Goal: Communication & Community: Answer question/provide support

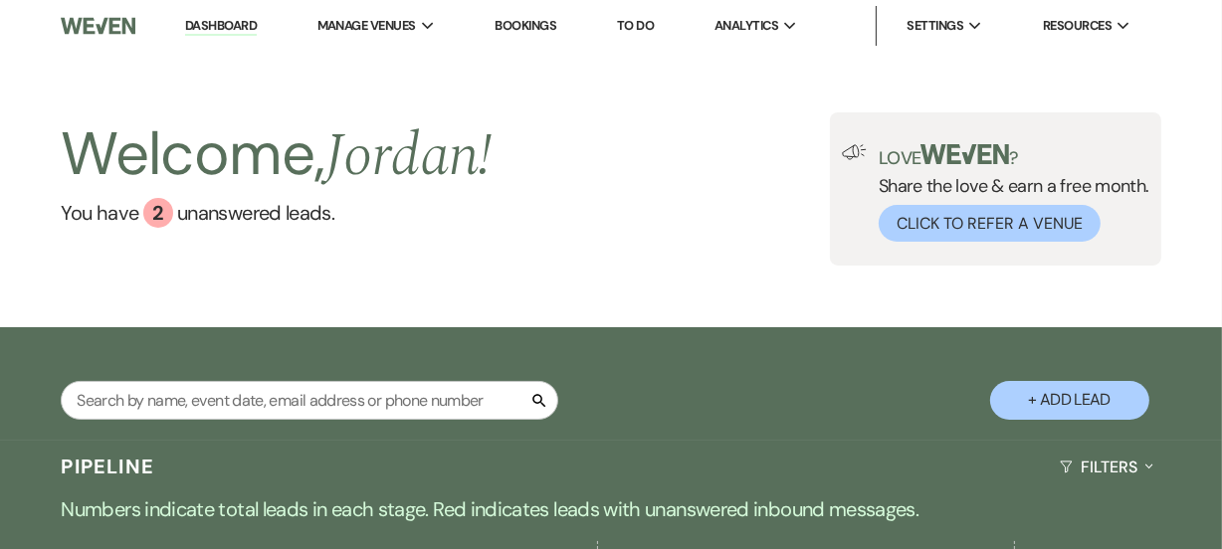
click at [760, 306] on div "Welcome, [PERSON_NAME] ! You have 2 unanswered lead s . Love ? Share the love &…" at bounding box center [611, 190] width 1222 height 276
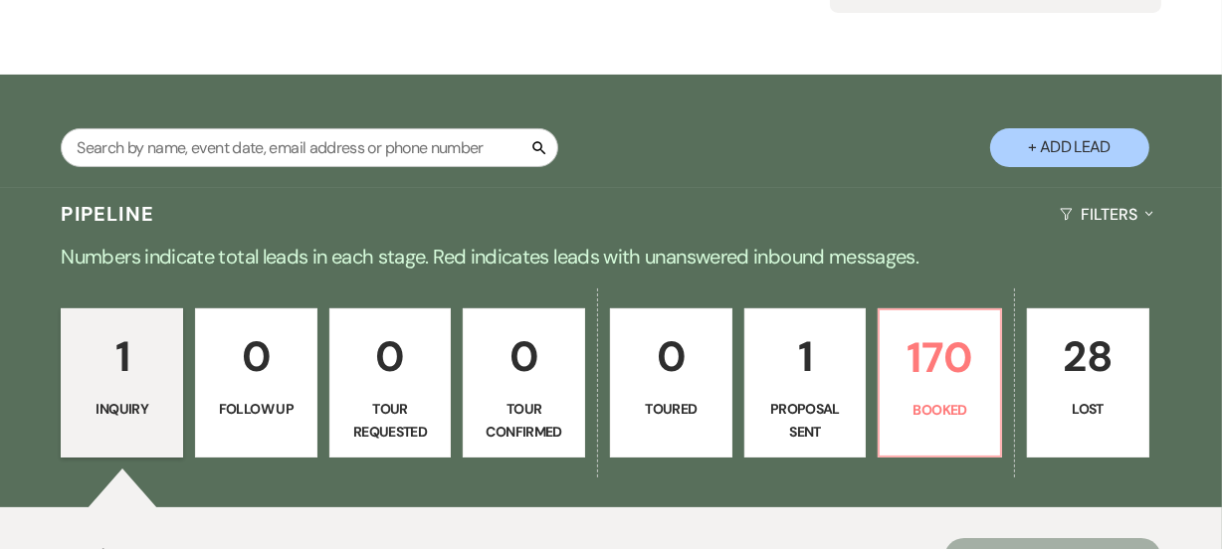
scroll to position [325, 0]
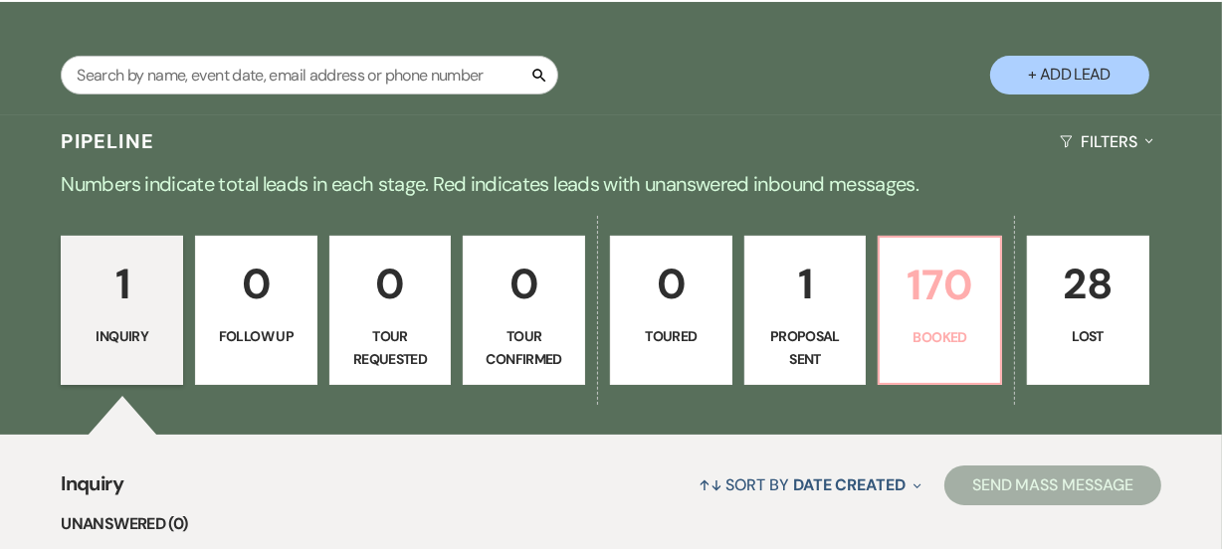
click at [934, 310] on p "170" at bounding box center [939, 285] width 96 height 67
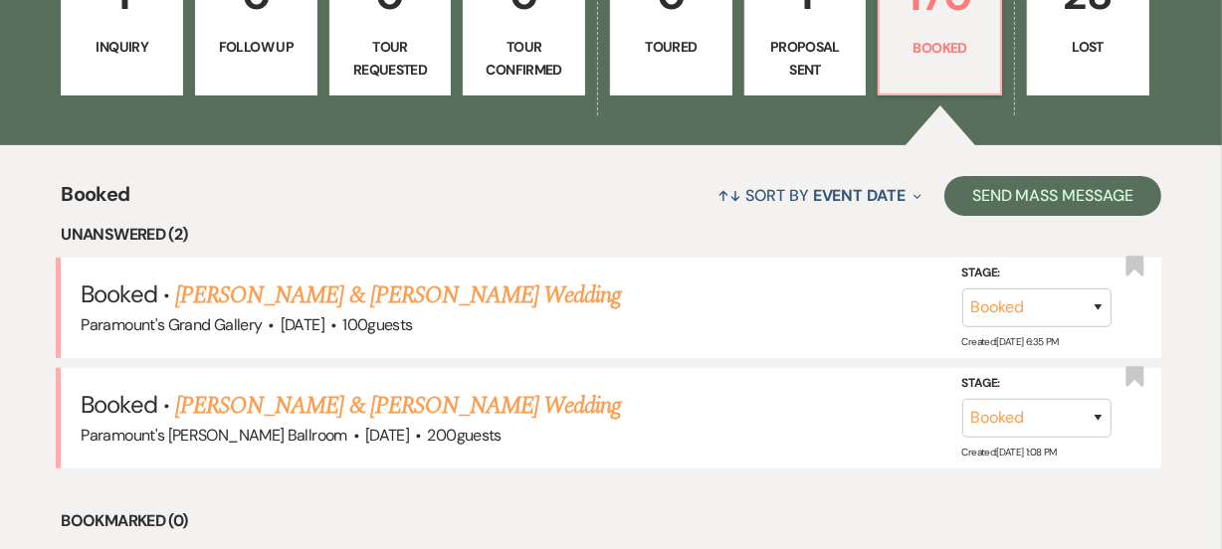
scroll to position [651, 0]
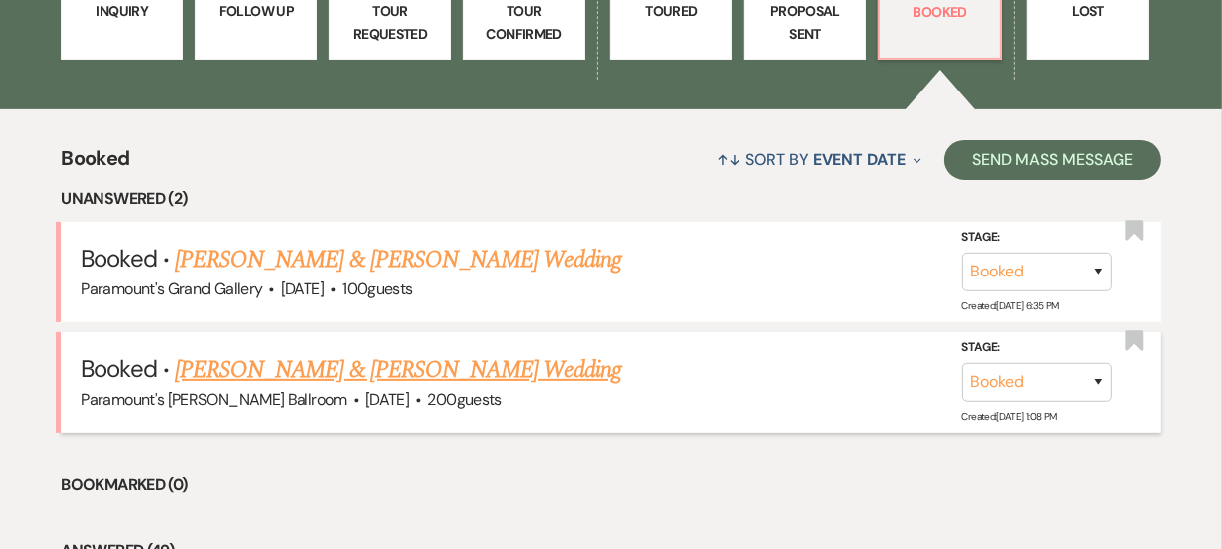
click at [242, 356] on link "[PERSON_NAME] & [PERSON_NAME] Wedding" at bounding box center [398, 370] width 446 height 36
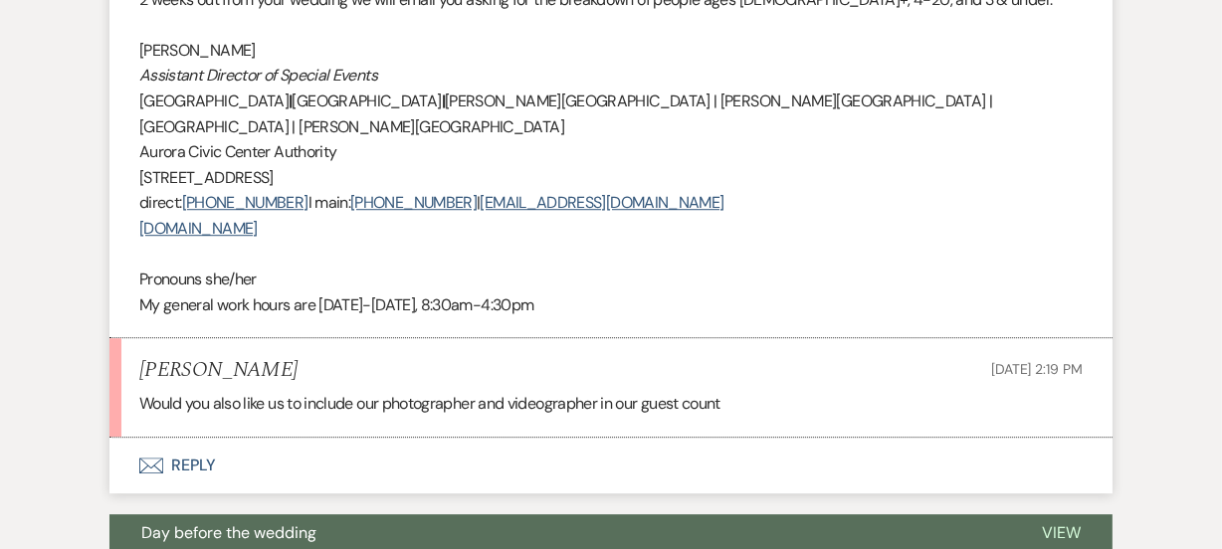
scroll to position [5101, 0]
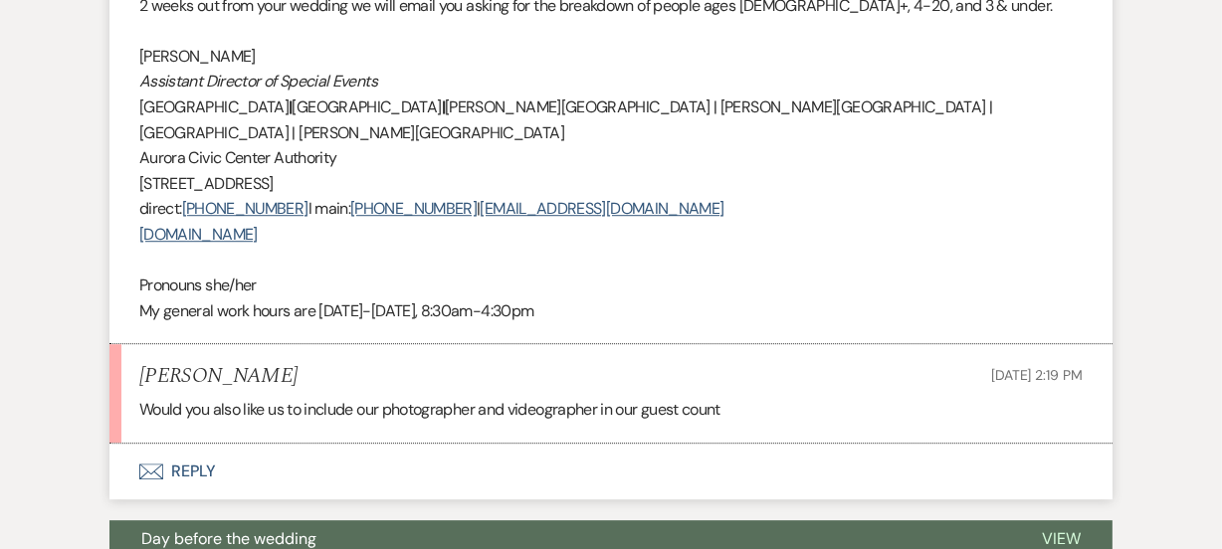
click at [167, 444] on button "Envelope Reply" at bounding box center [610, 472] width 1003 height 56
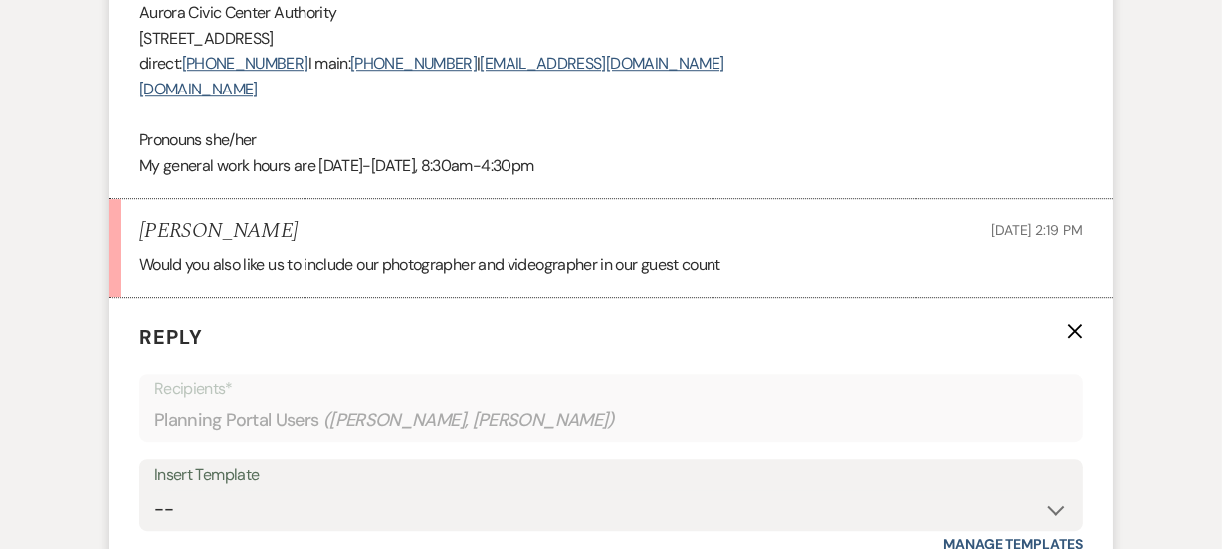
scroll to position [5268, 0]
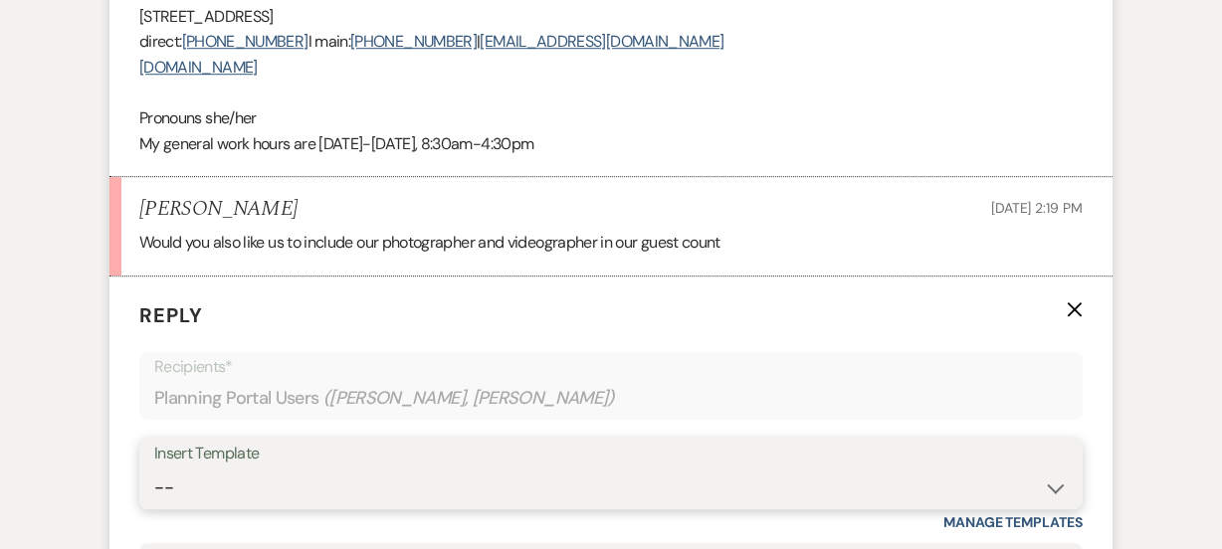
click at [167, 469] on select "-- Weven Planning Portal Introduction (Booked Events) 6 Month Consultation 9 Mo…" at bounding box center [610, 488] width 913 height 39
select select "1491"
click at [154, 469] on select "-- Weven Planning Portal Introduction (Booked Events) 6 Month Consultation 9 Mo…" at bounding box center [610, 488] width 913 height 39
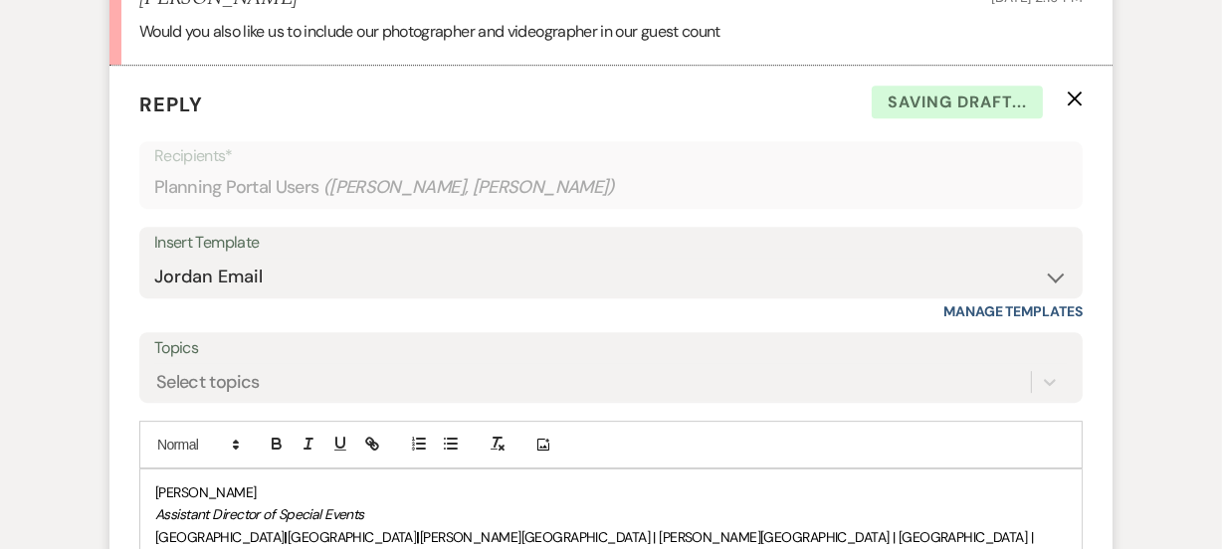
scroll to position [5485, 0]
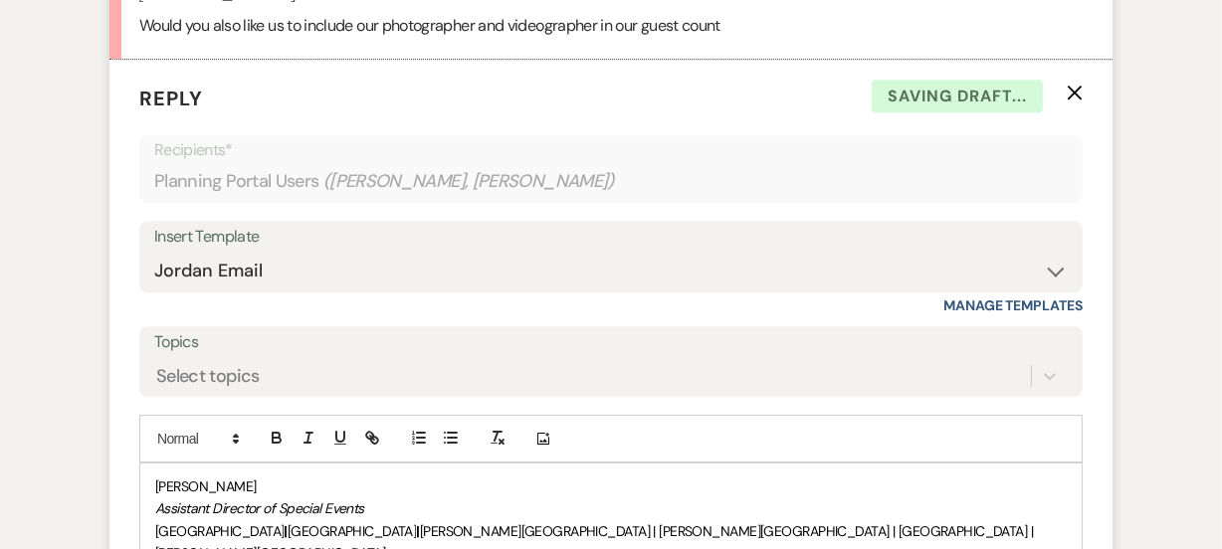
click at [157, 499] on em "Assistant Director of Special Events" at bounding box center [259, 508] width 209 height 18
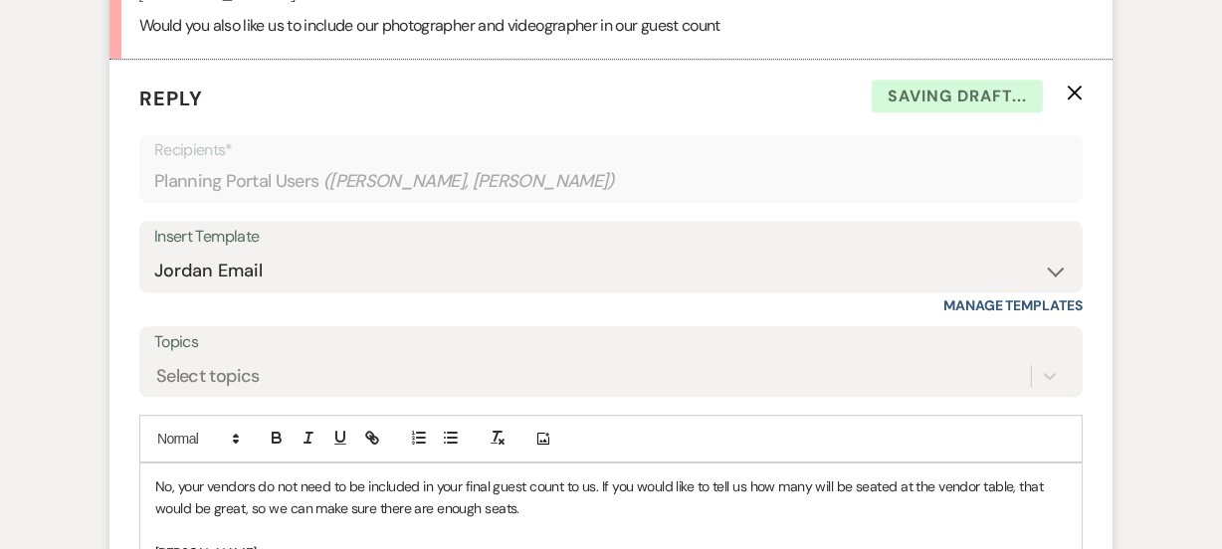
click at [638, 520] on p at bounding box center [610, 531] width 911 height 22
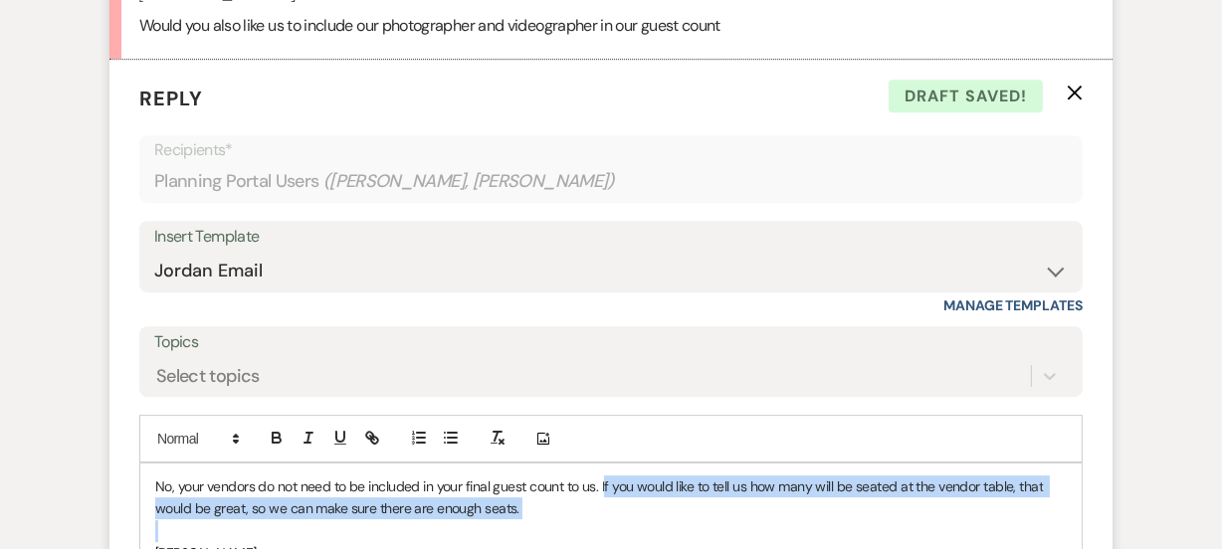
drag, startPoint x: 638, startPoint y: 311, endPoint x: 603, endPoint y: 277, distance: 49.2
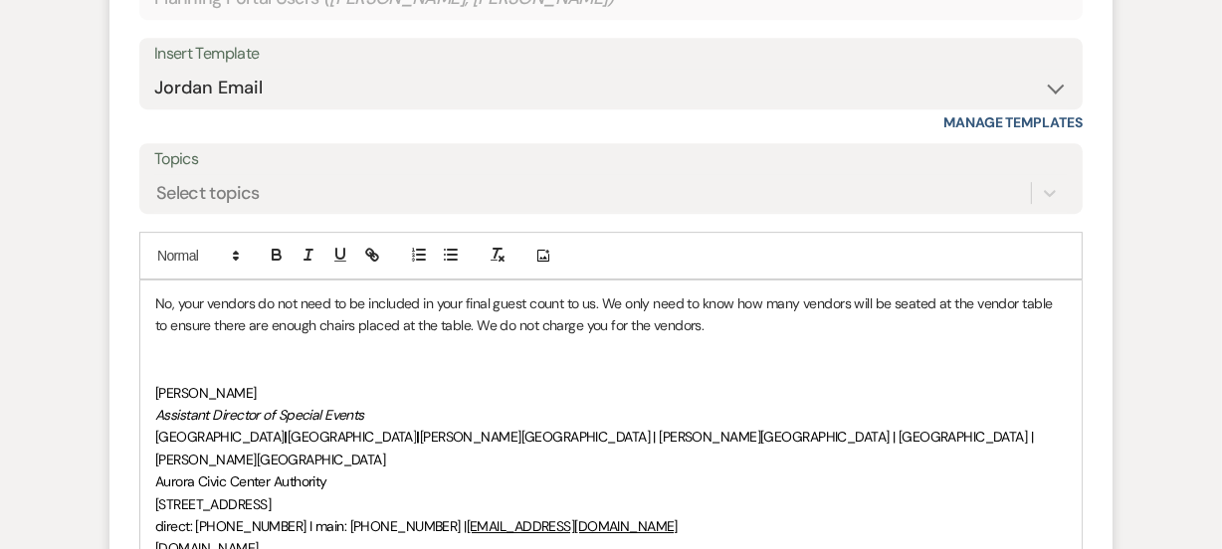
scroll to position [5713, 0]
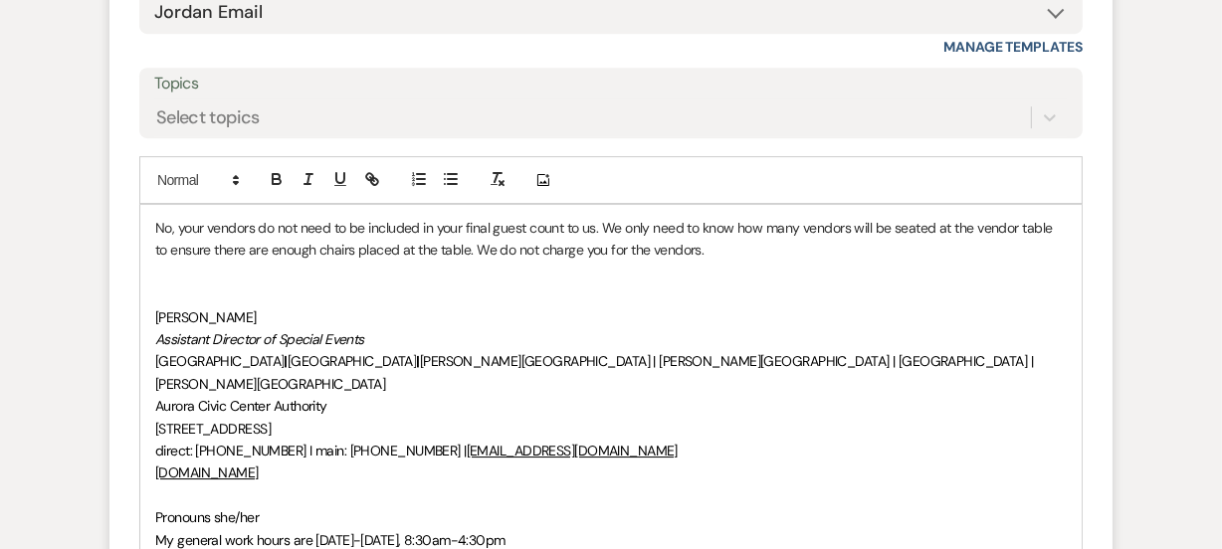
scroll to position [5760, 0]
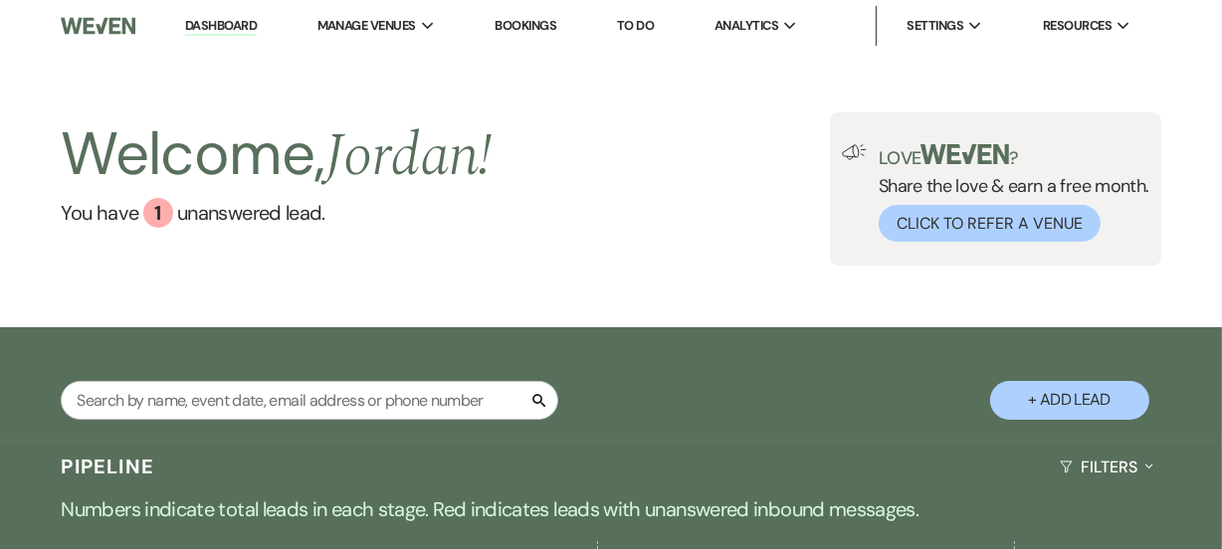
click at [686, 404] on div "Search + Add Lead" at bounding box center [611, 386] width 1222 height 98
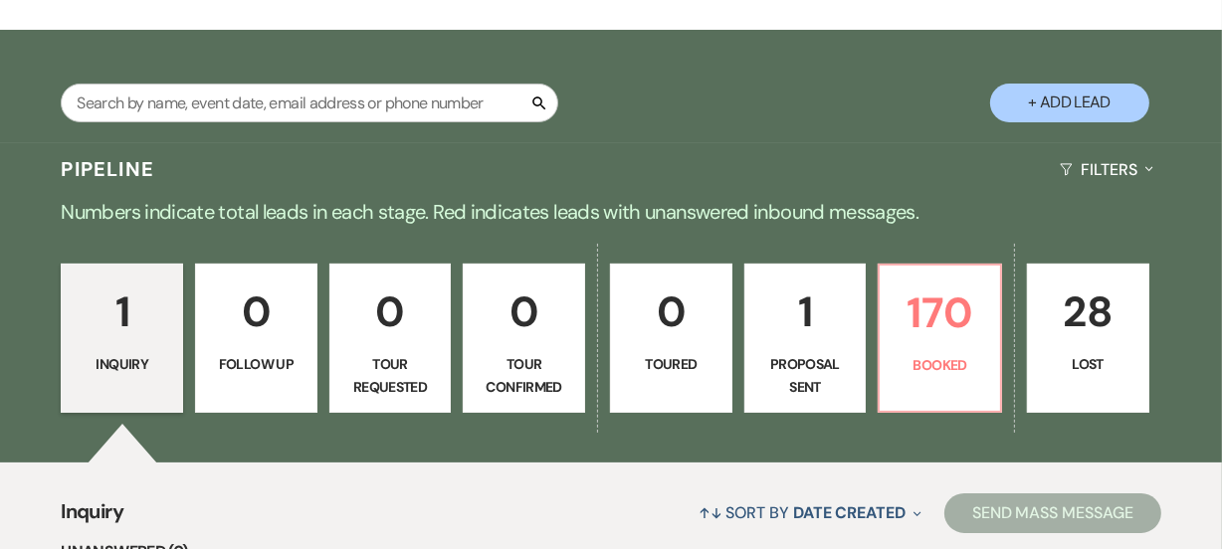
scroll to position [325, 0]
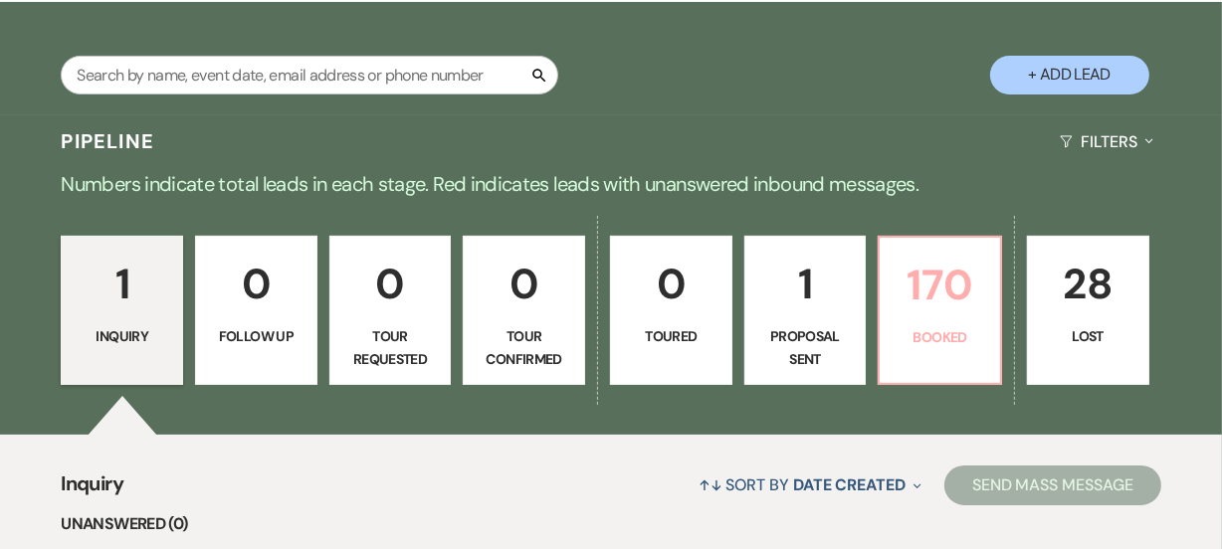
click at [993, 312] on link "170 Booked" at bounding box center [939, 310] width 124 height 149
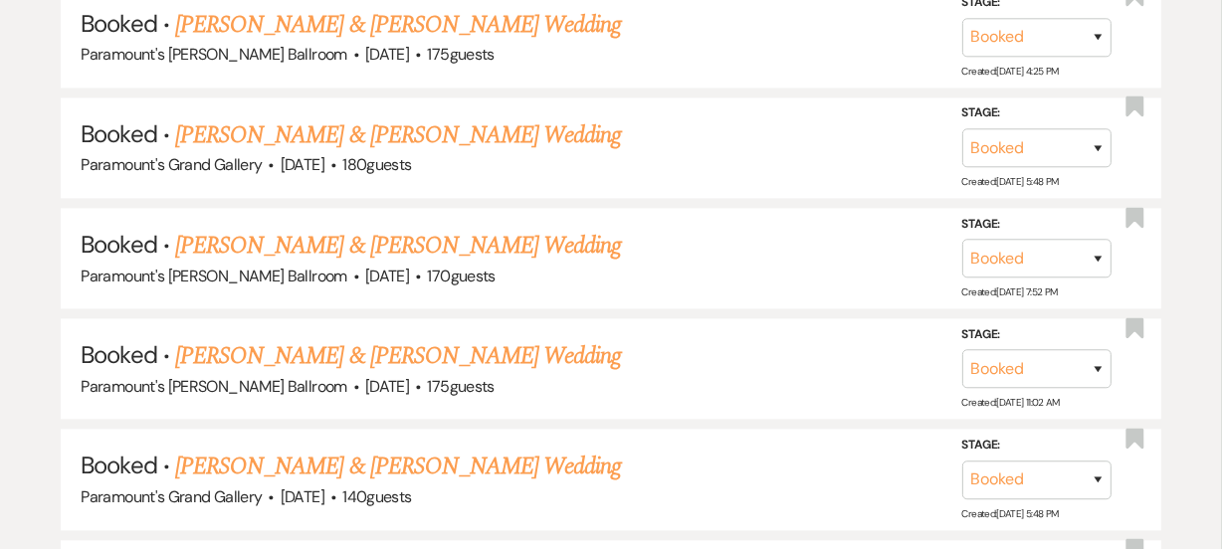
scroll to position [3979, 0]
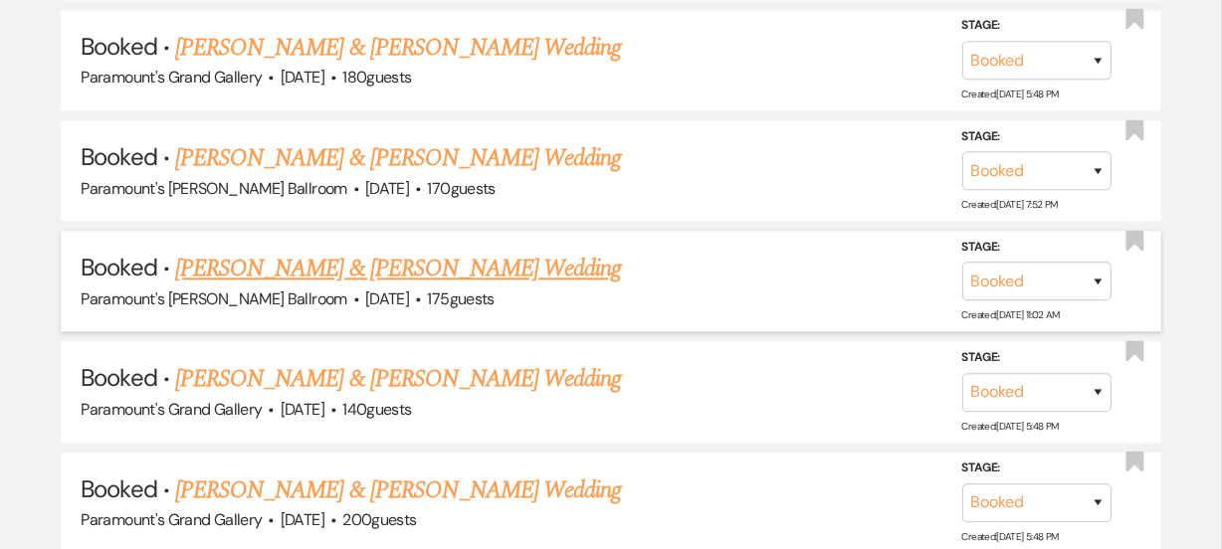
click at [353, 251] on link "Annie Wolf & Niccolo Porretta's Wedding" at bounding box center [398, 269] width 446 height 36
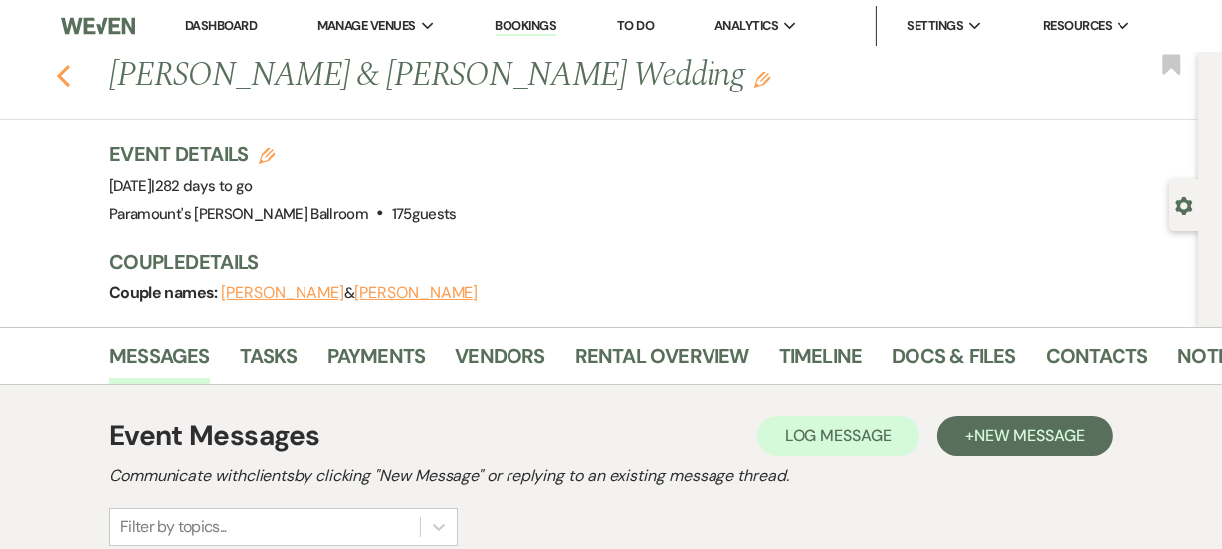
click at [71, 80] on icon "Previous" at bounding box center [63, 76] width 15 height 24
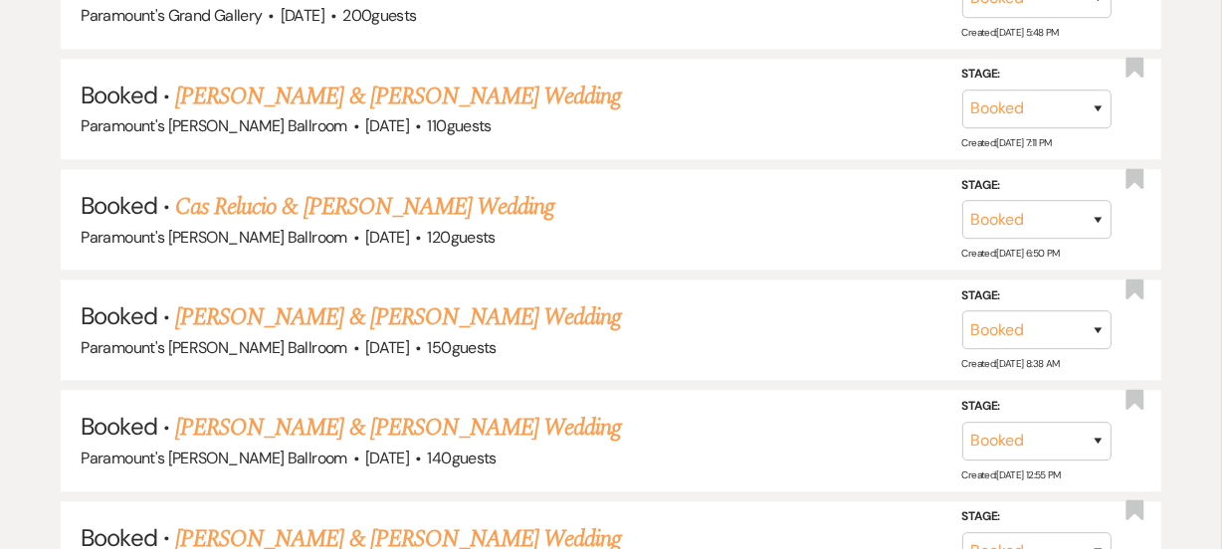
scroll to position [4485, 0]
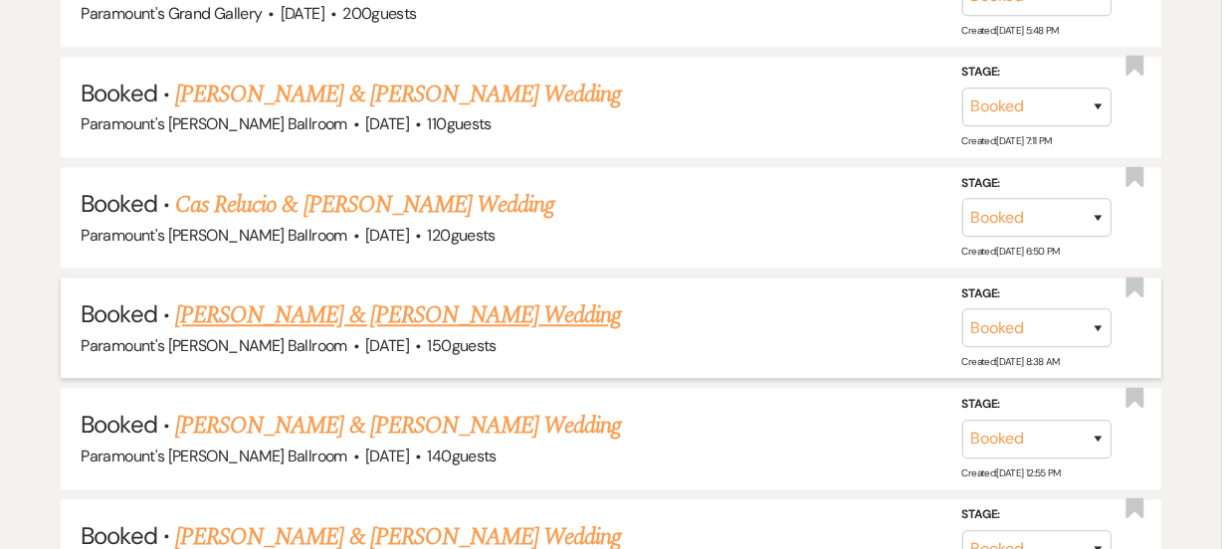
click at [279, 297] on link "Alayna Tomasone & Michael Predoehl's Wedding" at bounding box center [398, 315] width 446 height 36
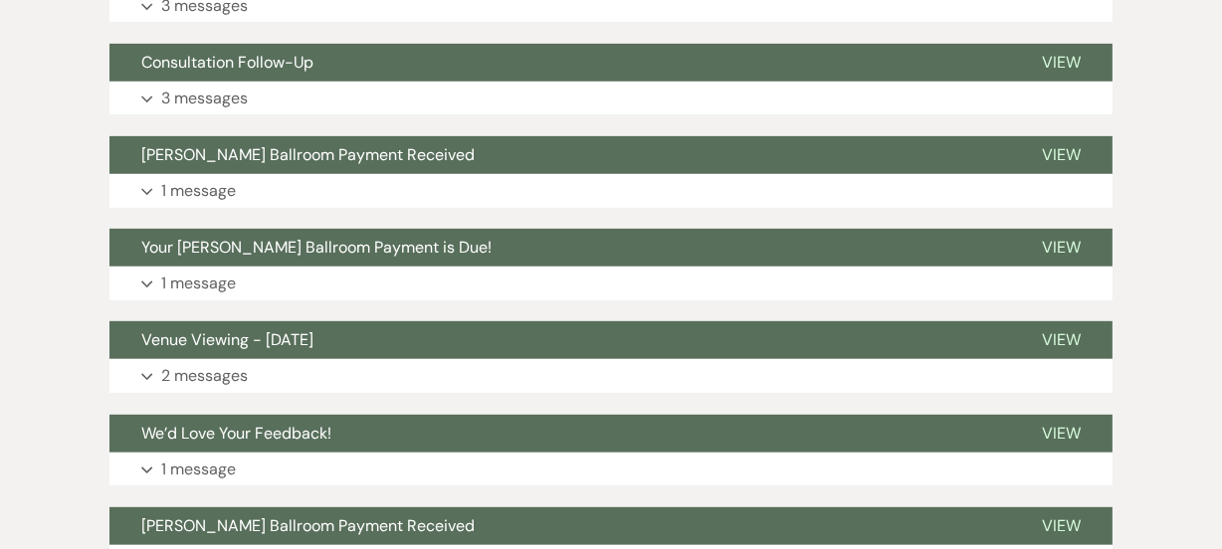
click at [279, 270] on div "Event Messages Log Log Message + New Message Communicate with clients by clicki…" at bounding box center [610, 466] width 1003 height 1727
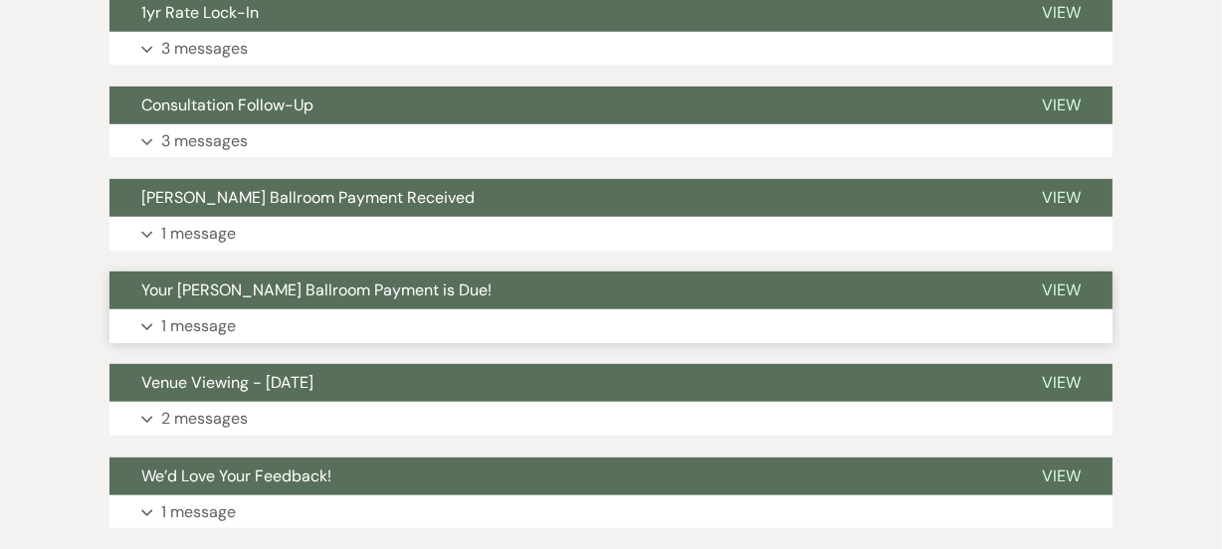
click at [279, 272] on div "Your Meyer Ballroom Payment is Due! View Expand 1 message" at bounding box center [610, 308] width 1003 height 72
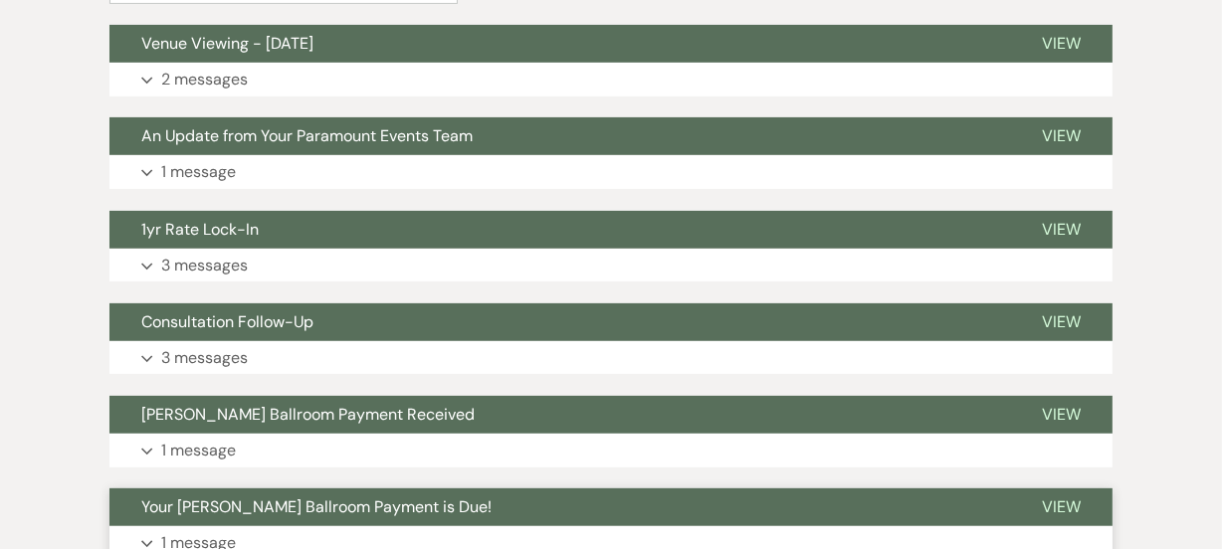
click at [279, 270] on button "Expand 3 messages" at bounding box center [610, 266] width 1003 height 34
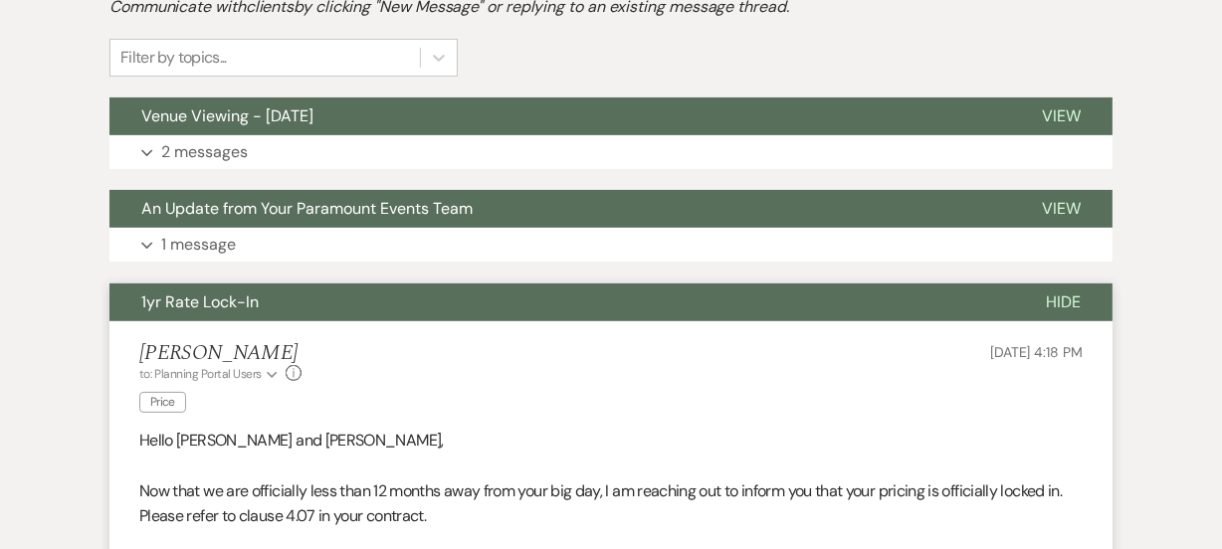
scroll to position [434, 0]
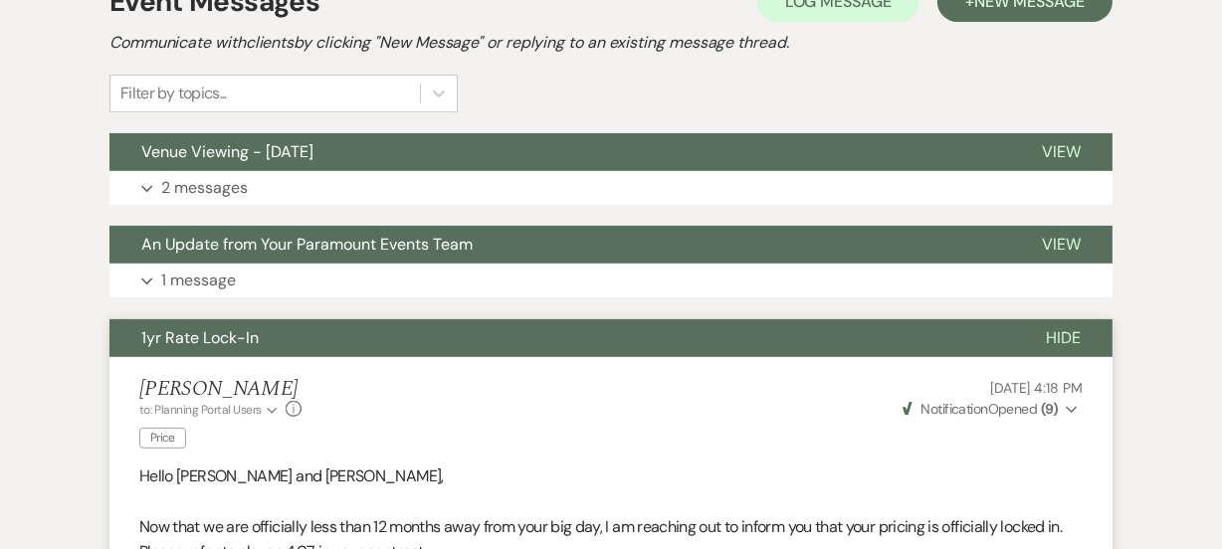
click at [279, 270] on button "Expand 1 message" at bounding box center [610, 281] width 1003 height 34
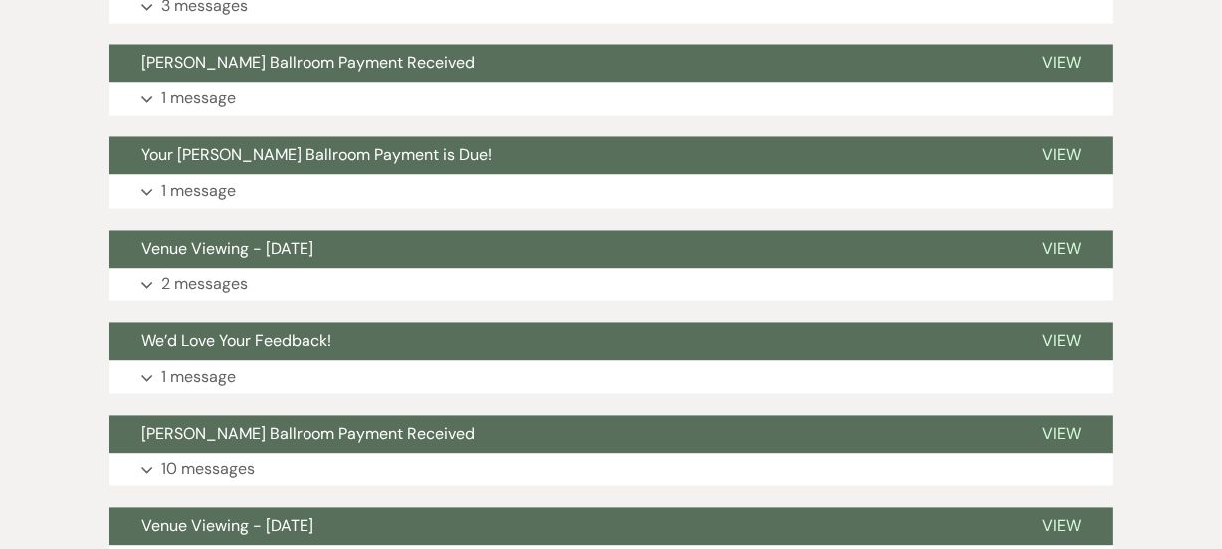
scroll to position [3508, 0]
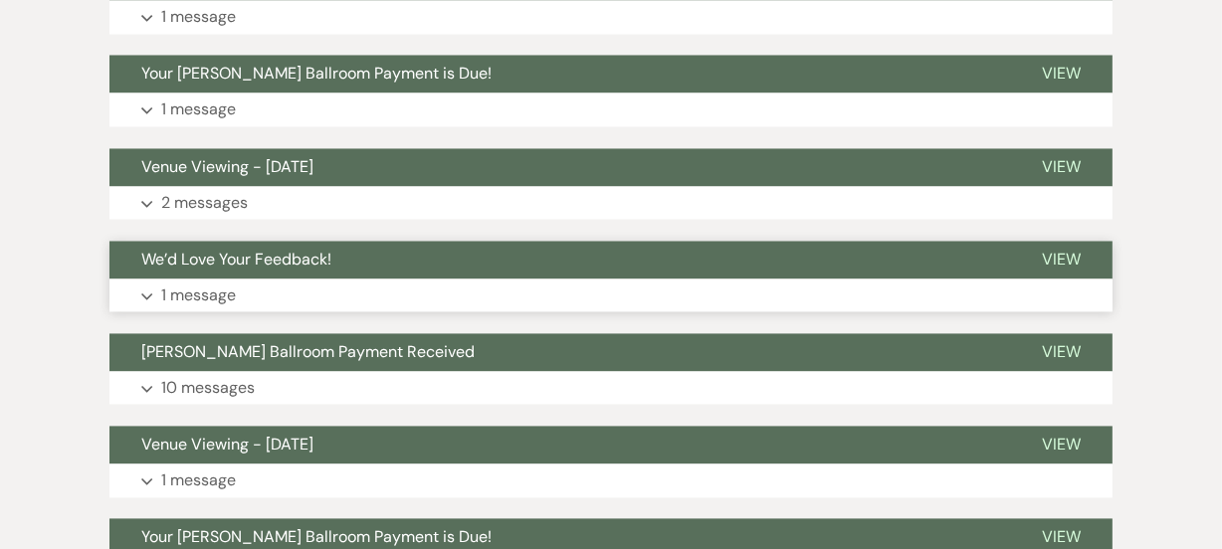
click at [245, 279] on button "Expand 1 message" at bounding box center [610, 296] width 1003 height 34
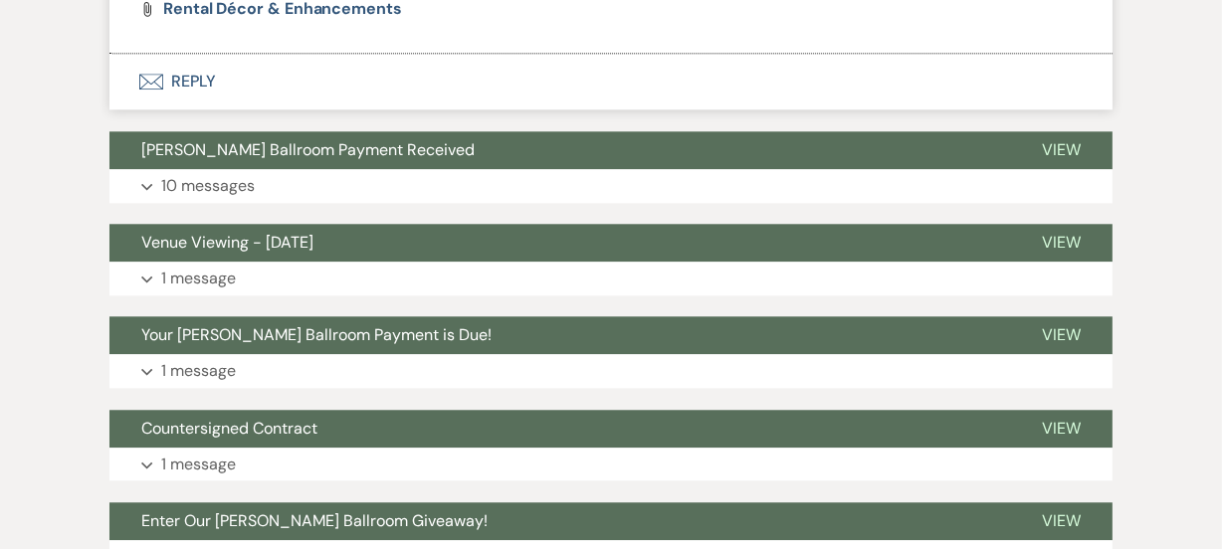
scroll to position [4485, 0]
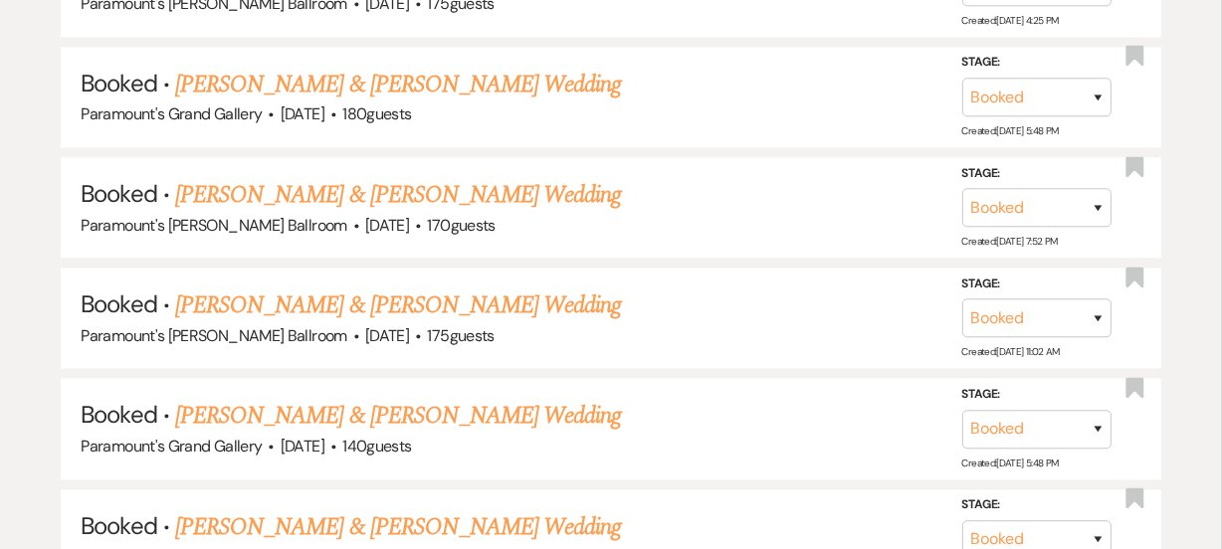
scroll to position [3906, 0]
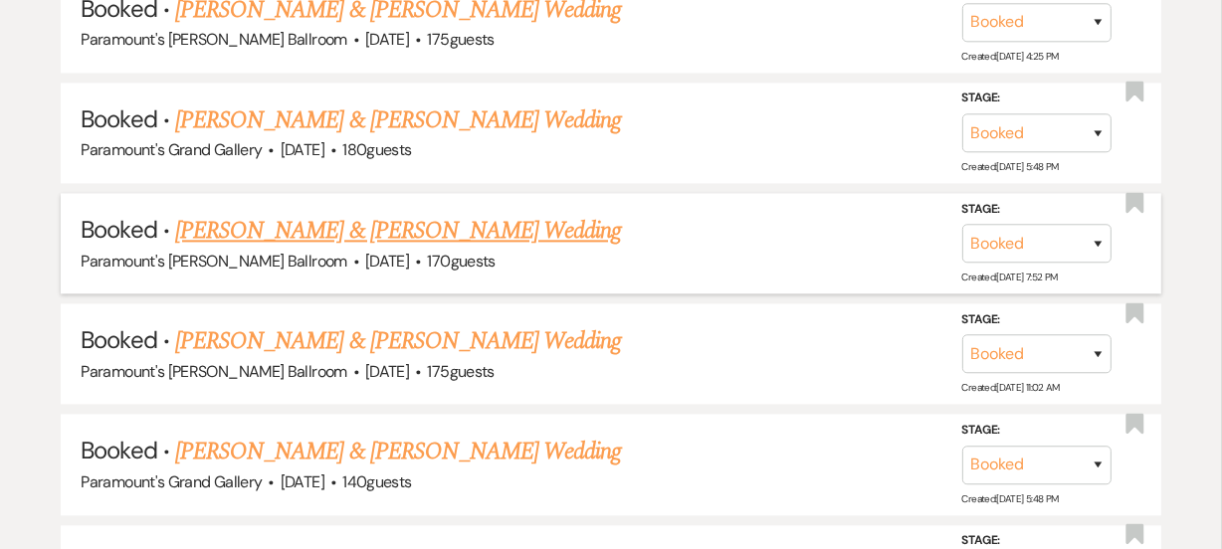
click at [242, 213] on link "Helen Melcher & Angel Cruz's Wedding" at bounding box center [398, 231] width 446 height 36
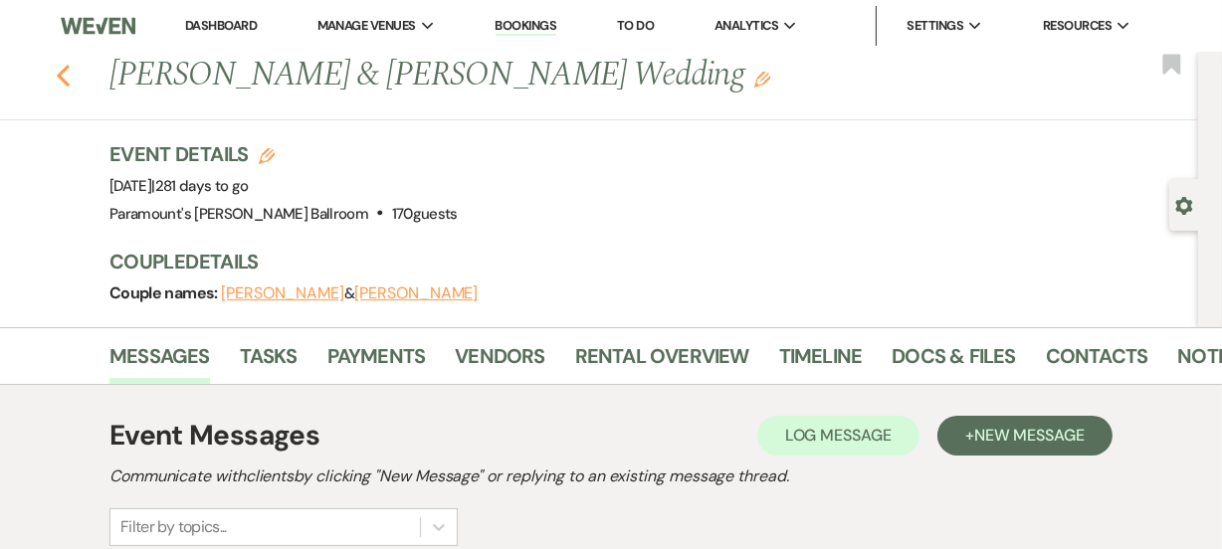
click at [71, 76] on icon "Previous" at bounding box center [63, 76] width 15 height 24
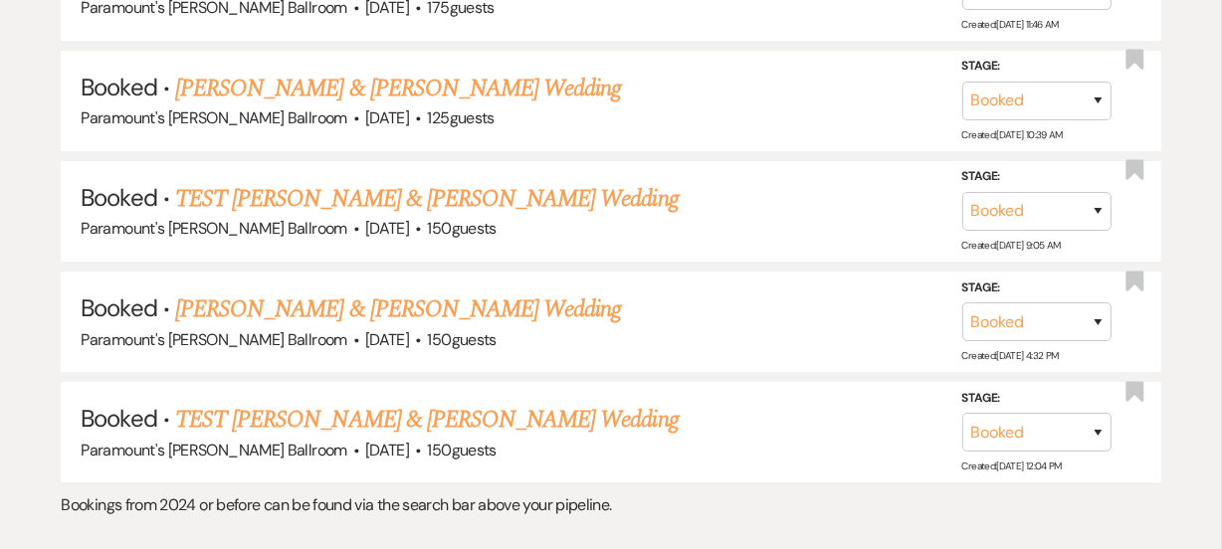
scroll to position [6148, 0]
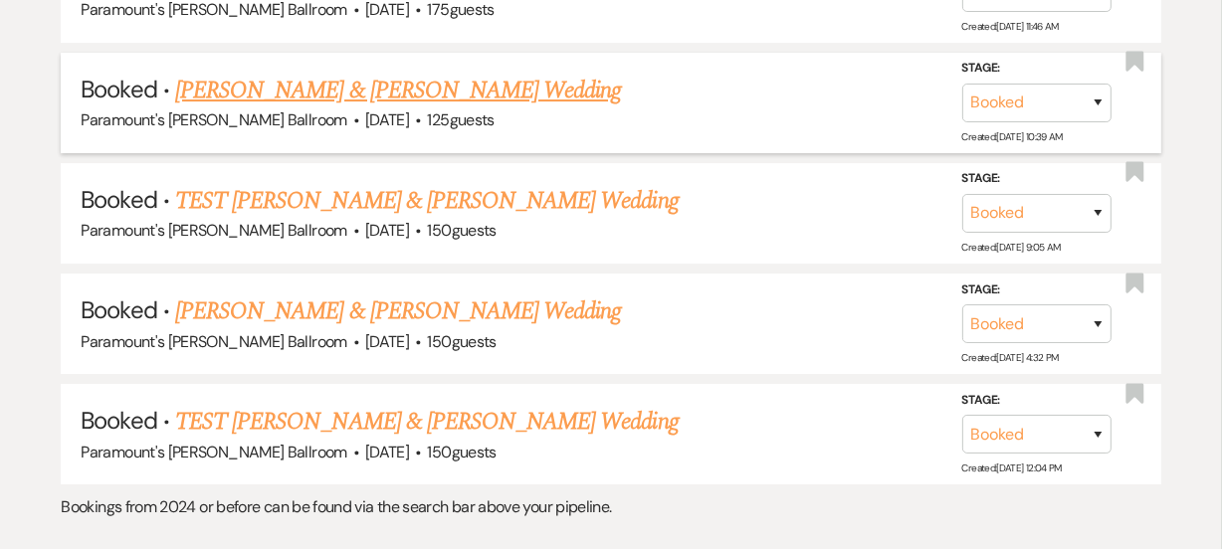
click at [235, 73] on link "Gabby Pribulick & Phil O'Reilly's Wedding" at bounding box center [398, 91] width 446 height 36
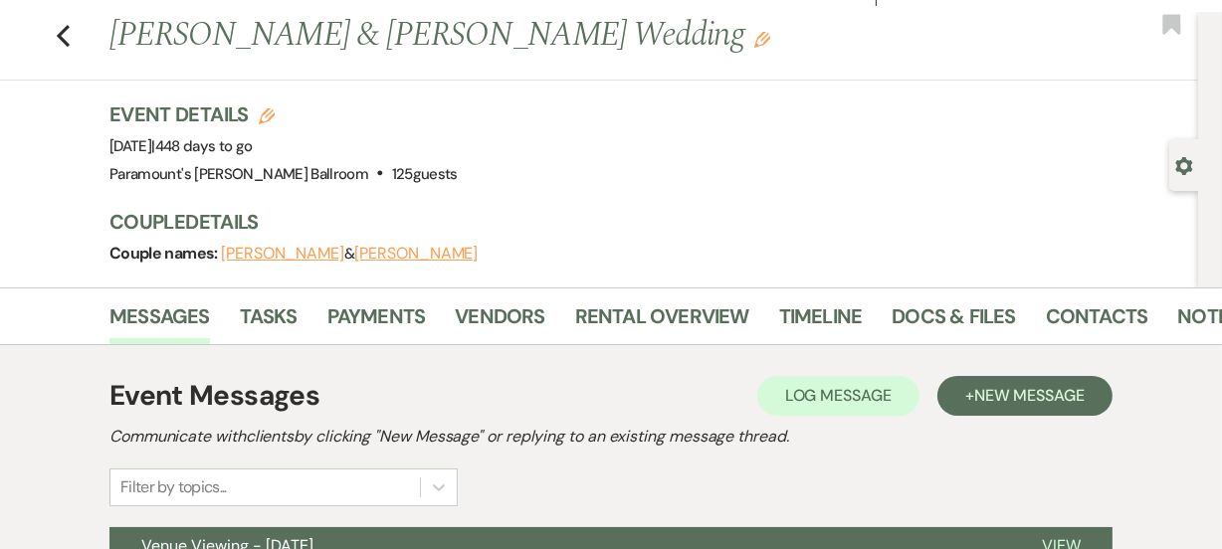
scroll to position [36, 0]
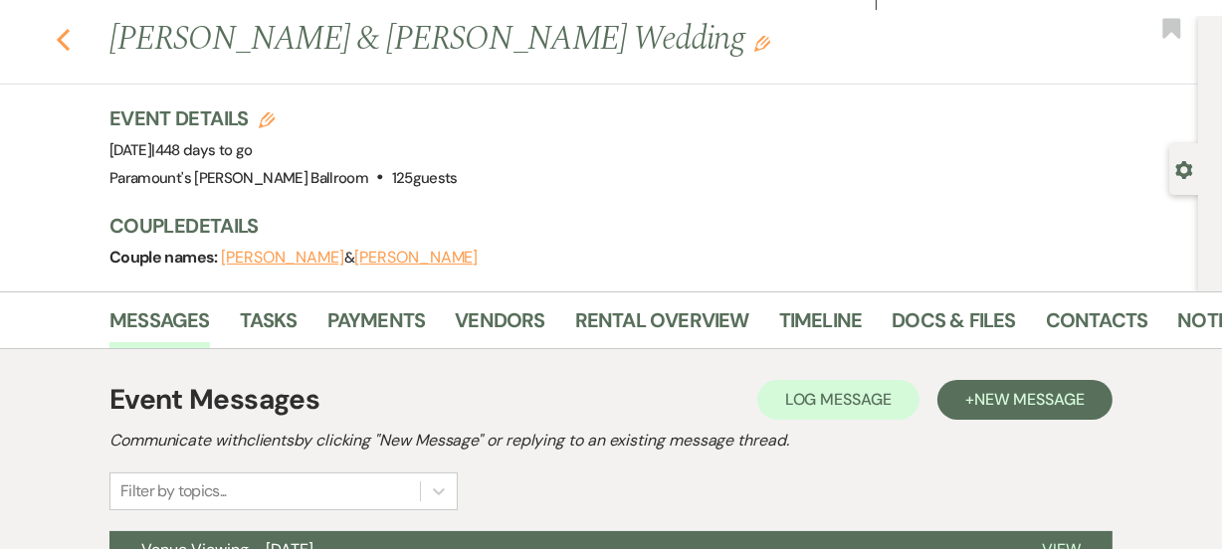
click at [70, 34] on use "button" at bounding box center [63, 40] width 13 height 22
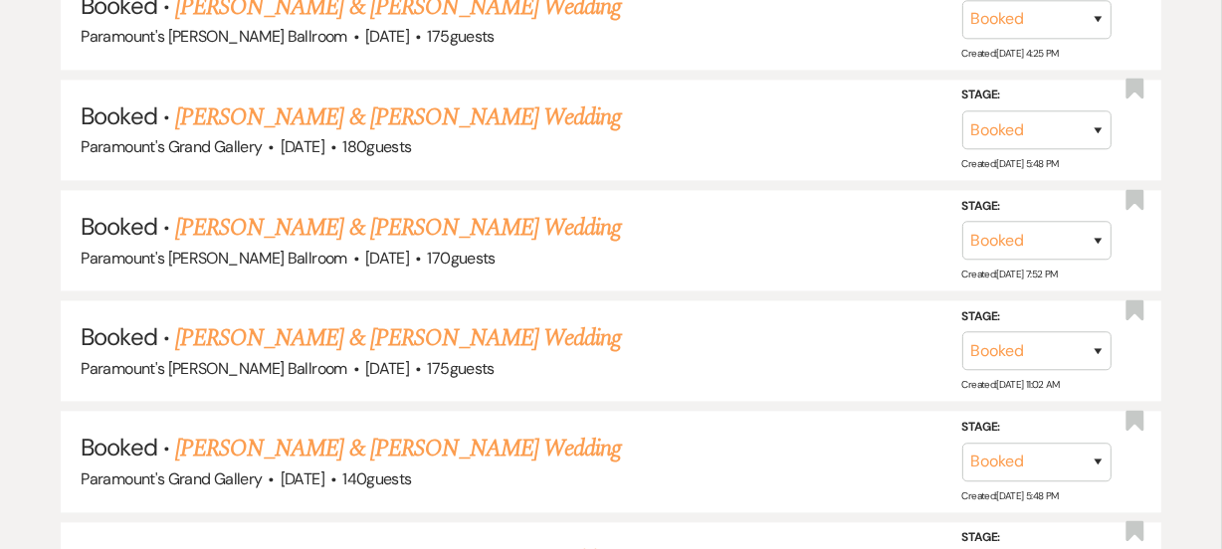
scroll to position [3906, 0]
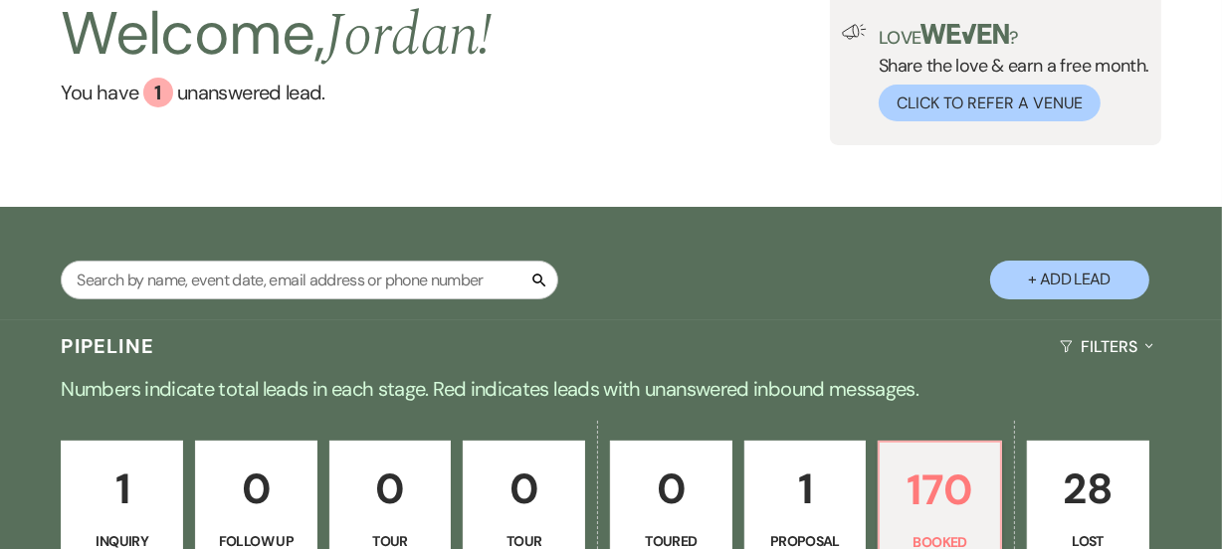
scroll to position [36, 0]
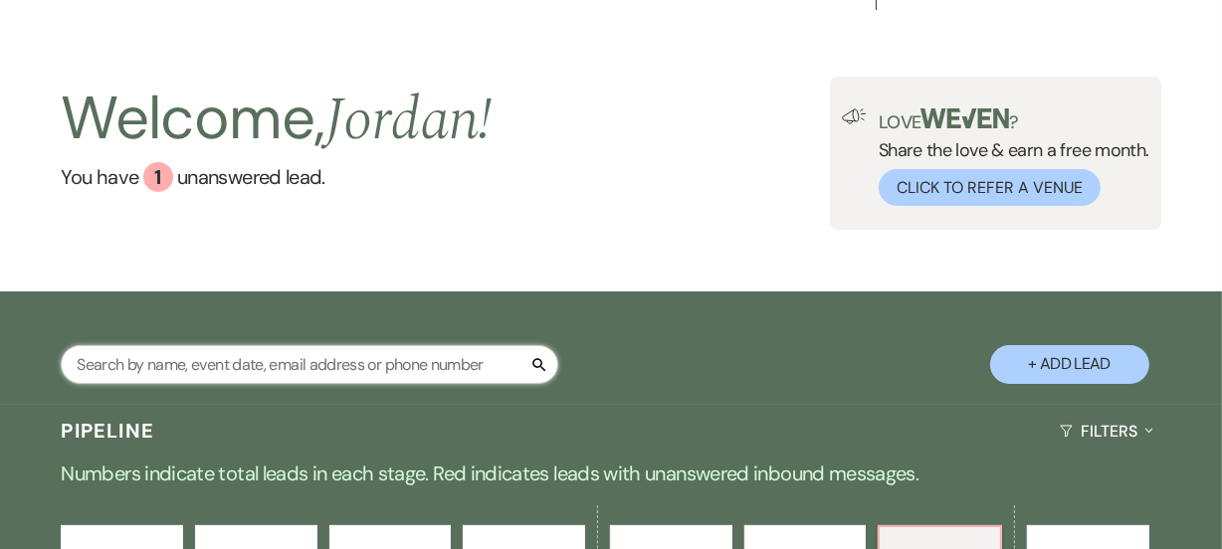
click at [234, 372] on input "text" at bounding box center [309, 364] width 497 height 39
type input "ive"
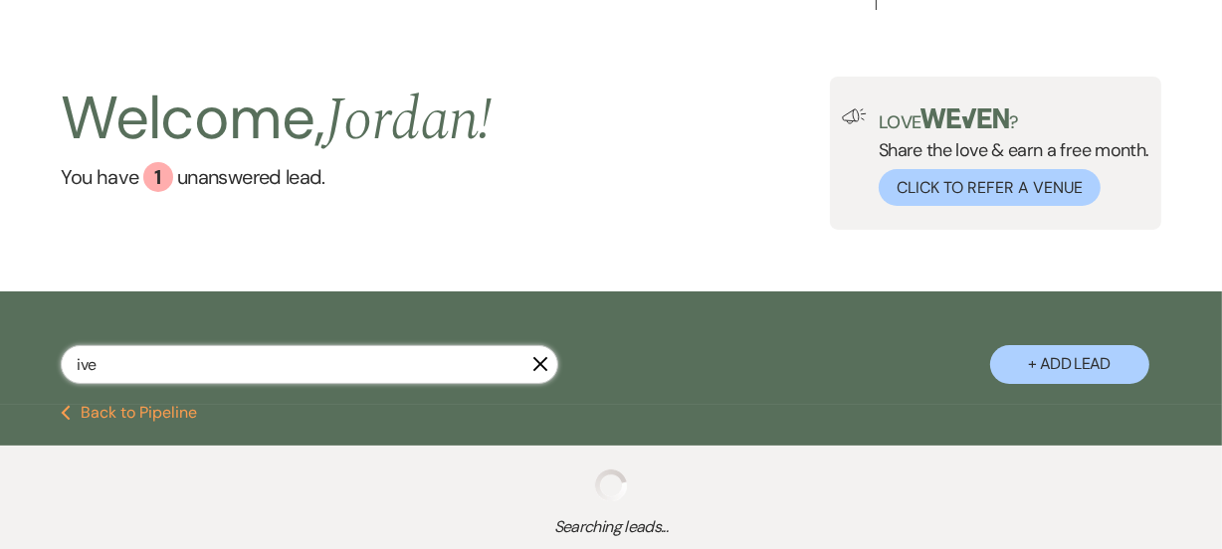
select select "8"
select select "2"
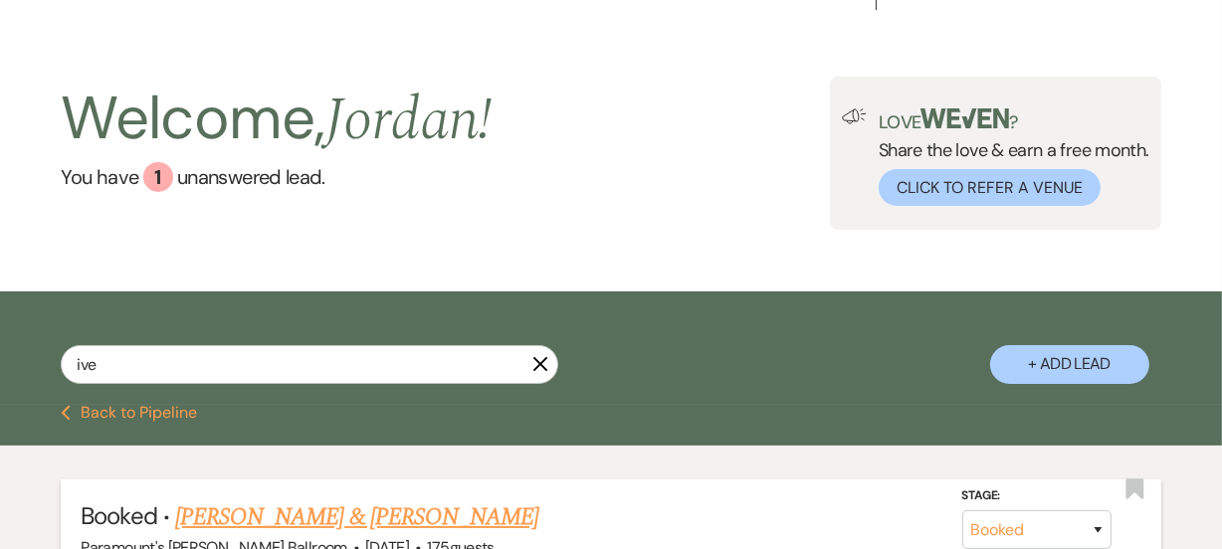
click at [336, 510] on link "Maddison Ivener & Evan Knop" at bounding box center [356, 517] width 363 height 36
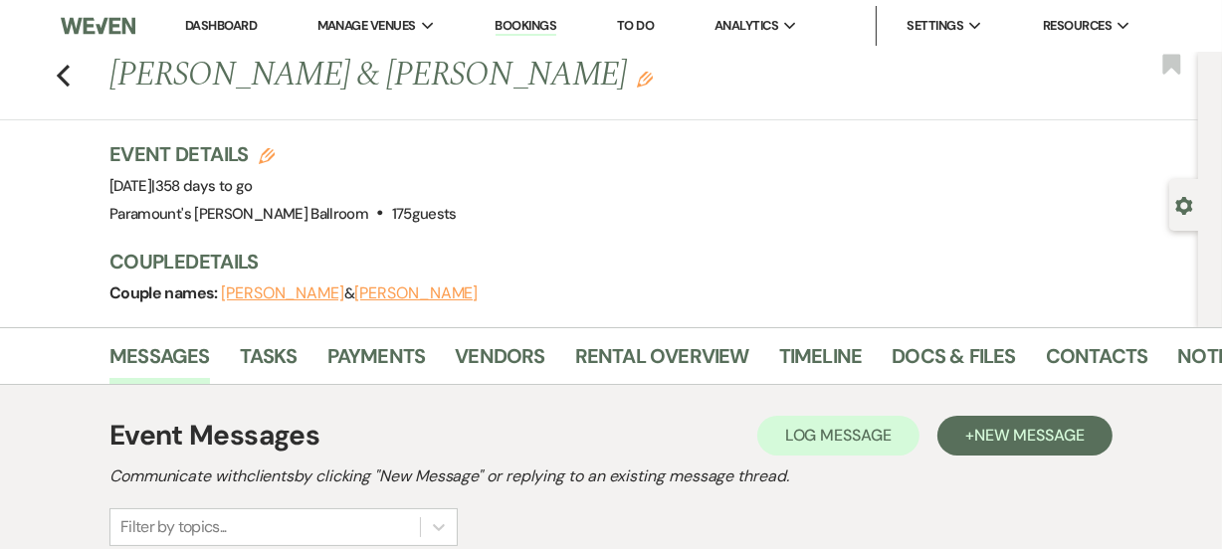
click at [36, 349] on div "Messages Tasks Payments Vendors Rental Overview Timeline Docs & Files Contacts …" at bounding box center [611, 356] width 1222 height 58
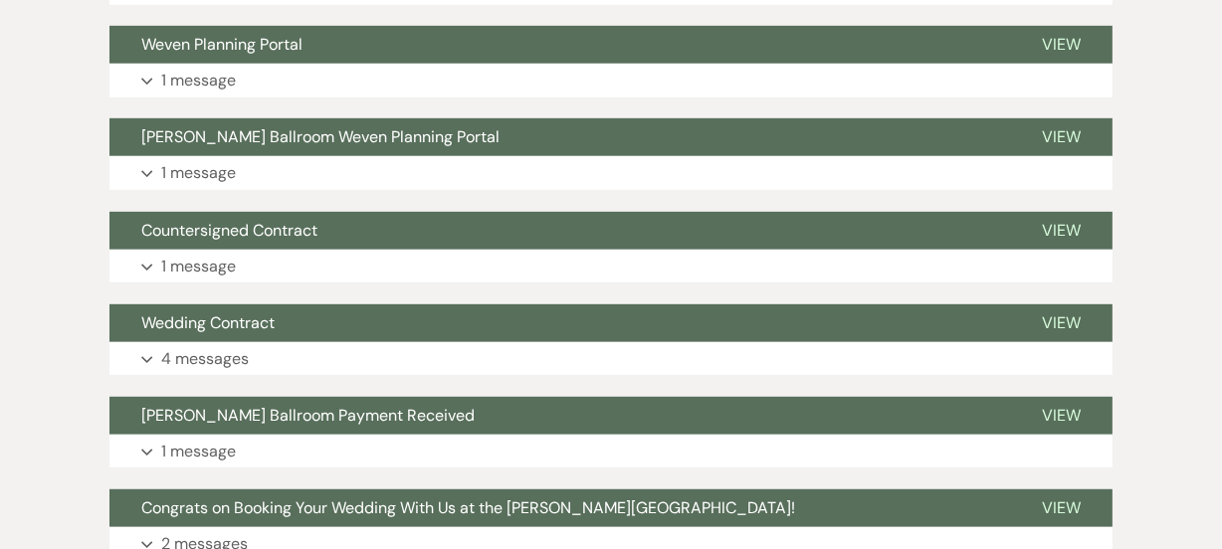
scroll to position [976, 0]
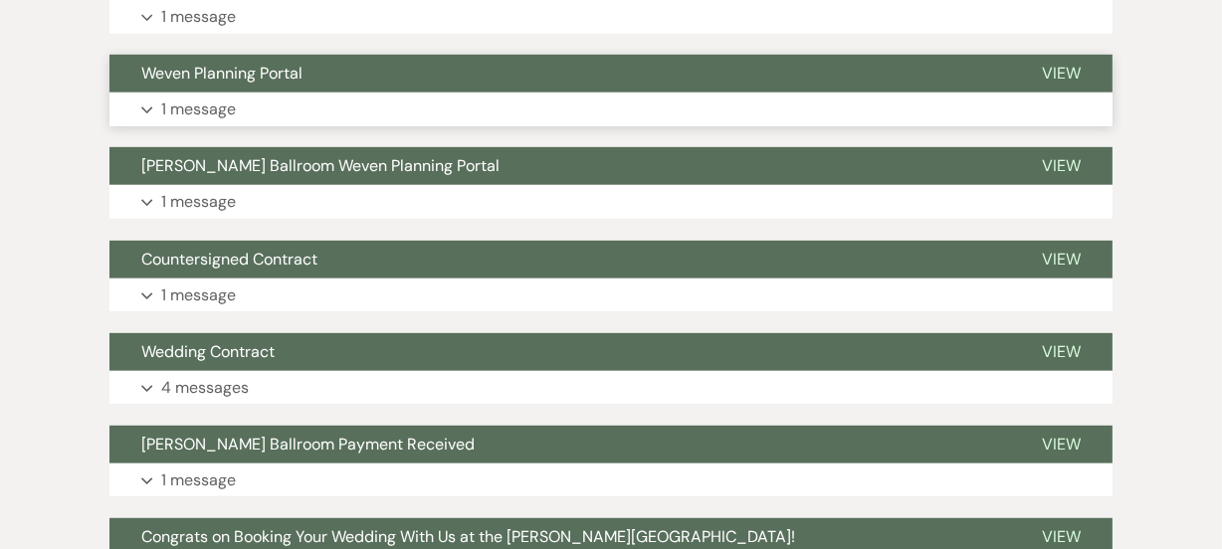
click at [372, 95] on button "Expand 1 message" at bounding box center [610, 110] width 1003 height 34
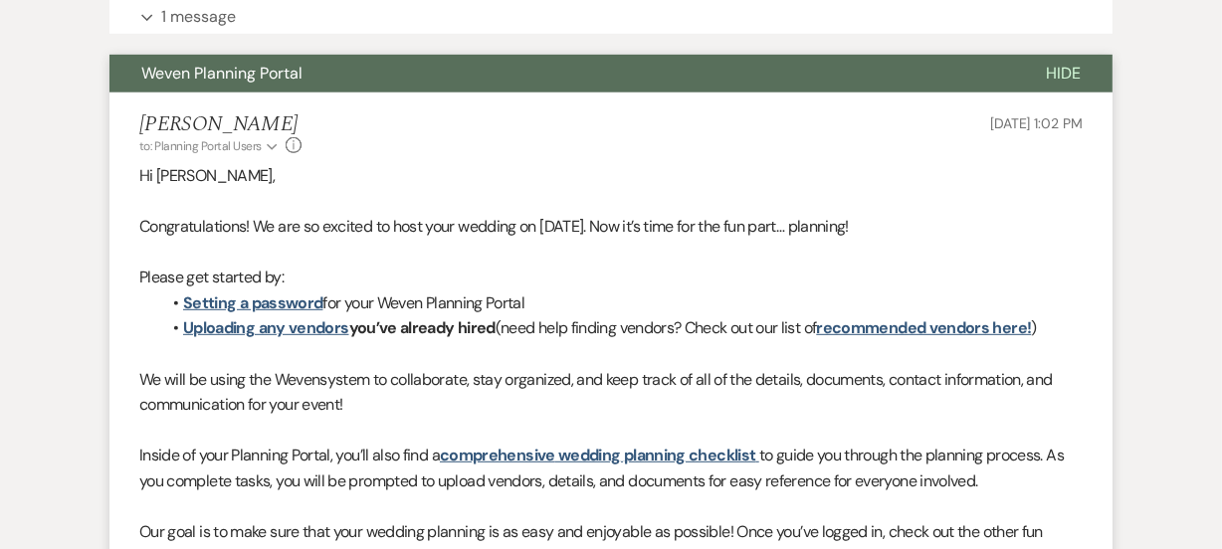
click at [372, 95] on li "Jordan Scherpe-Lencioni to: Planning Portal Users Expand Info Jul 11, 2025, 1:0…" at bounding box center [610, 458] width 1003 height 731
click at [319, 79] on button "Weven Planning Portal" at bounding box center [561, 74] width 904 height 38
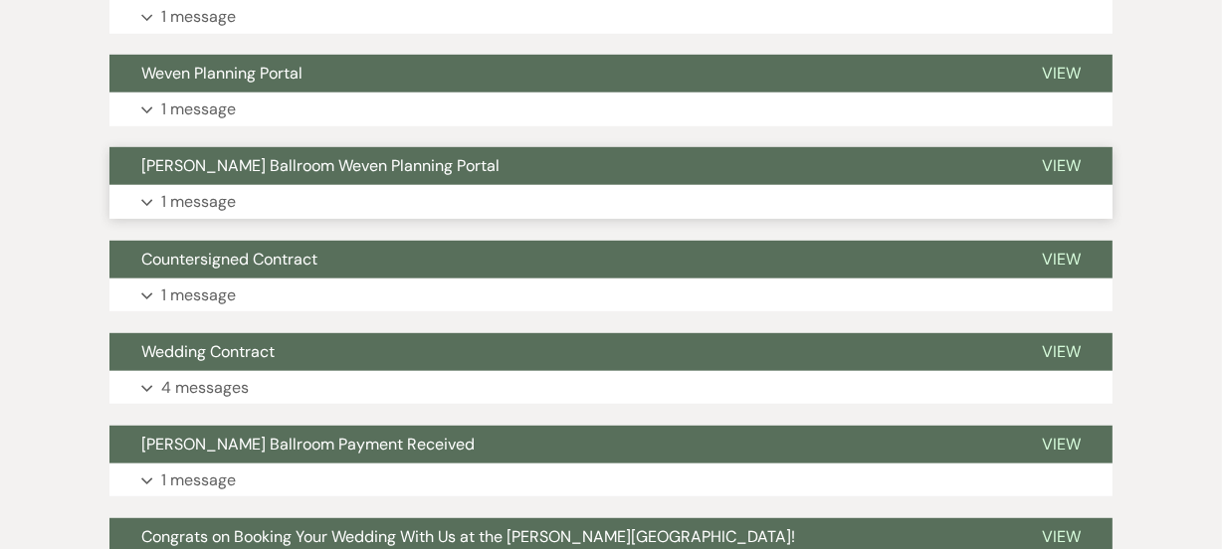
click at [278, 179] on button "[PERSON_NAME] Ballroom Weven Planning Portal" at bounding box center [559, 166] width 900 height 38
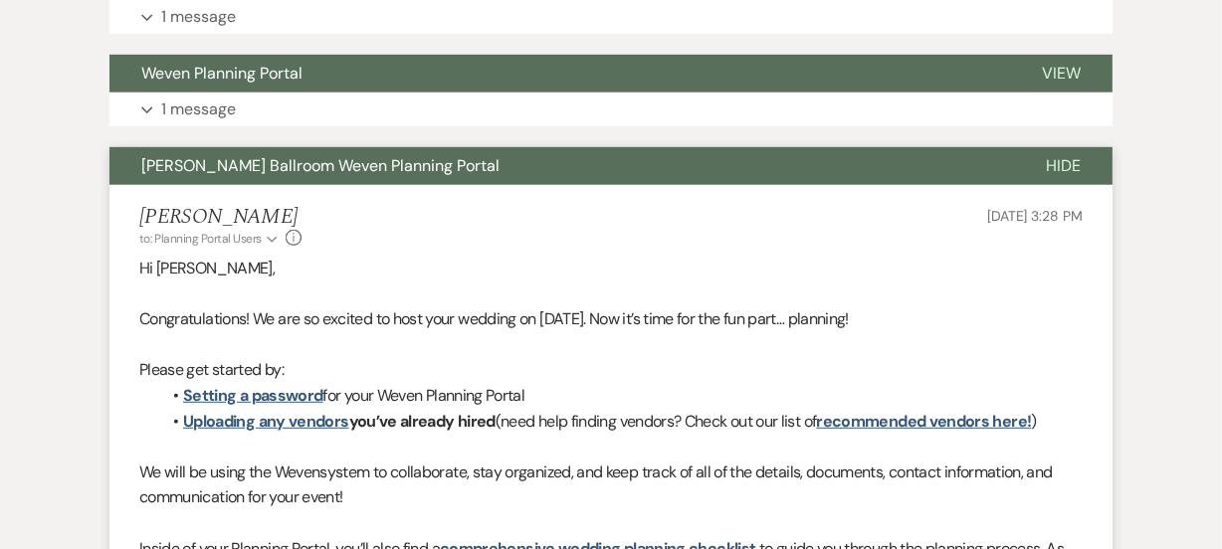
click at [278, 179] on button "[PERSON_NAME] Ballroom Weven Planning Portal" at bounding box center [561, 166] width 904 height 38
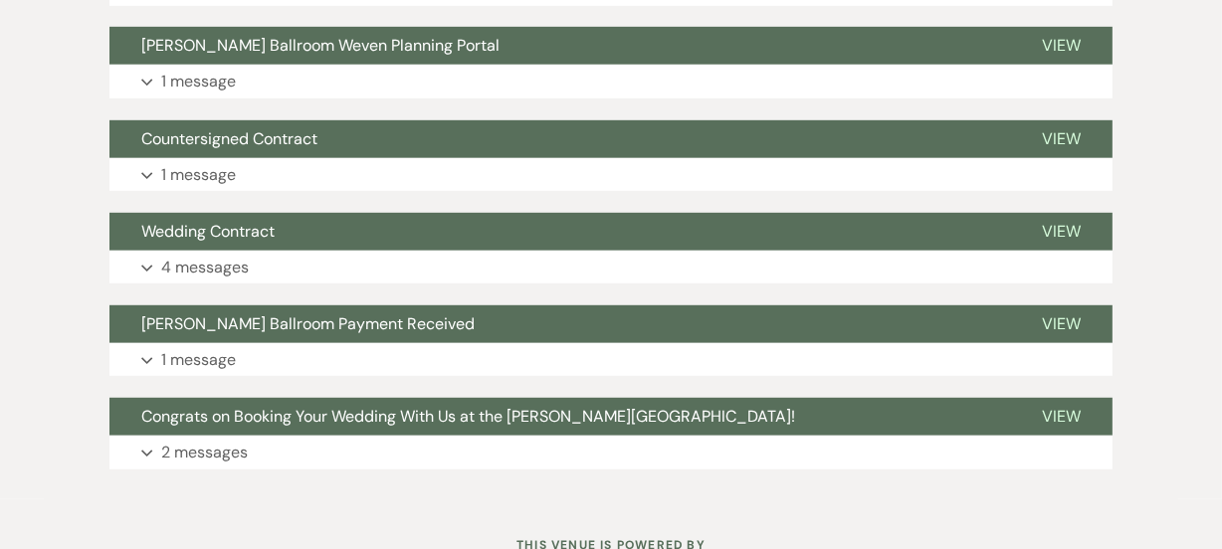
scroll to position [1121, 0]
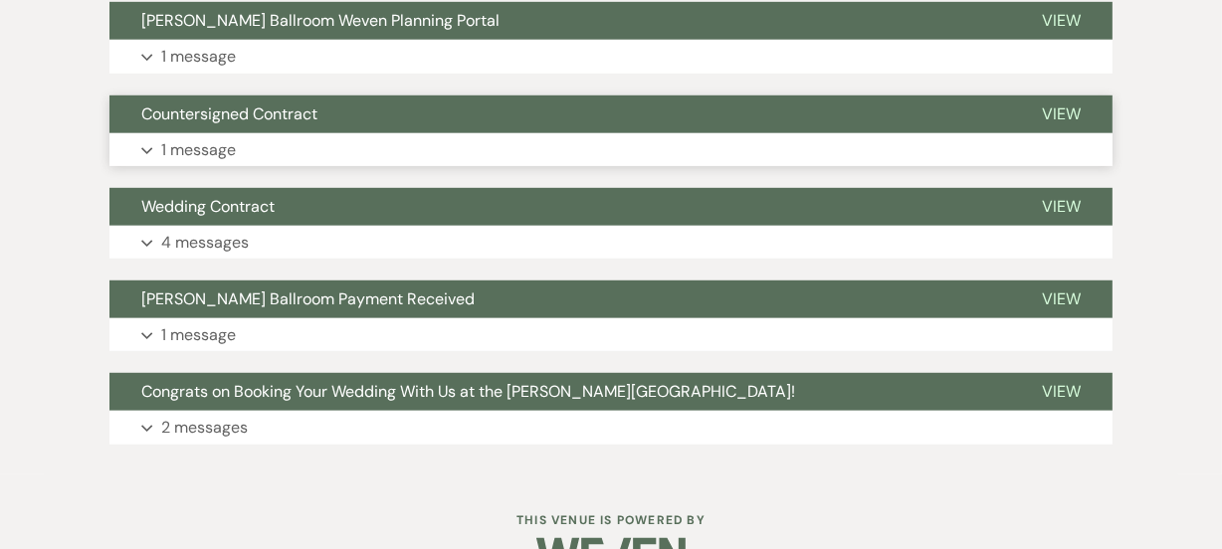
click at [309, 126] on button "Countersigned Contract" at bounding box center [559, 114] width 900 height 38
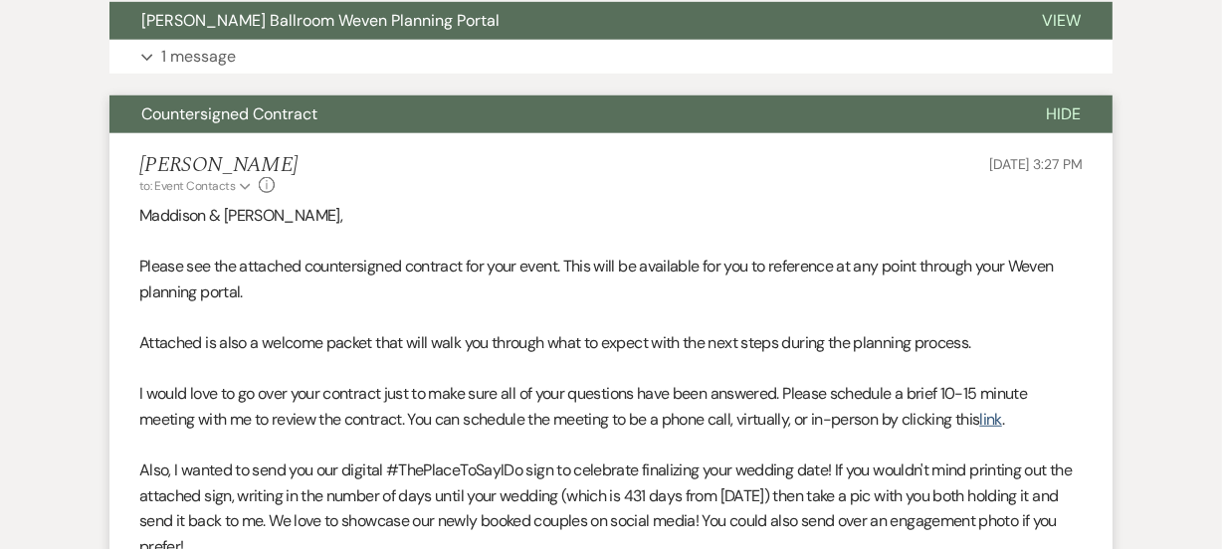
click at [309, 126] on button "Countersigned Contract" at bounding box center [561, 114] width 904 height 38
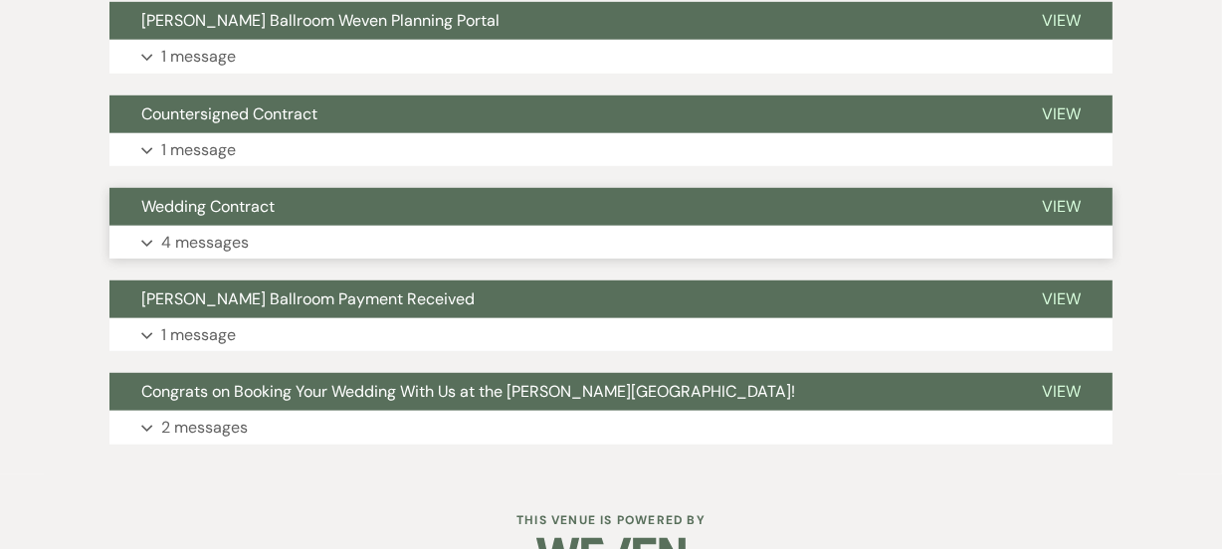
click at [219, 231] on p "4 messages" at bounding box center [205, 243] width 88 height 26
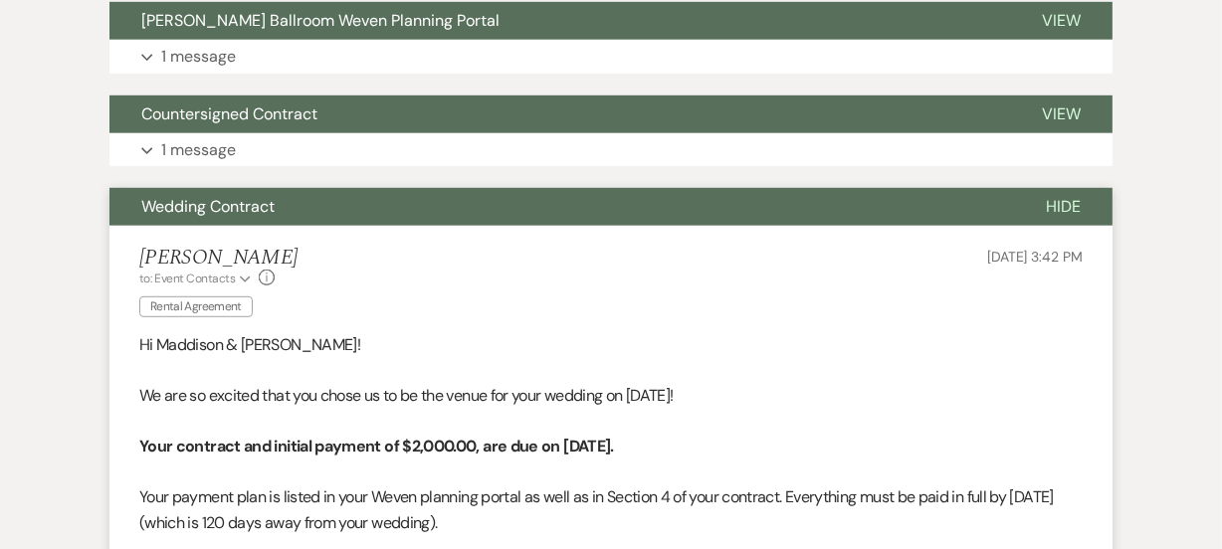
click at [186, 204] on span "Wedding Contract" at bounding box center [207, 206] width 133 height 21
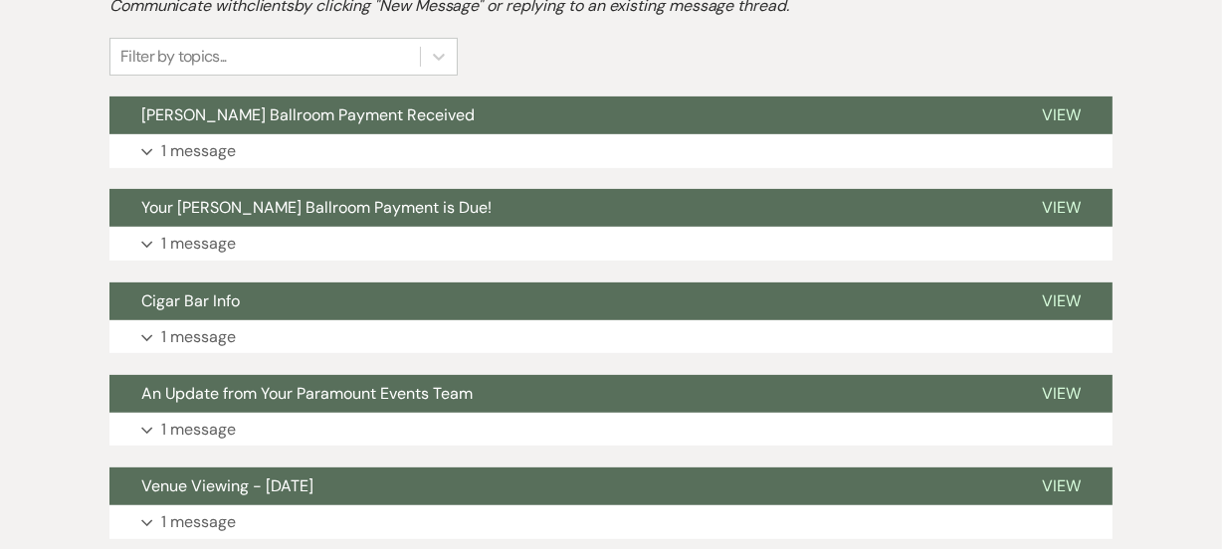
scroll to position [470, 0]
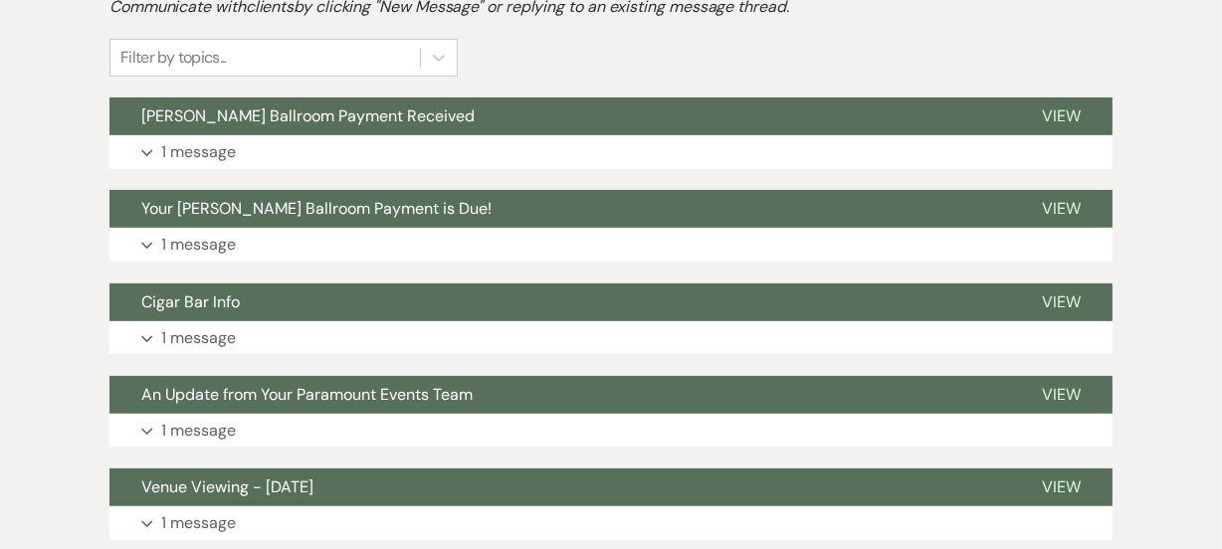
select select "8"
select select "2"
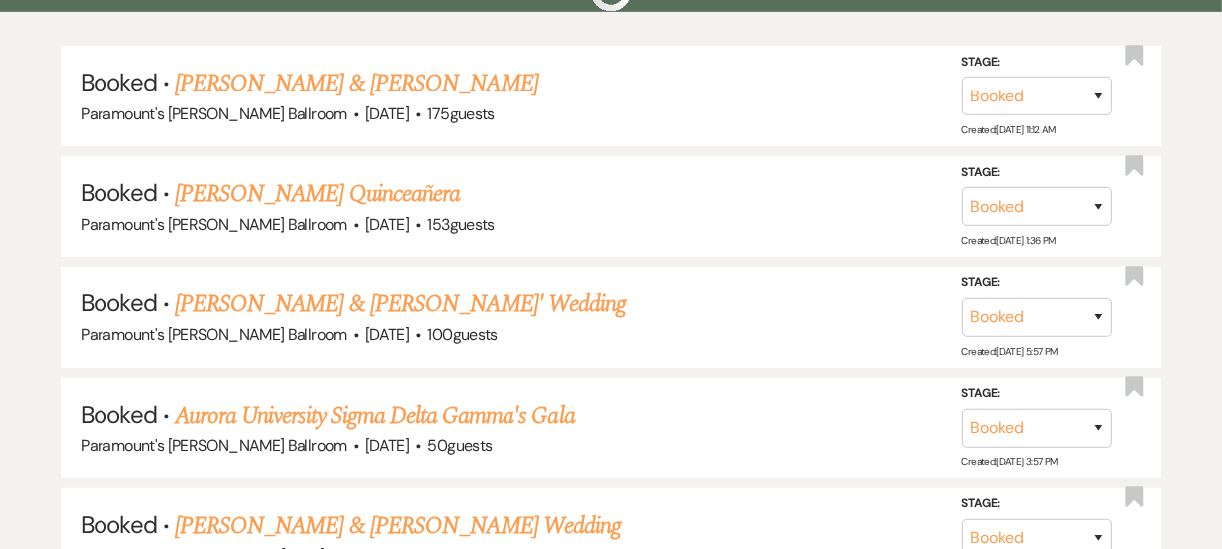
scroll to position [36, 0]
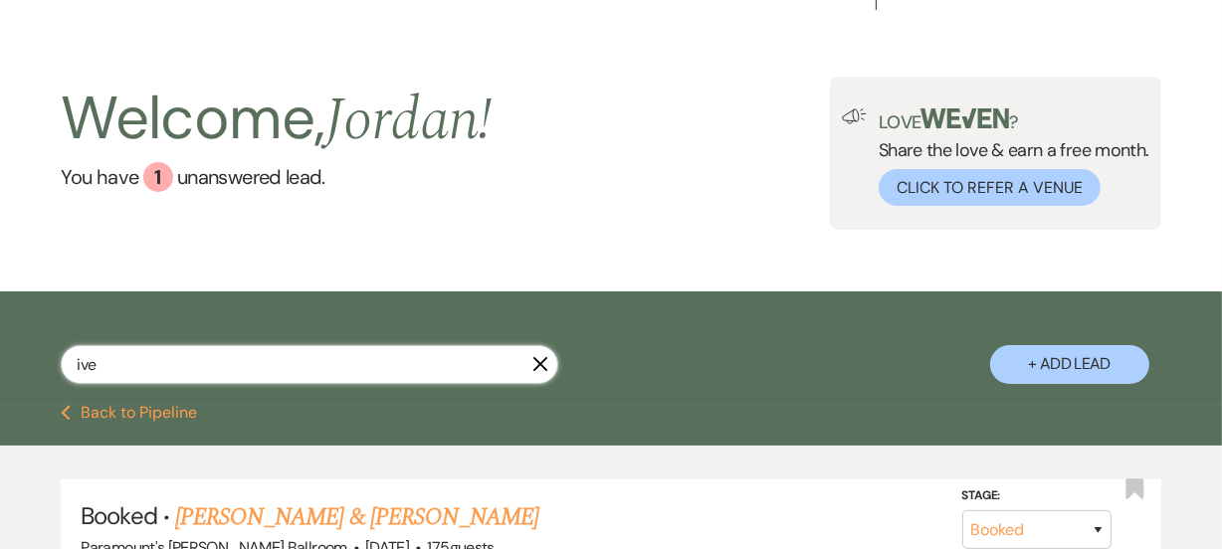
click at [388, 377] on input "ive" at bounding box center [309, 364] width 497 height 39
type input "i"
type input "rodri"
select select "8"
select select "11"
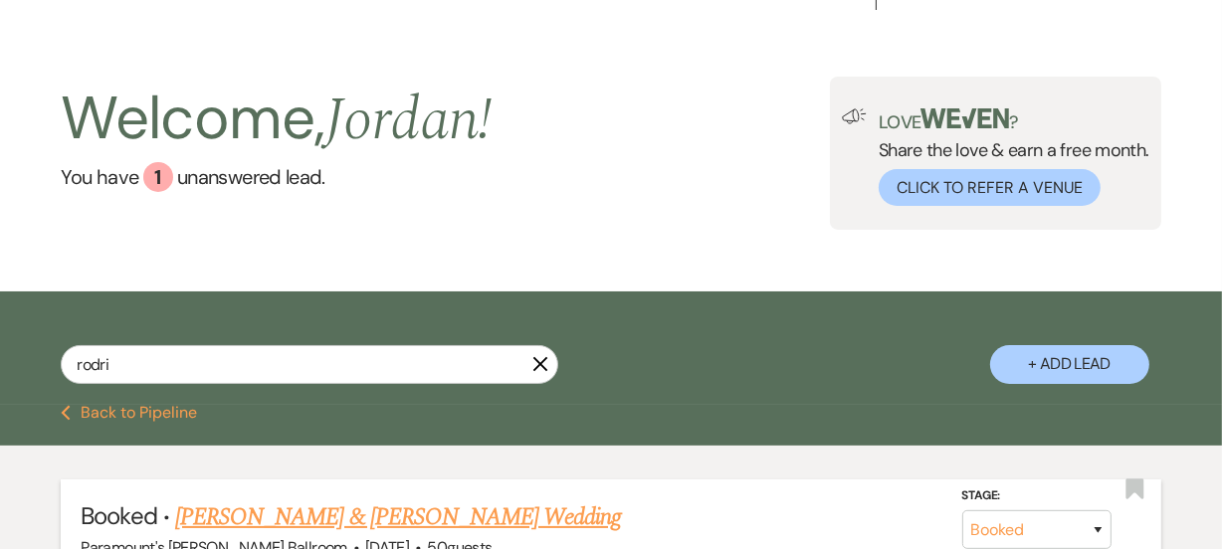
click at [271, 517] on link "Jasmine Willis & Ricardo Rodriguez's Wedding" at bounding box center [398, 517] width 446 height 36
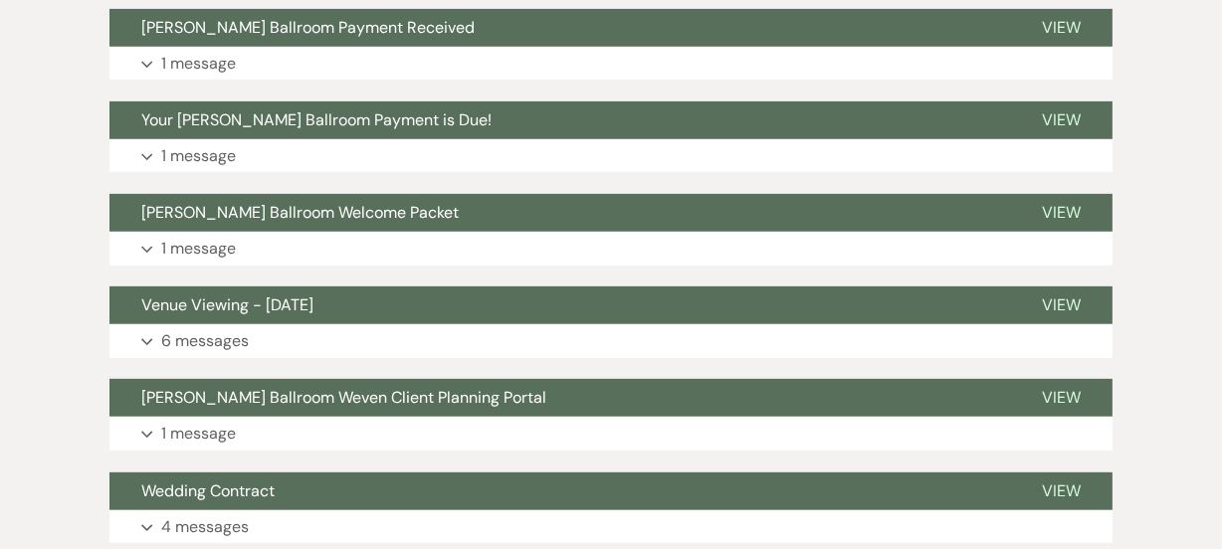
scroll to position [759, 0]
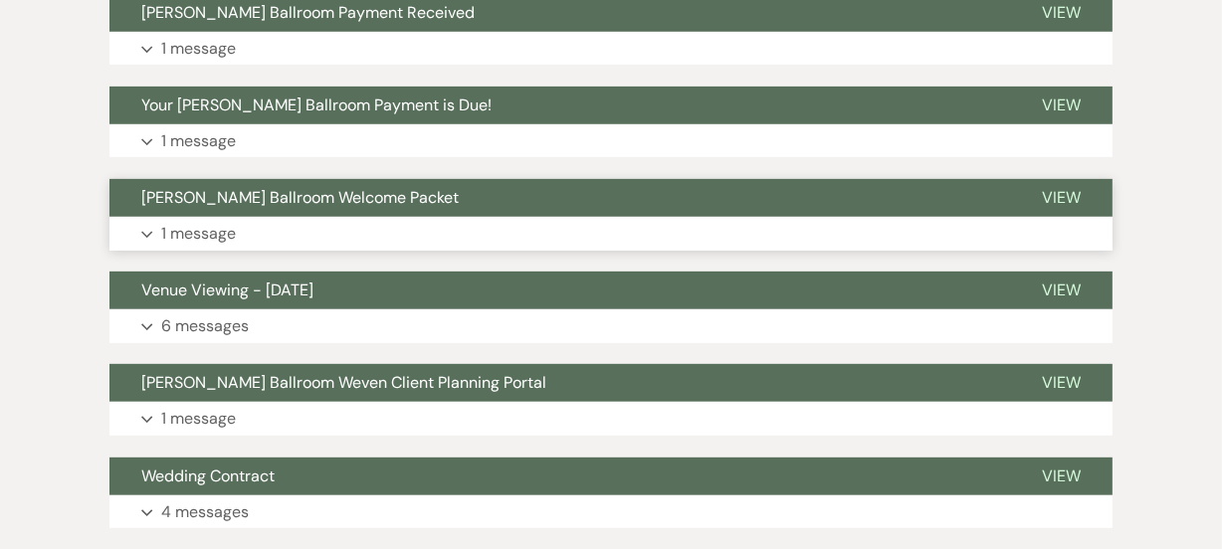
click at [323, 214] on button "Meyer Ballroom Welcome Packet" at bounding box center [559, 198] width 900 height 38
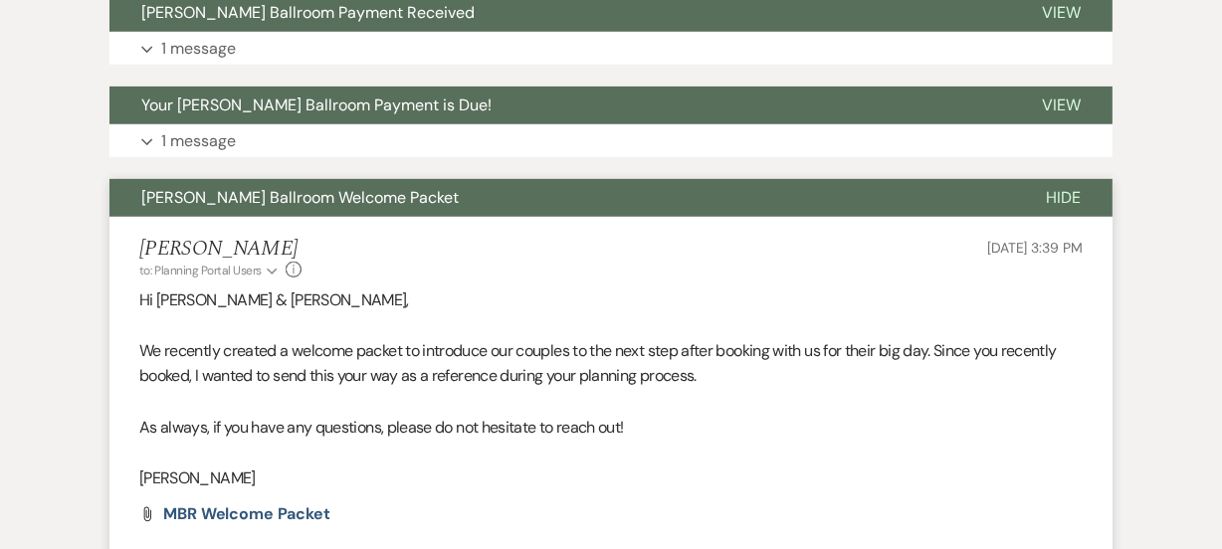
click at [0, 349] on div "Messages Tasks Payments Vendors Rental Overview Timeline Docs & Files Contacts …" at bounding box center [611, 338] width 1222 height 1541
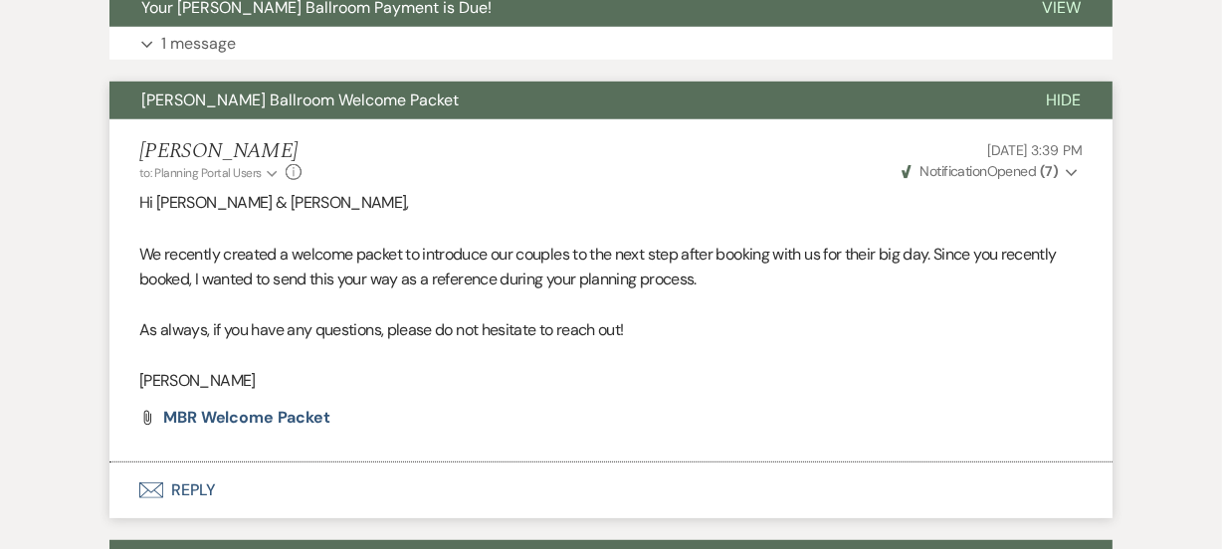
scroll to position [940, 0]
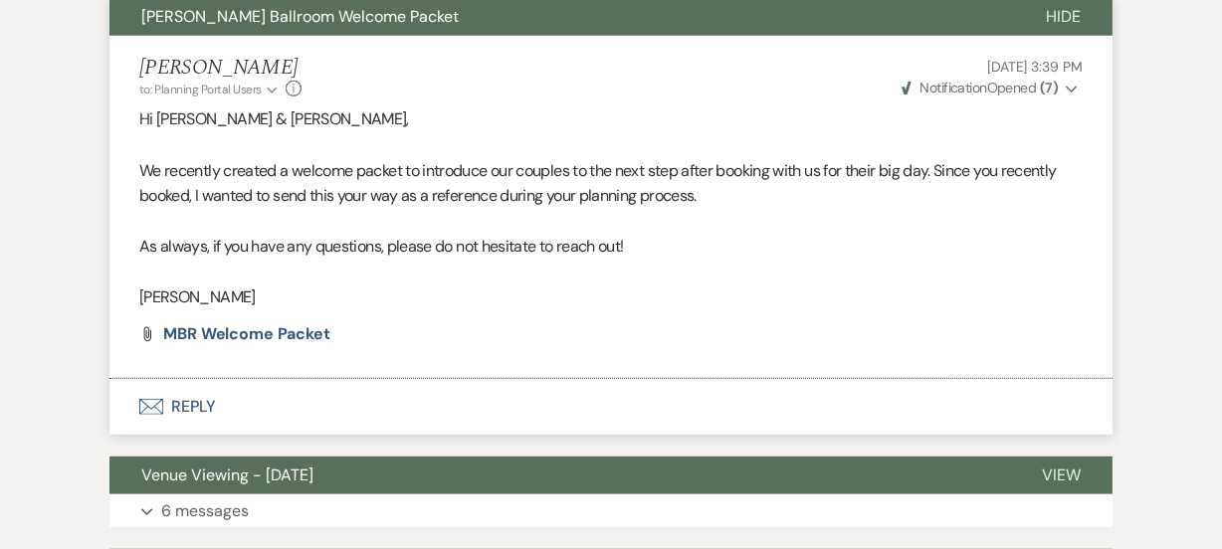
drag, startPoint x: 140, startPoint y: 114, endPoint x: 671, endPoint y: 297, distance: 561.8
click at [671, 297] on div "Hi Jasmine & Ricardo, We recently created a welcome packet to introduce our cou…" at bounding box center [610, 208] width 943 height 204
copy div "Hi Jasmine & Ricardo, We recently created a welcome packet to introduce our cou…"
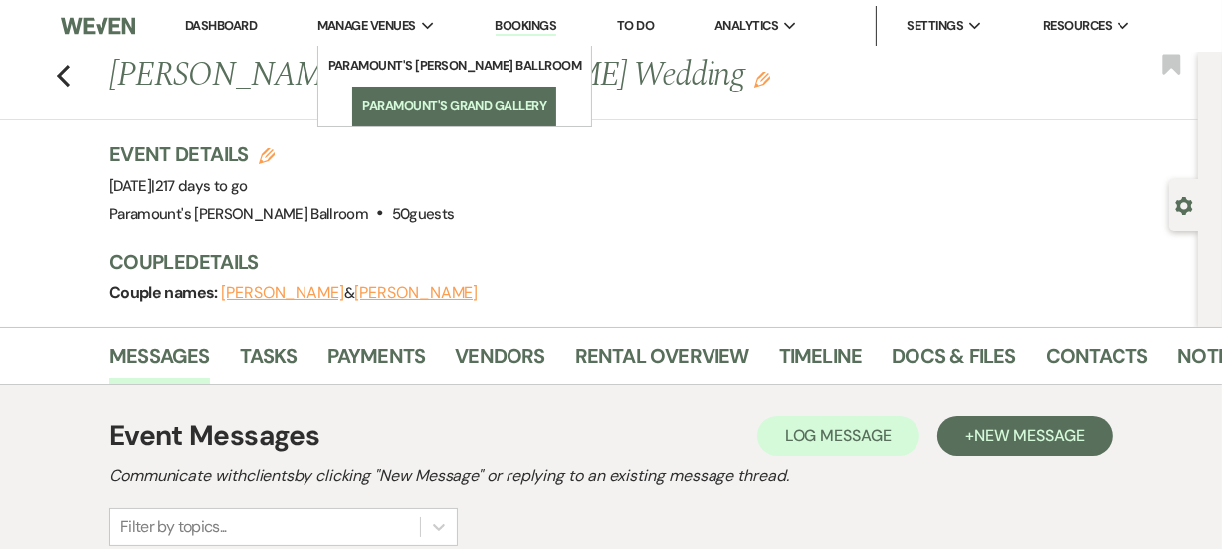
click at [416, 99] on li "Paramount's Grand Gallery" at bounding box center [454, 106] width 184 height 20
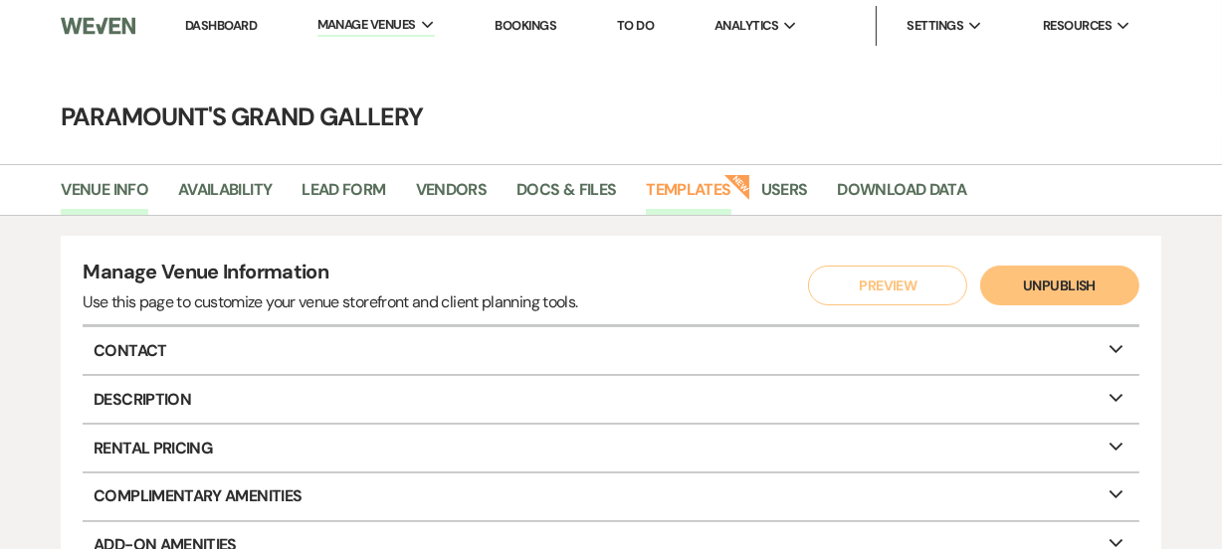
click at [703, 190] on link "Templates" at bounding box center [688, 196] width 85 height 38
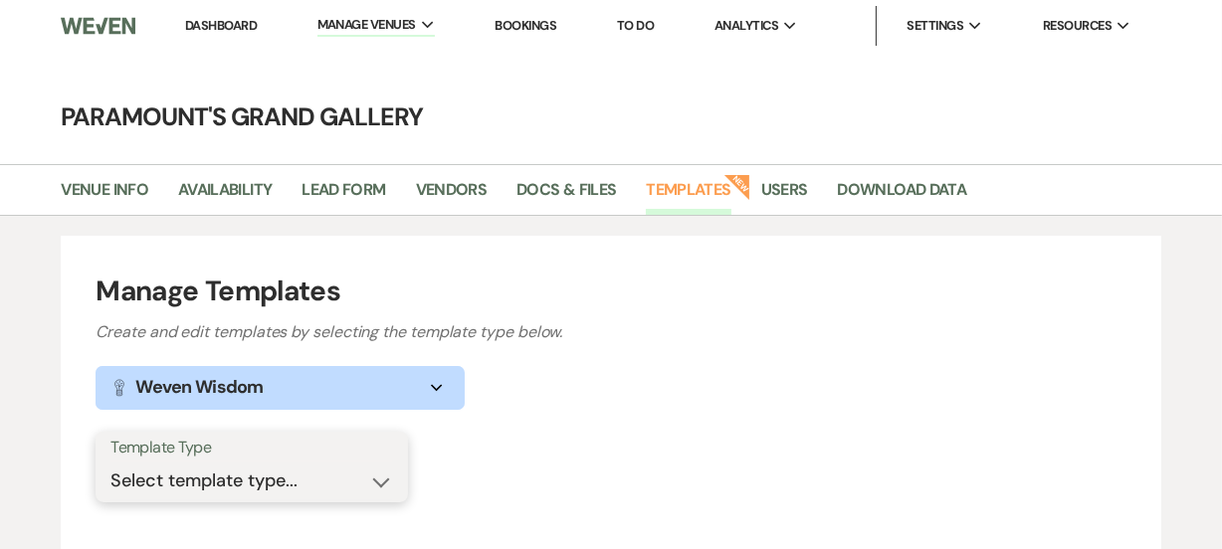
click at [271, 475] on select "Select template type... Task List Message Templates Payment Plan Inventory Item…" at bounding box center [251, 481] width 283 height 39
select select "Message Templates"
click at [110, 462] on select "Select template type... Task List Message Templates Payment Plan Inventory Item…" at bounding box center [251, 481] width 283 height 39
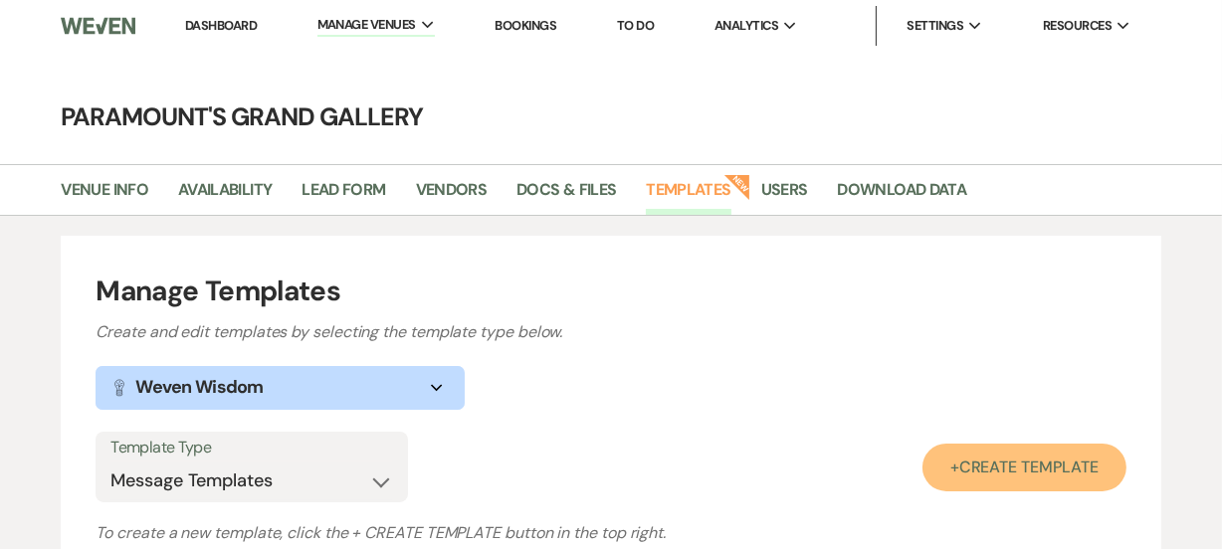
click at [1007, 467] on span "Create Template" at bounding box center [1028, 467] width 139 height 21
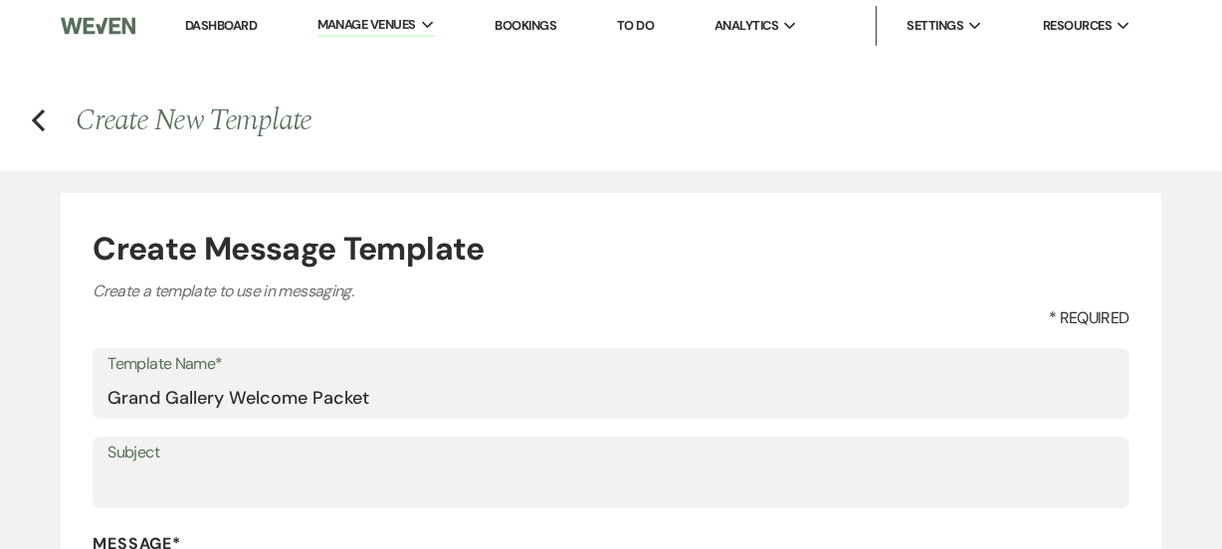
type input "Grand Gallery Welcome Packet"
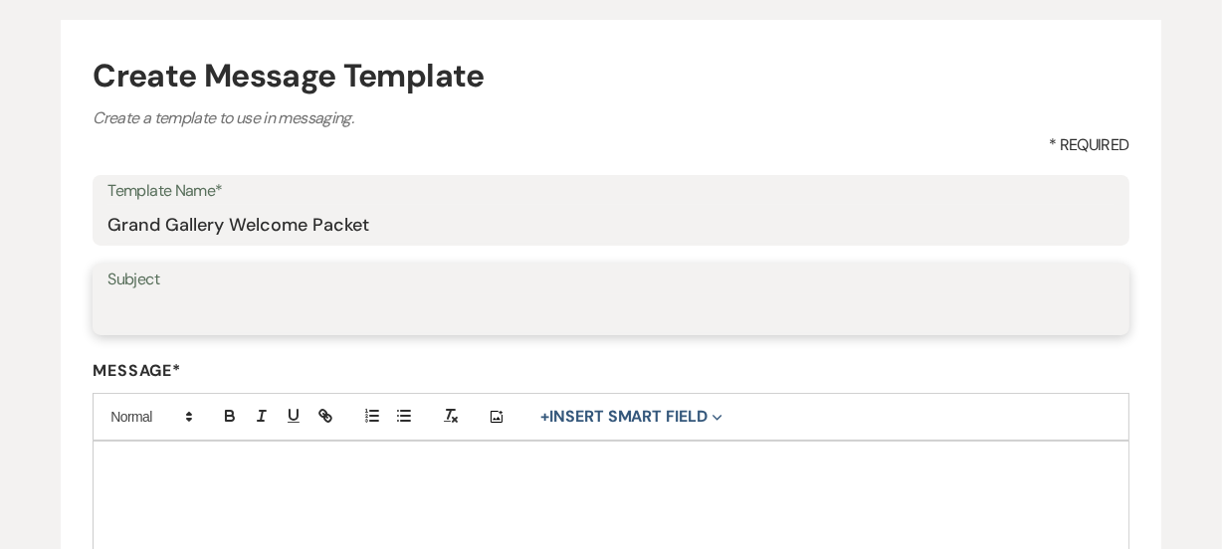
scroll to position [261, 0]
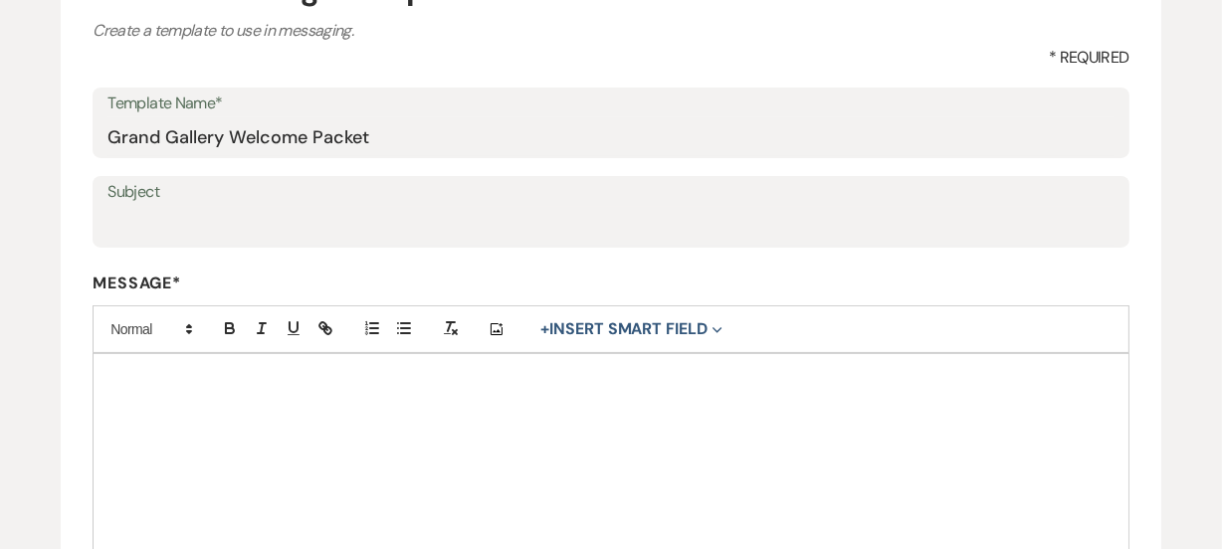
click at [371, 375] on p at bounding box center [610, 377] width 1004 height 22
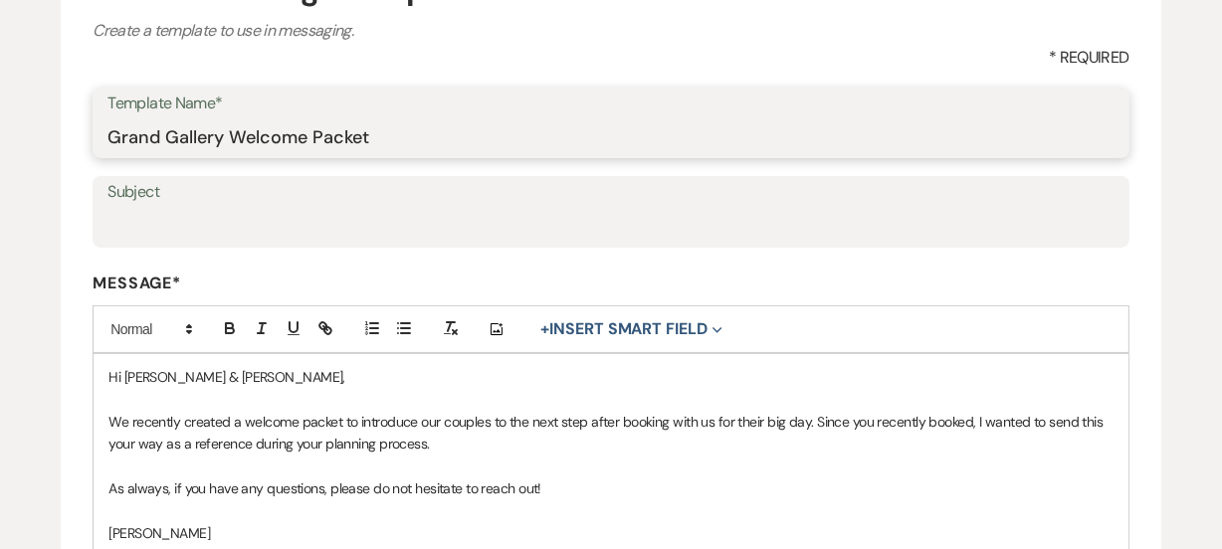
drag, startPoint x: 399, startPoint y: 144, endPoint x: 7, endPoint y: 165, distance: 392.5
click at [0, 179] on div "Create Message Template Create a template to use in messaging. * Required Templ…" at bounding box center [611, 373] width 1222 height 927
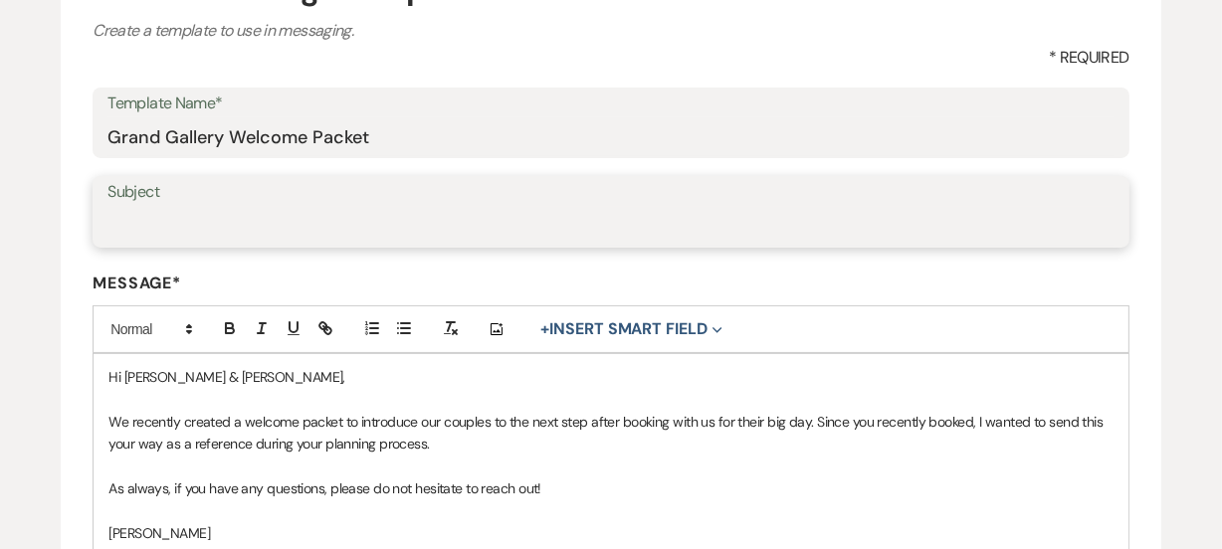
click at [146, 240] on input "Subject" at bounding box center [610, 226] width 1006 height 39
paste input "Grand Gallery Welcome Packet"
type input "Grand Gallery Welcome Packet"
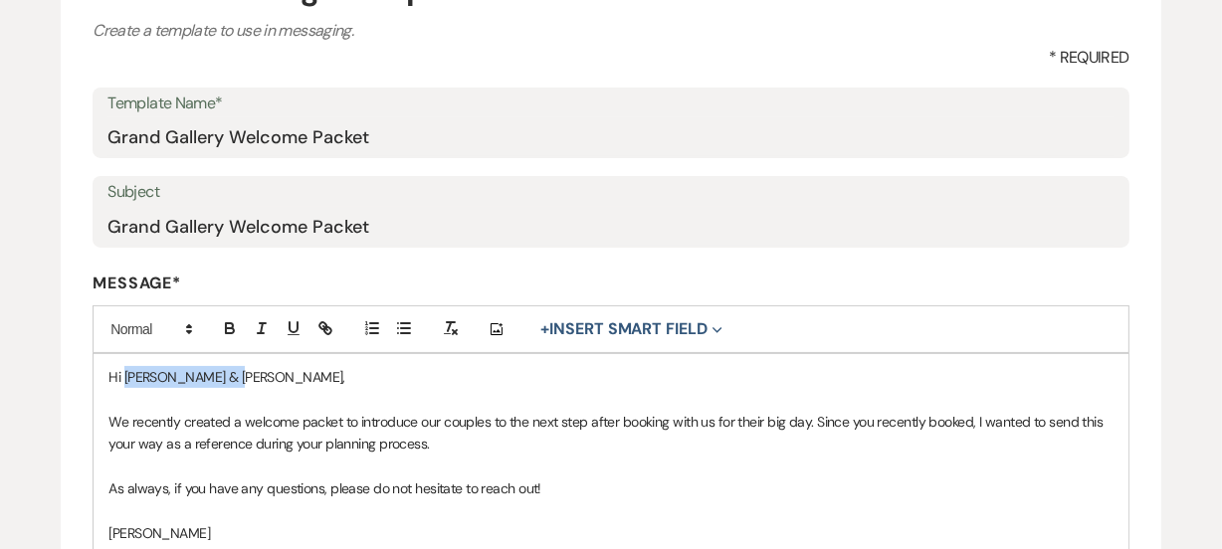
drag, startPoint x: 124, startPoint y: 372, endPoint x: 231, endPoint y: 382, distance: 106.9
click at [231, 382] on span "Hi Jasmine & Ricardo," at bounding box center [226, 377] width 237 height 18
click at [616, 331] on button "+ Insert Smart Field Expand" at bounding box center [630, 329] width 195 height 24
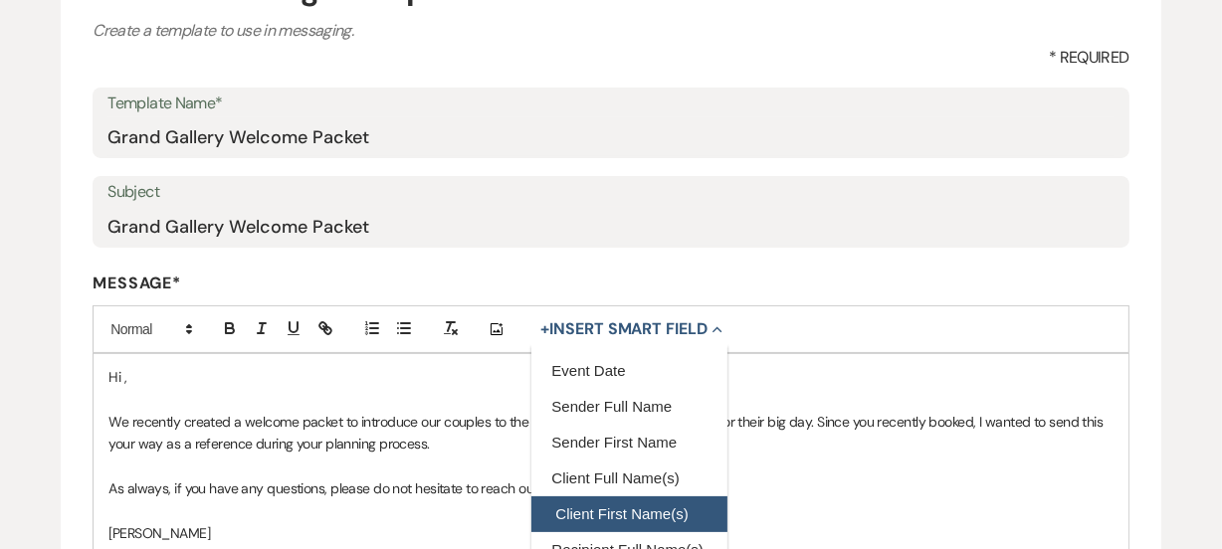
click at [672, 498] on button "Client First Name(s)" at bounding box center [628, 514] width 195 height 36
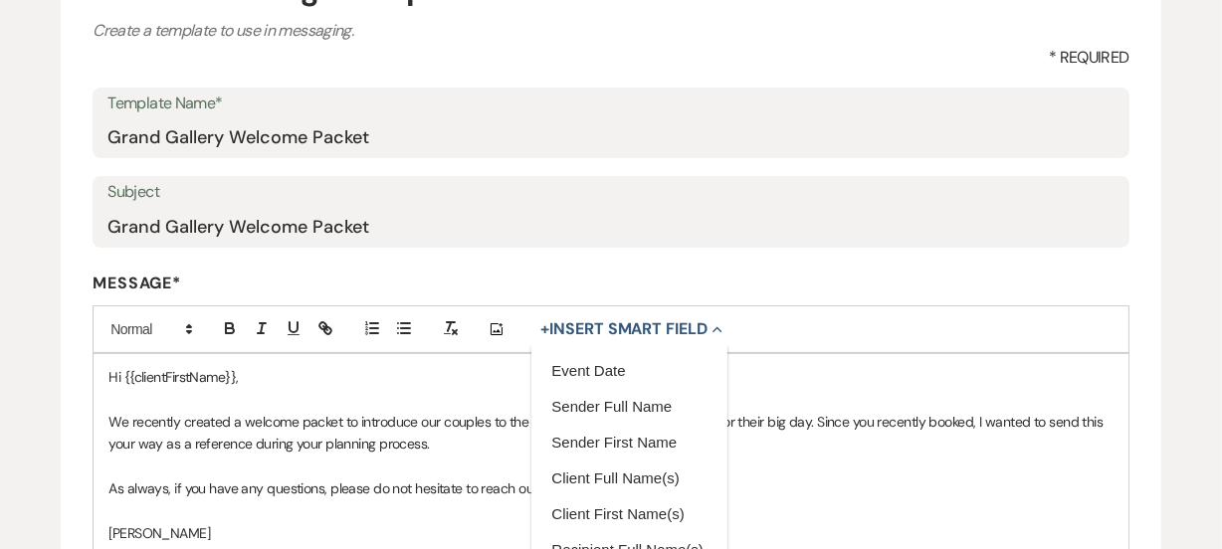
click at [348, 426] on span "We recently created a welcome packet to introduce our couples to the next step …" at bounding box center [606, 433] width 997 height 40
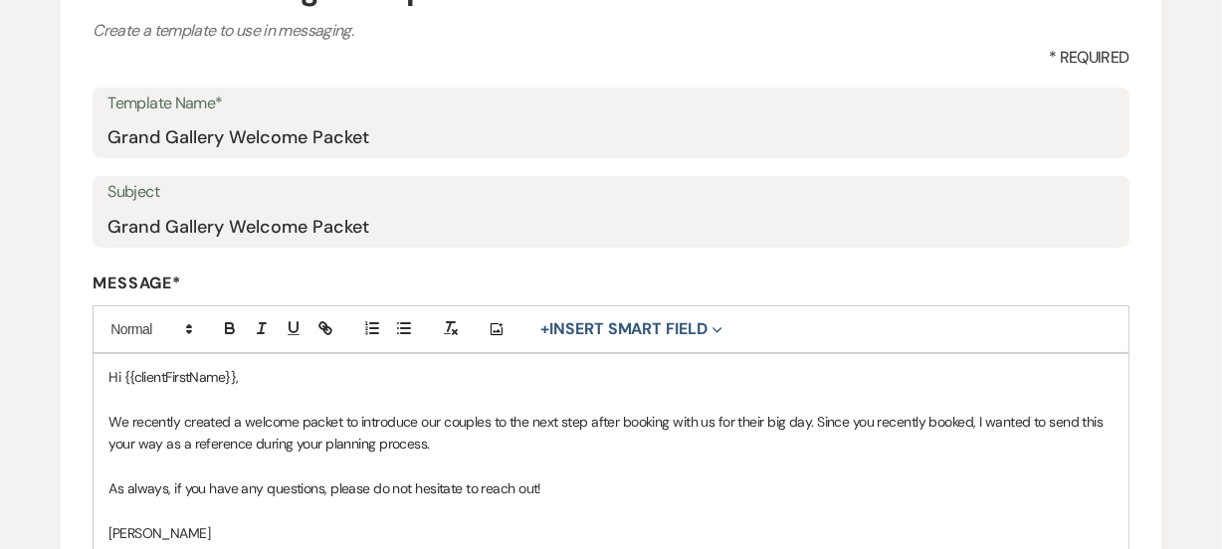
click at [326, 411] on p "We recently created a welcome packet to introduce our couples to the next step …" at bounding box center [610, 433] width 1004 height 45
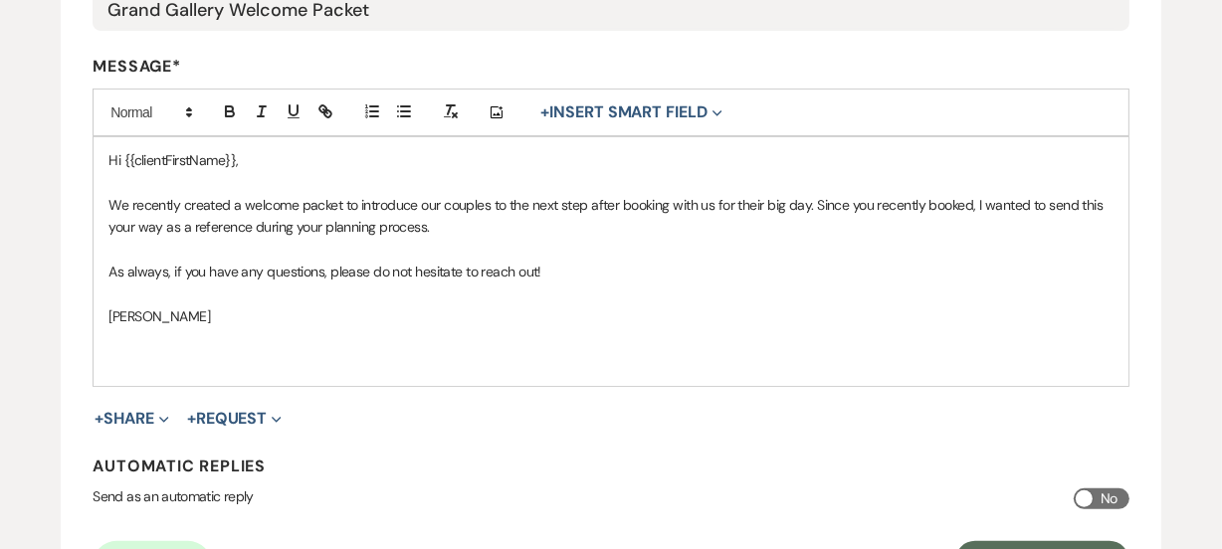
scroll to position [481, 0]
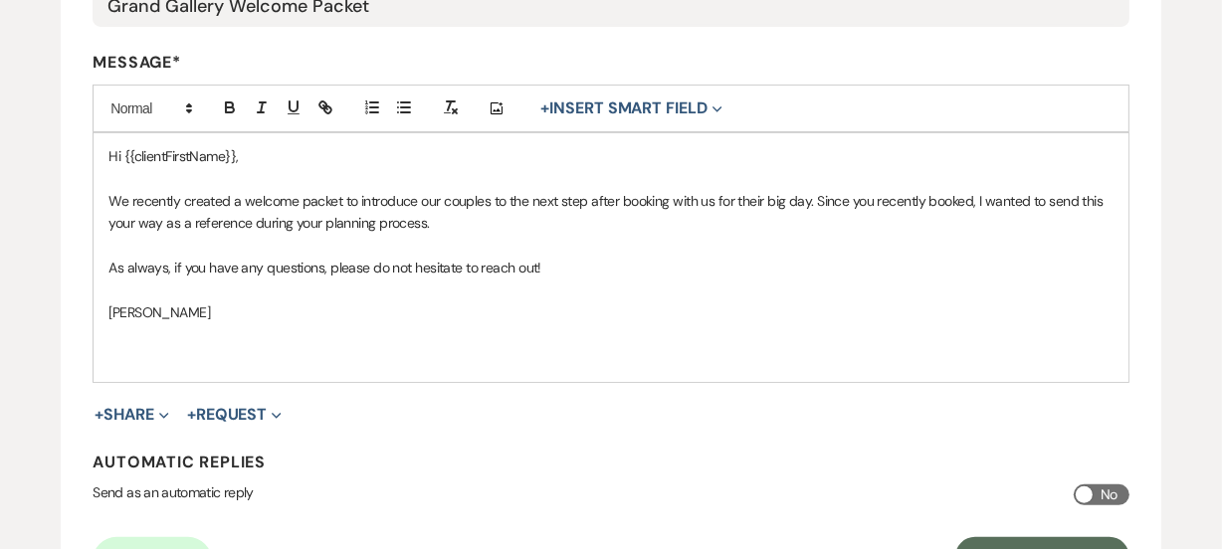
click at [572, 327] on p at bounding box center [610, 334] width 1004 height 22
click at [134, 417] on button "+ Share Expand" at bounding box center [132, 415] width 75 height 16
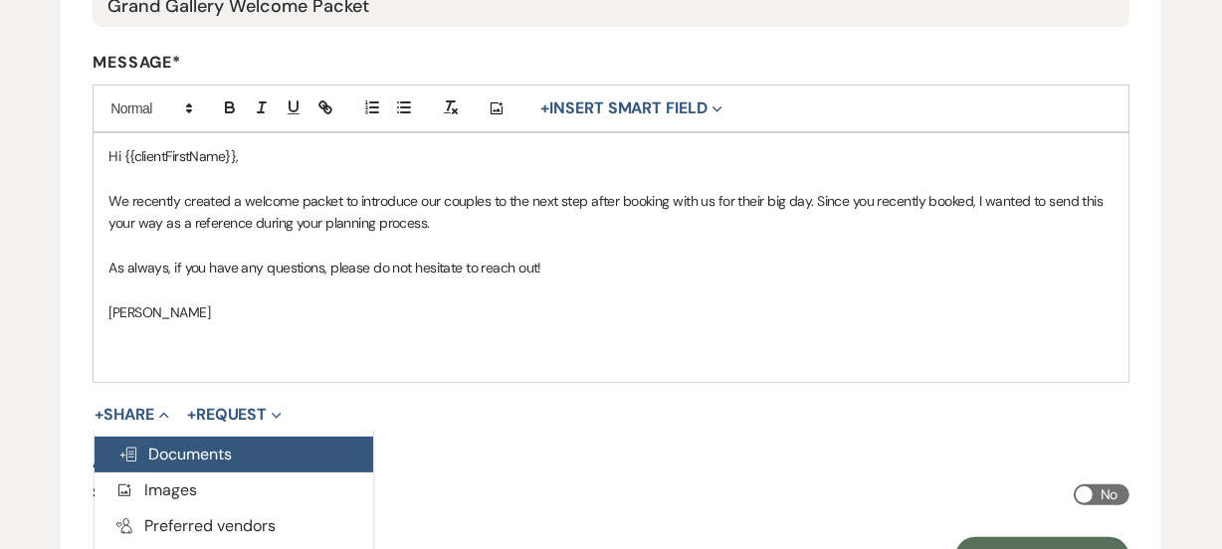
click at [156, 451] on span "Doc Upload Documents" at bounding box center [174, 454] width 113 height 21
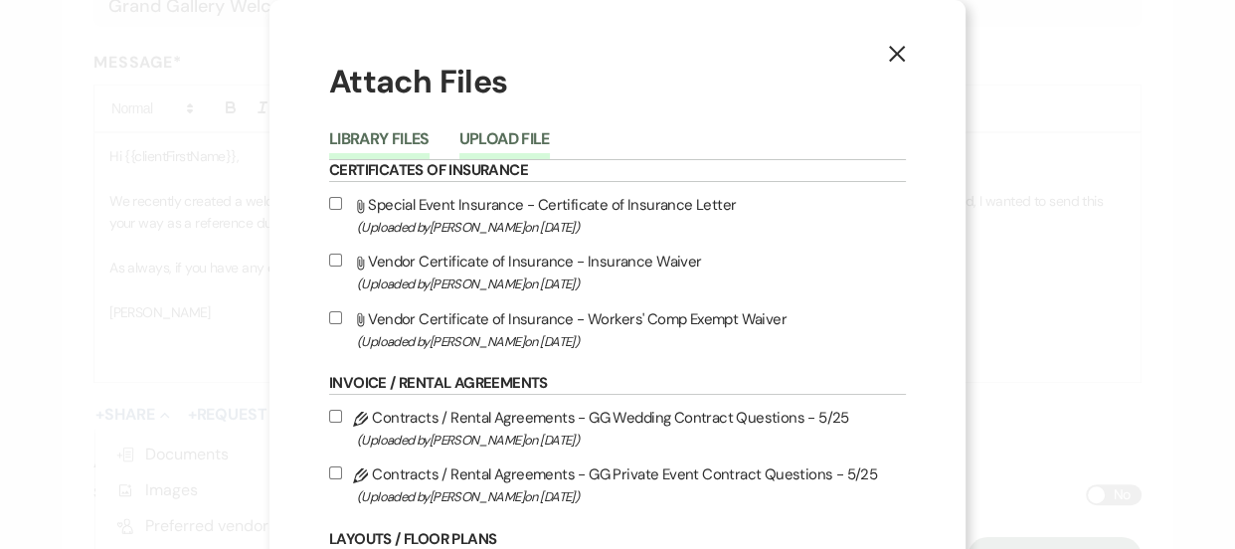
click at [507, 146] on button "Upload File" at bounding box center [505, 145] width 91 height 28
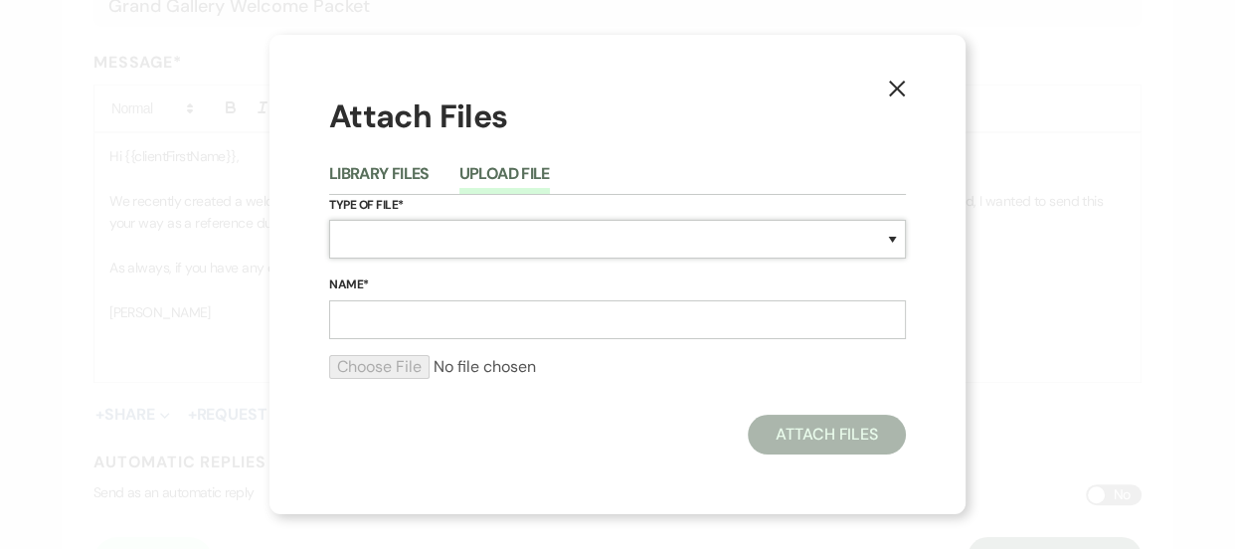
click at [504, 250] on select "Special Event Insurance Vendor Certificate of Insurance Contracts / Rental Agre…" at bounding box center [617, 239] width 577 height 39
select select "43"
click at [329, 220] on select "Special Event Insurance Vendor Certificate of Insurance Contracts / Rental Agre…" at bounding box center [617, 239] width 577 height 39
click at [590, 311] on input "Name*" at bounding box center [617, 319] width 577 height 39
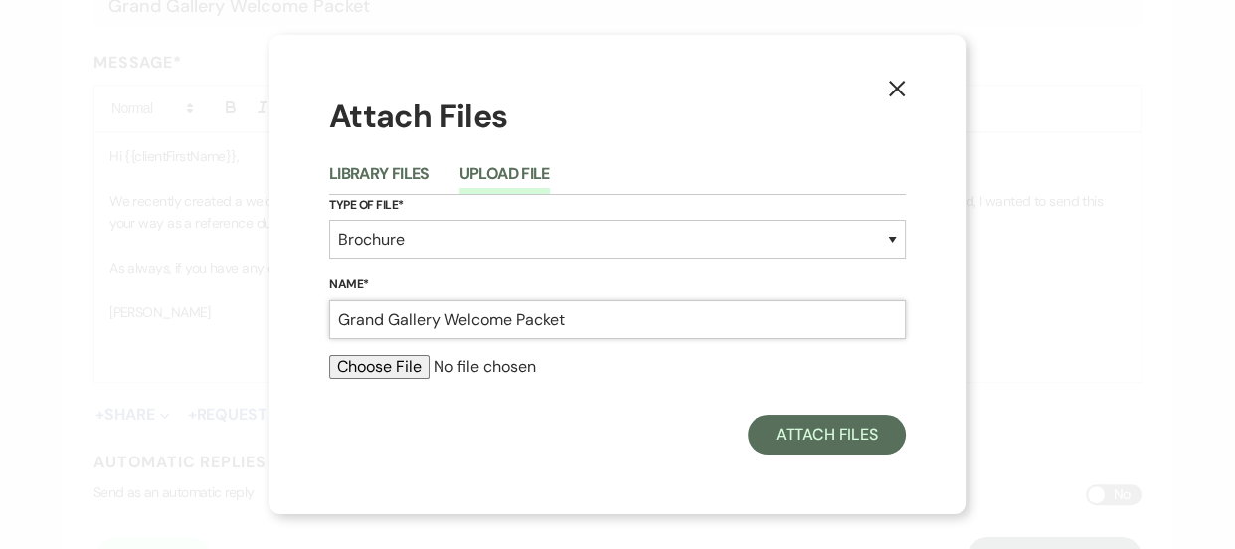
type input "Grand Gallery Welcome Packet"
click at [388, 381] on div at bounding box center [617, 375] width 577 height 40
click at [406, 374] on input "file" at bounding box center [617, 367] width 577 height 24
type input "C:\fakepath\GG Welcome Packet 9-16-25.pdf"
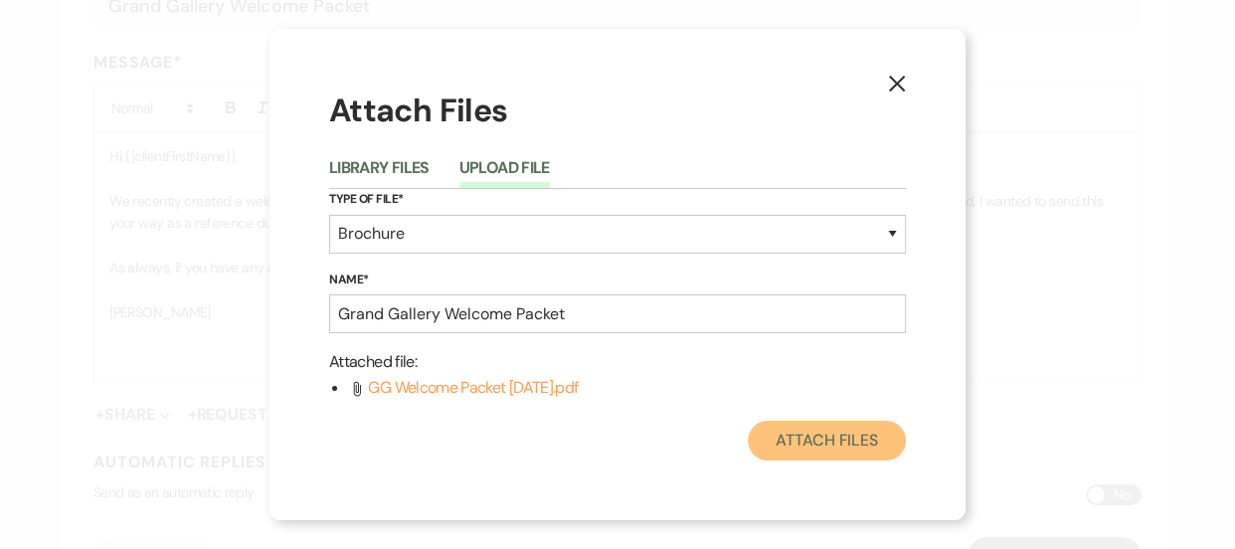
click at [827, 457] on button "Attach Files" at bounding box center [827, 441] width 158 height 40
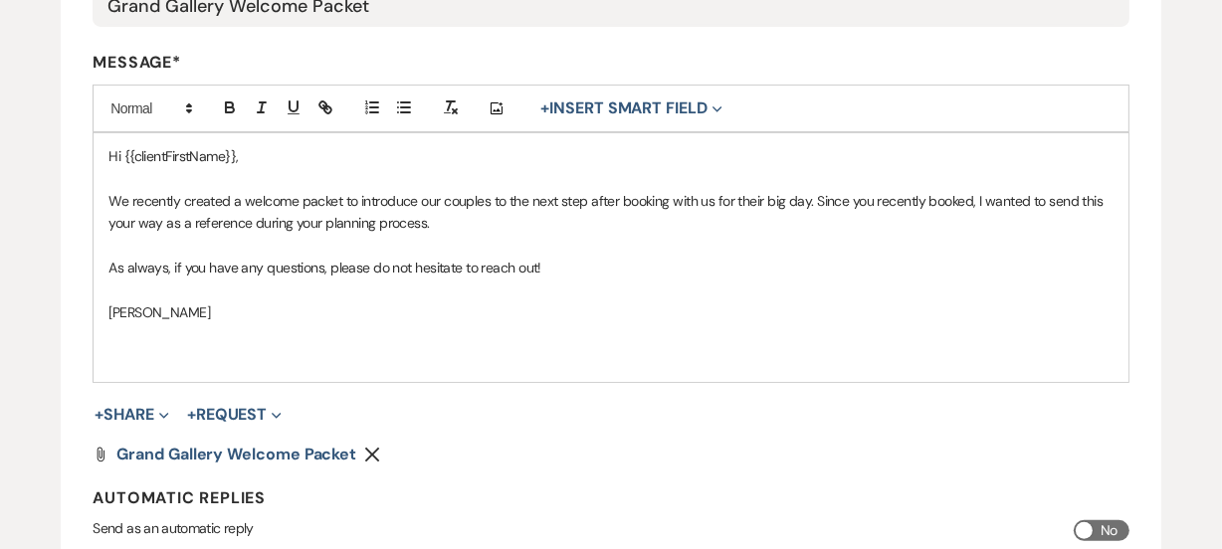
click at [706, 465] on form "Create Message Template Create a template to use in messaging. * Required Templ…" at bounding box center [610, 182] width 1099 height 941
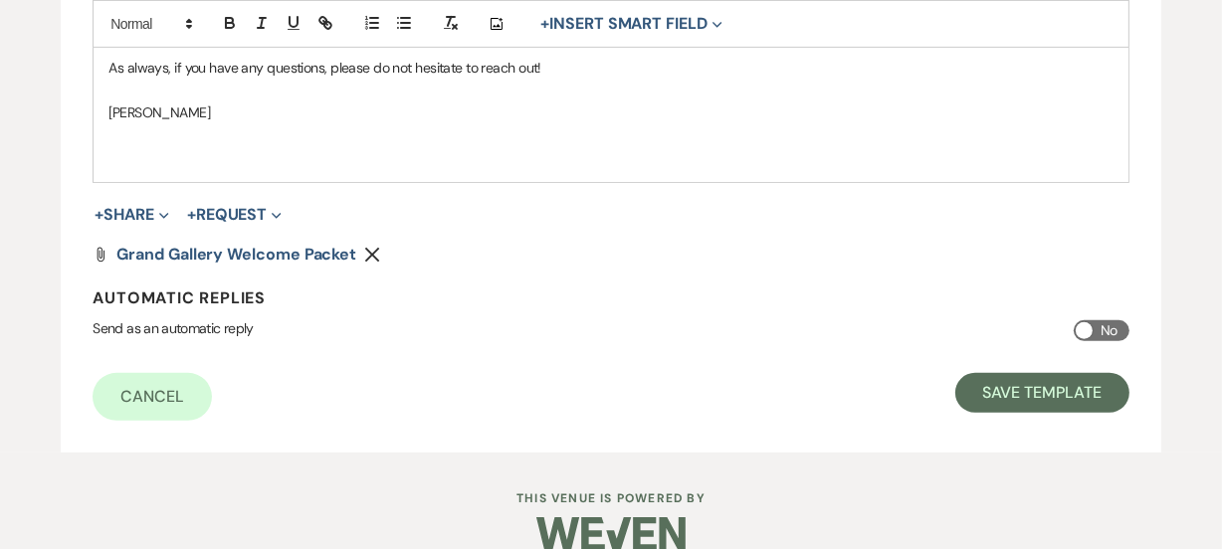
scroll to position [698, 0]
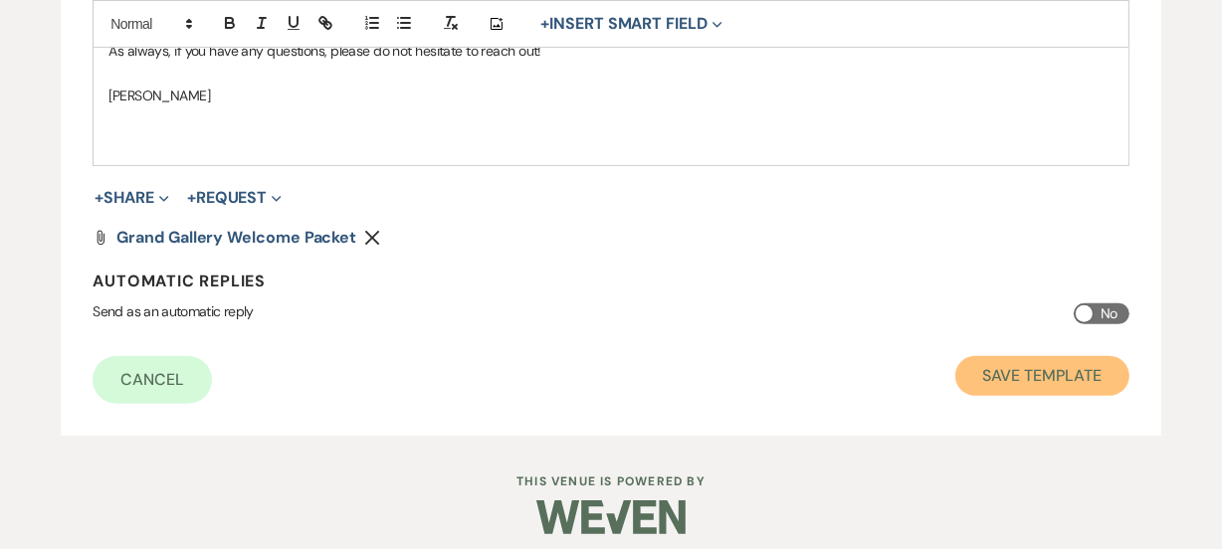
click at [1070, 374] on button "Save Template" at bounding box center [1042, 376] width 174 height 40
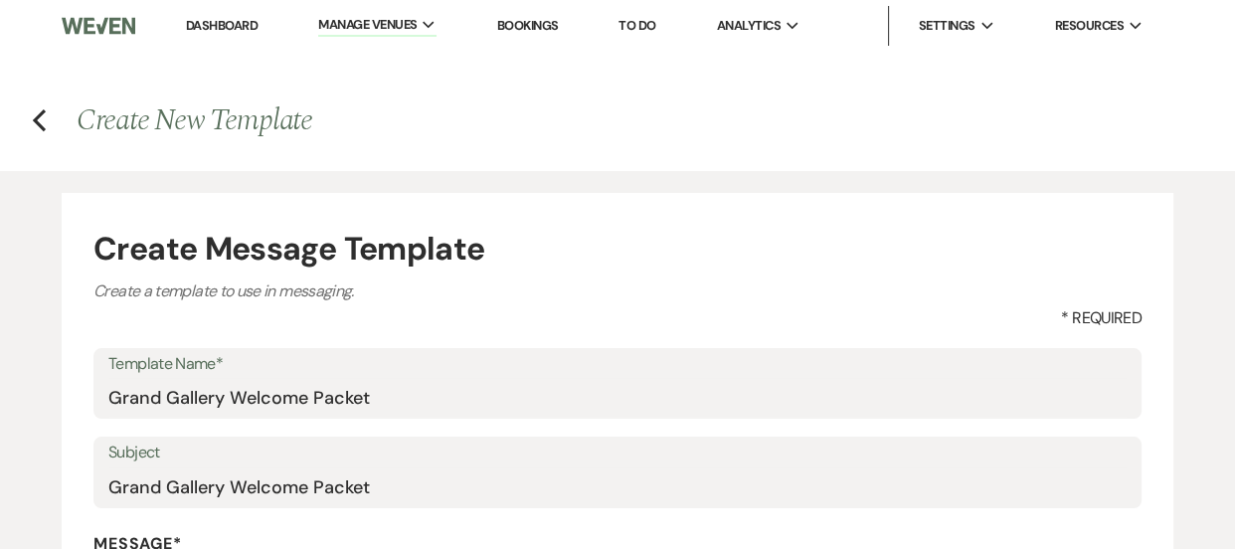
select select "Message Templates"
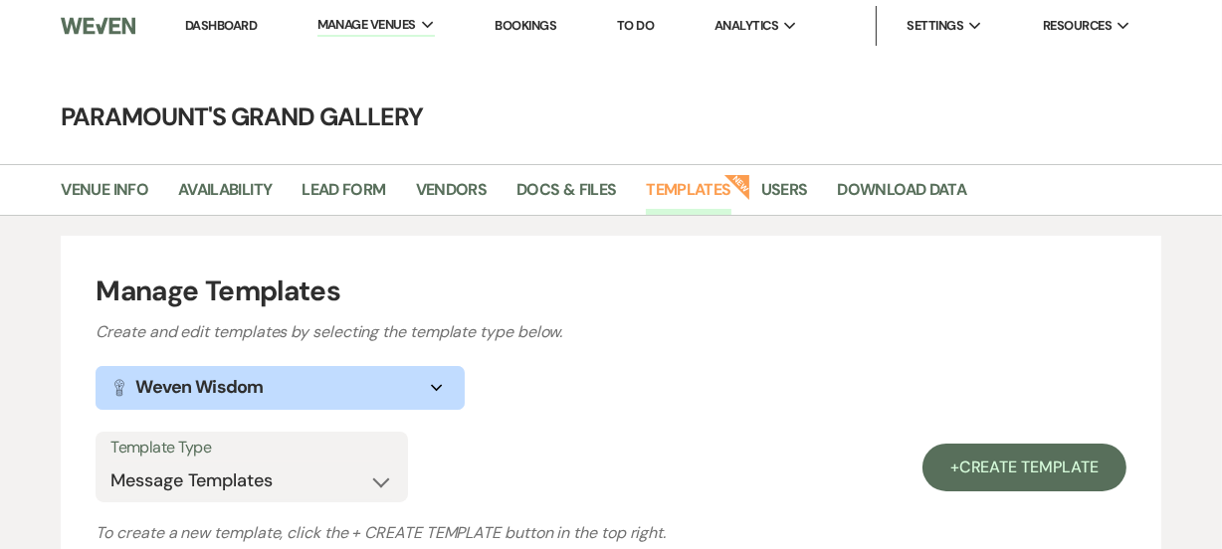
click at [563, 192] on link "Docs & Files" at bounding box center [565, 196] width 99 height 38
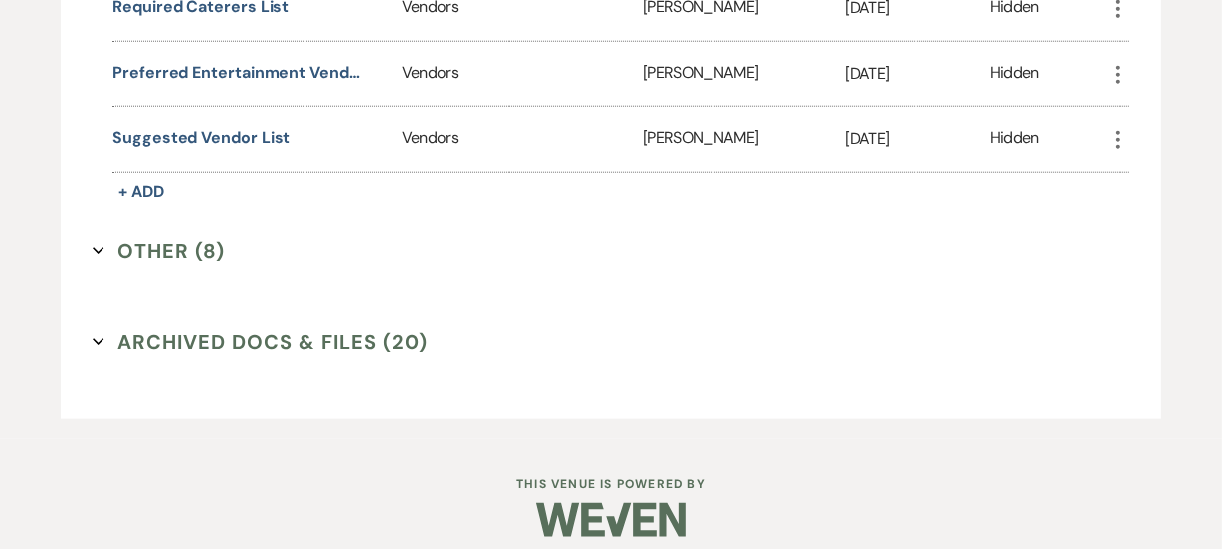
scroll to position [1914, 0]
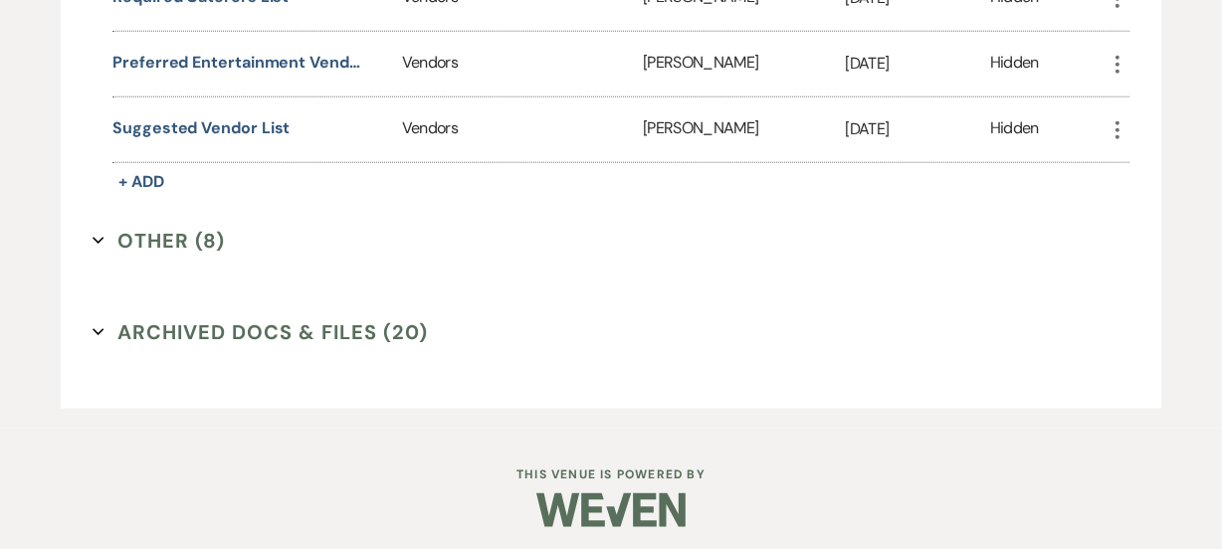
click at [188, 231] on button "Other (8) Expand" at bounding box center [159, 241] width 132 height 30
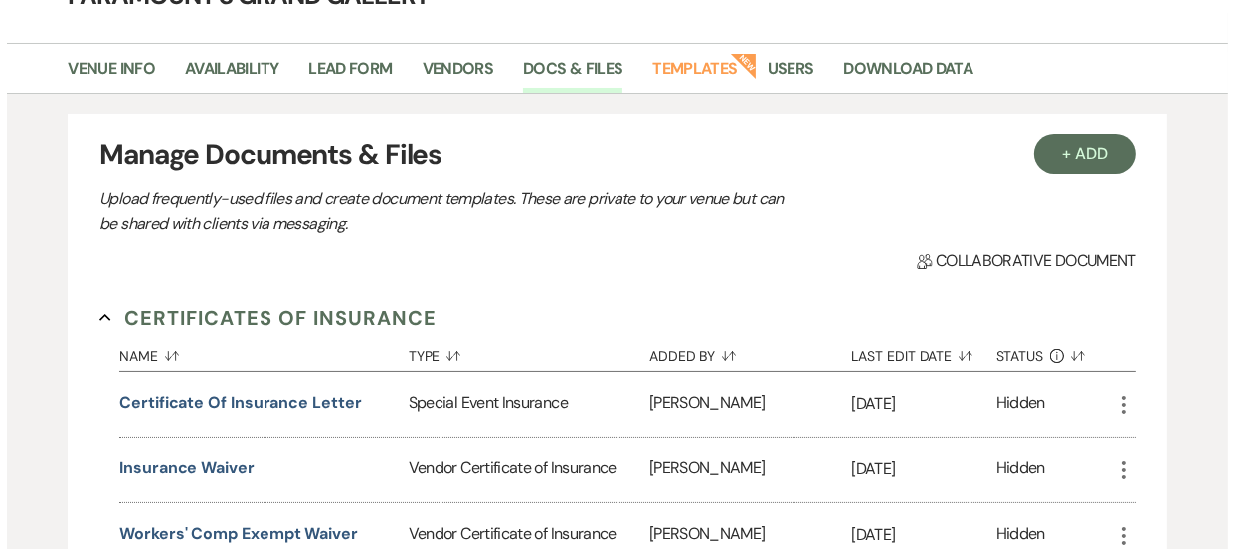
scroll to position [105, 0]
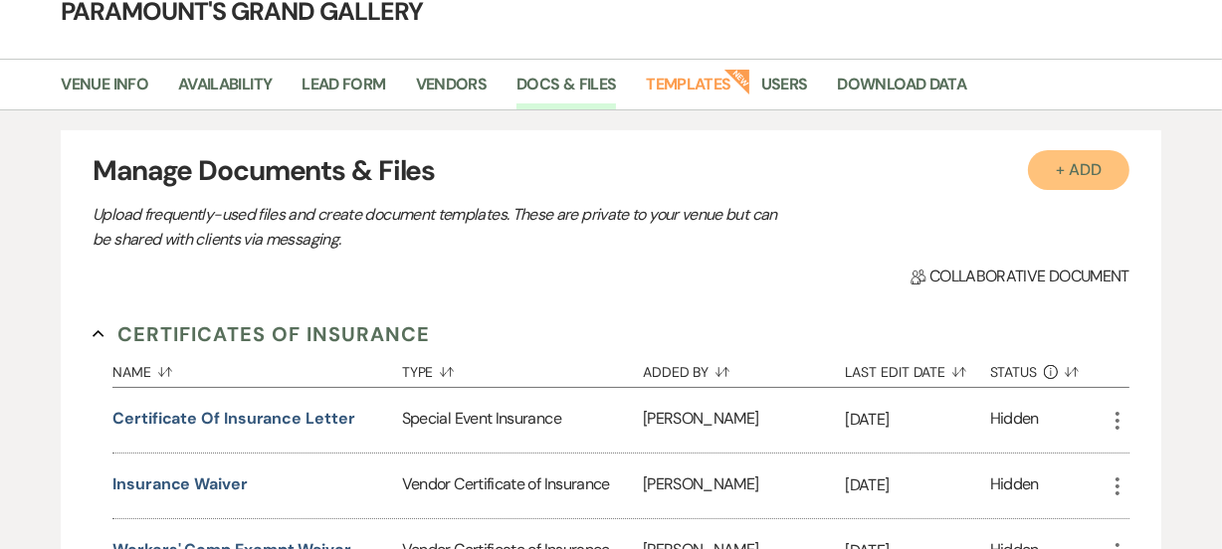
click at [1047, 156] on button "+ Add" at bounding box center [1078, 170] width 101 height 40
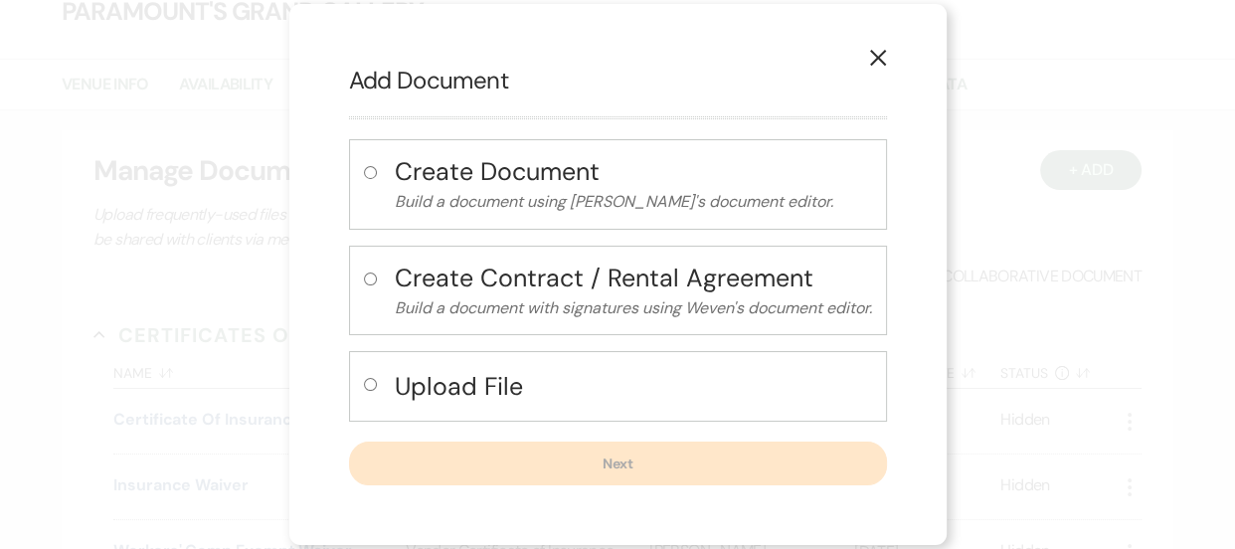
click at [437, 366] on button "Upload File" at bounding box center [633, 386] width 477 height 41
radio input "true"
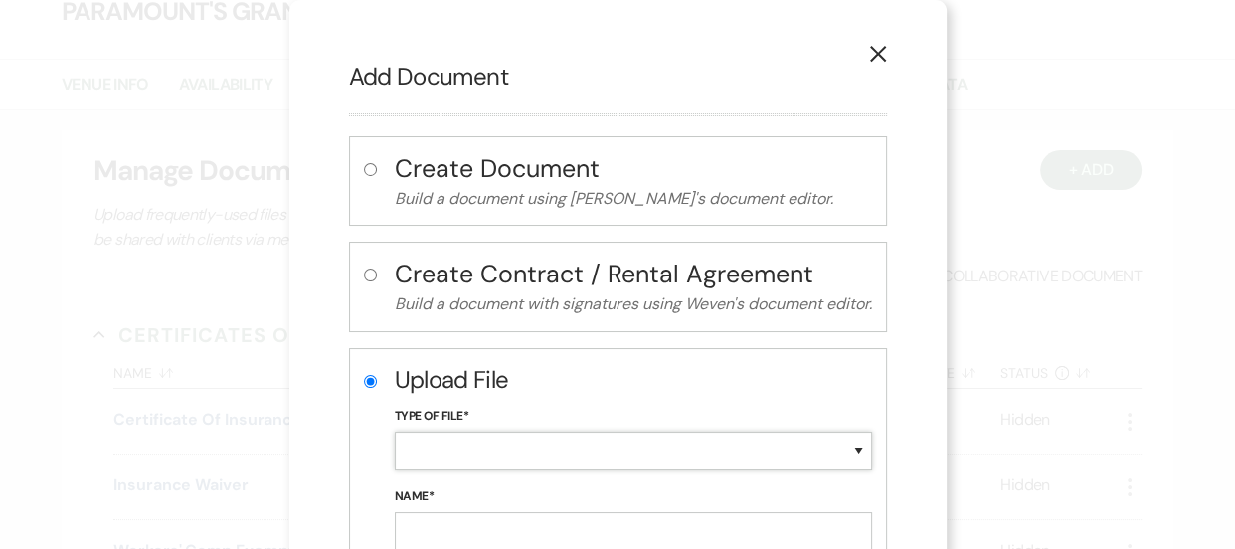
click at [568, 440] on select "Special Event Insurance Vendor Certificate of Insurance Contracts / Rental Agre…" at bounding box center [633, 451] width 477 height 39
select select "43"
click at [395, 432] on select "Special Event Insurance Vendor Certificate of Insurance Contracts / Rental Agre…" at bounding box center [633, 451] width 477 height 39
click at [435, 518] on input "Name*" at bounding box center [633, 531] width 477 height 39
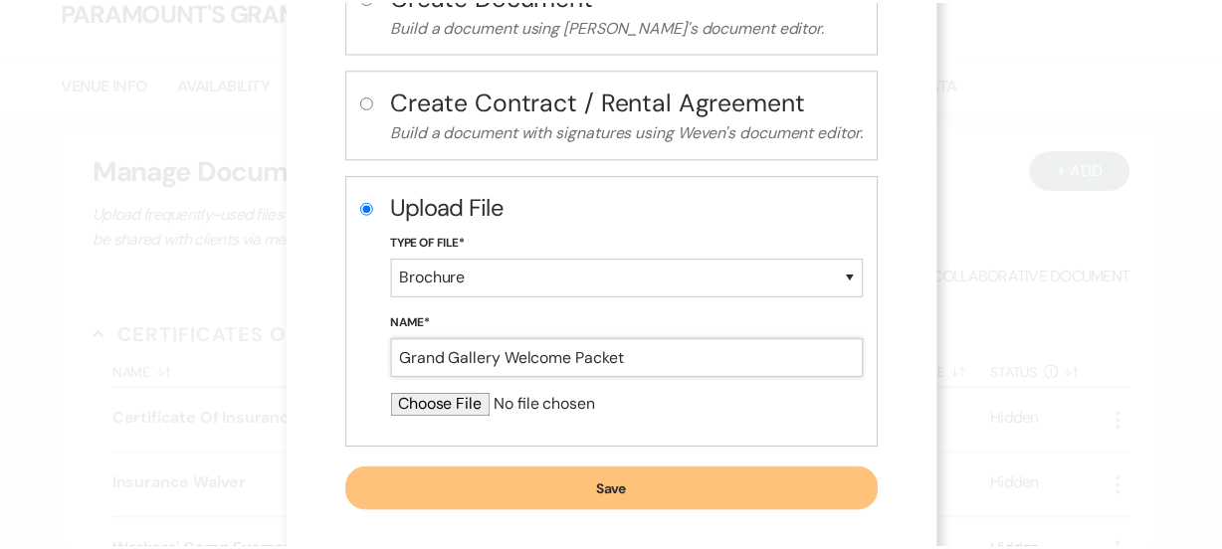
scroll to position [191, 0]
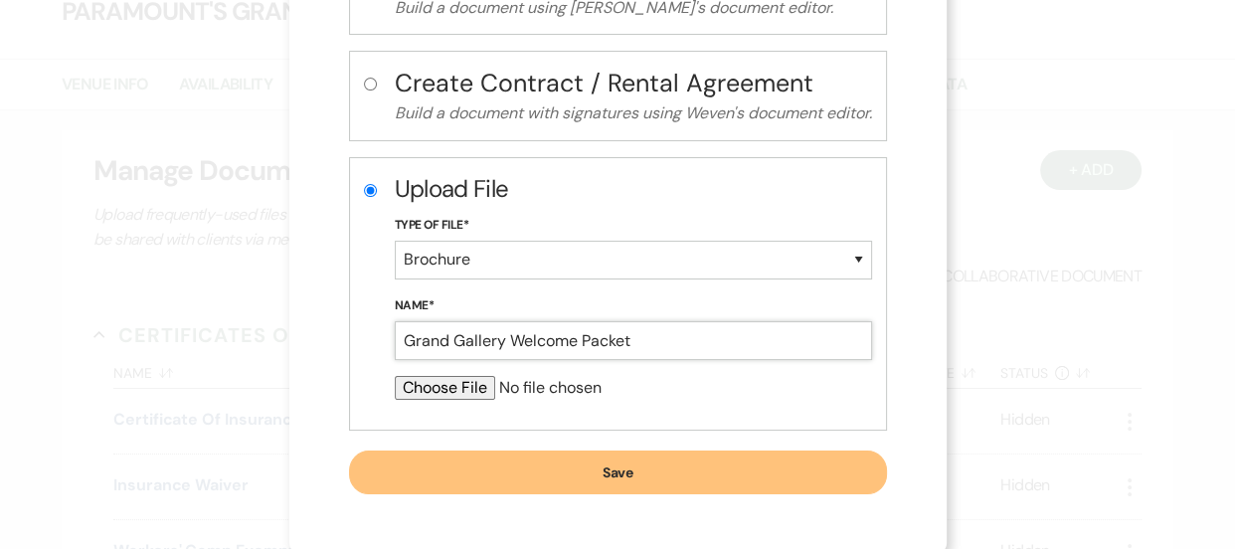
type input "Grand Gallery Welcome Packet"
click at [450, 378] on input "file" at bounding box center [633, 388] width 477 height 24
type input "C:\fakepath\GG Welcome Packet 9-16-25.pdf"
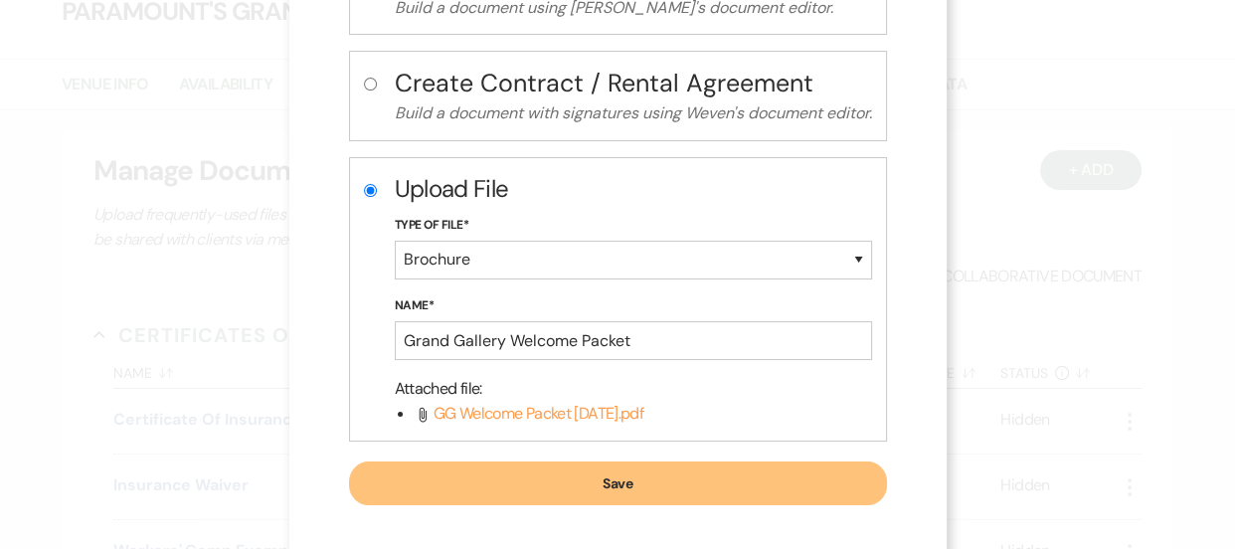
click at [736, 476] on button "Save" at bounding box center [618, 484] width 538 height 44
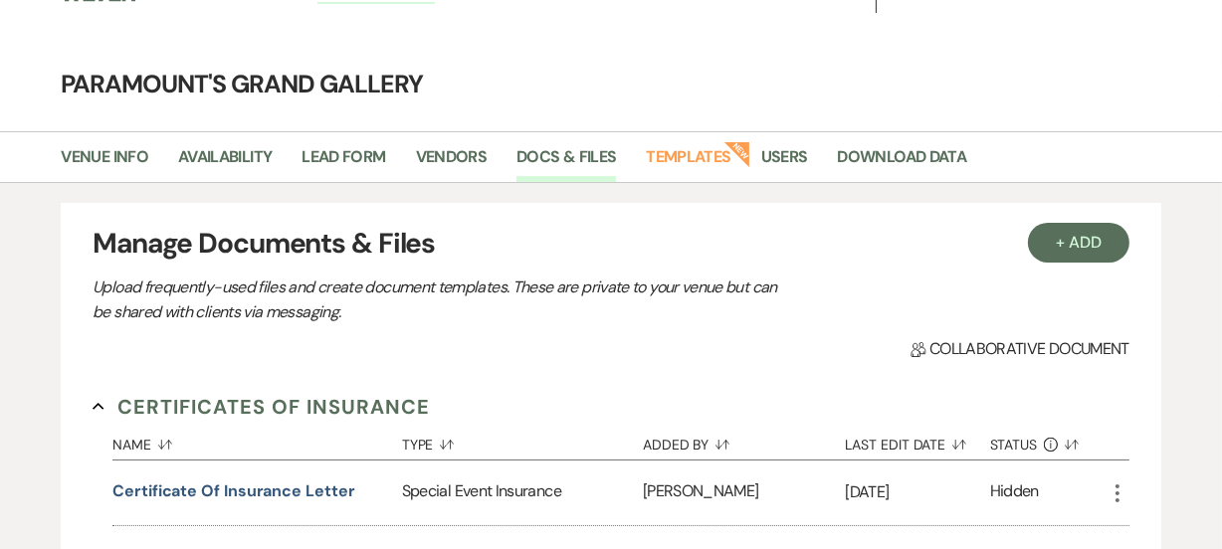
scroll to position [0, 0]
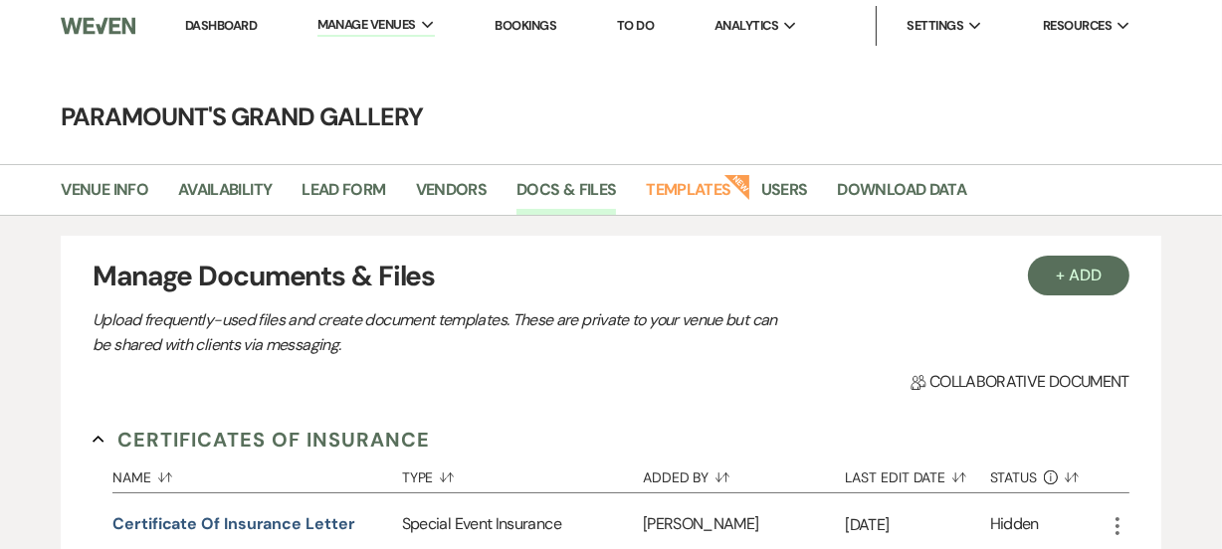
click at [234, 25] on link "Dashboard" at bounding box center [221, 25] width 72 height 17
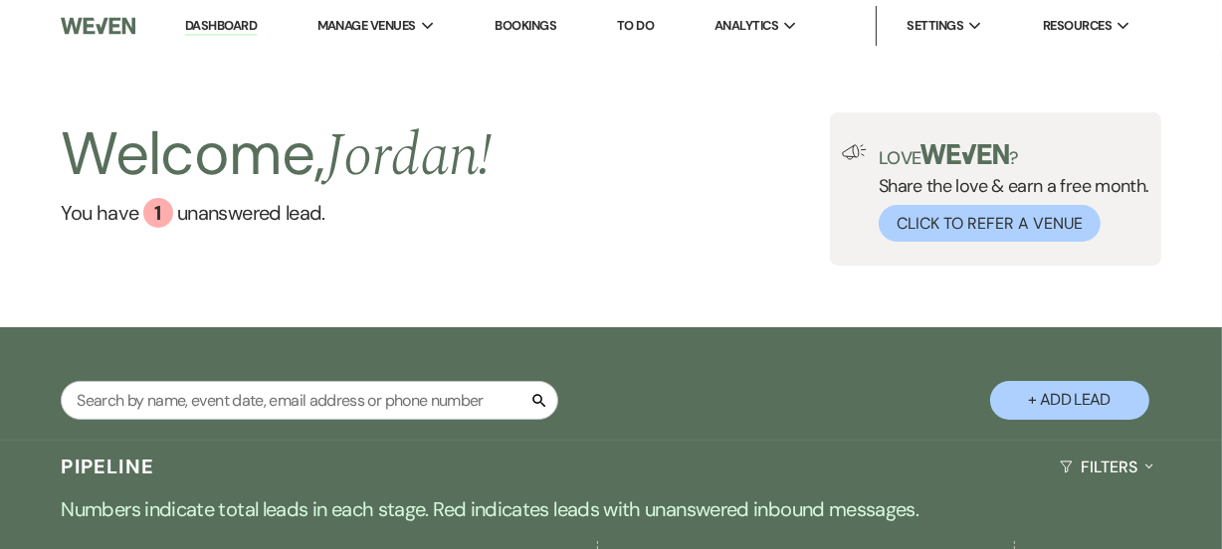
click at [622, 292] on div "Welcome, Jordan ! You have 1 unanswered lead . Love ? Share the love & earn a f…" at bounding box center [611, 190] width 1222 height 276
click at [581, 232] on div "Welcome, Jordan ! You have 1 unanswered lead . Love ? Share the love & earn a f…" at bounding box center [611, 188] width 1222 height 153
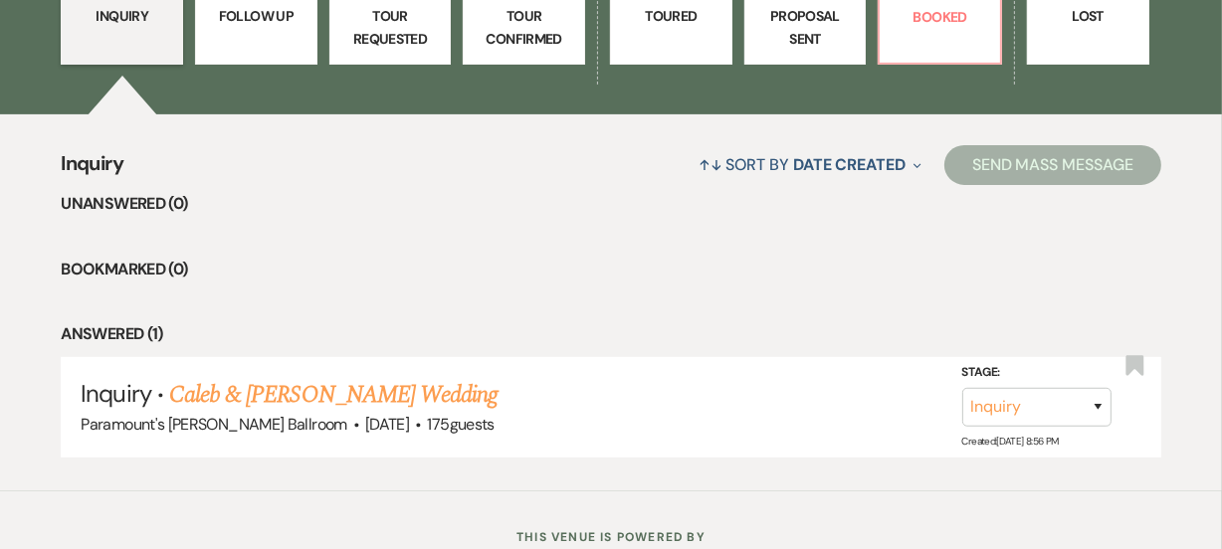
scroll to position [651, 0]
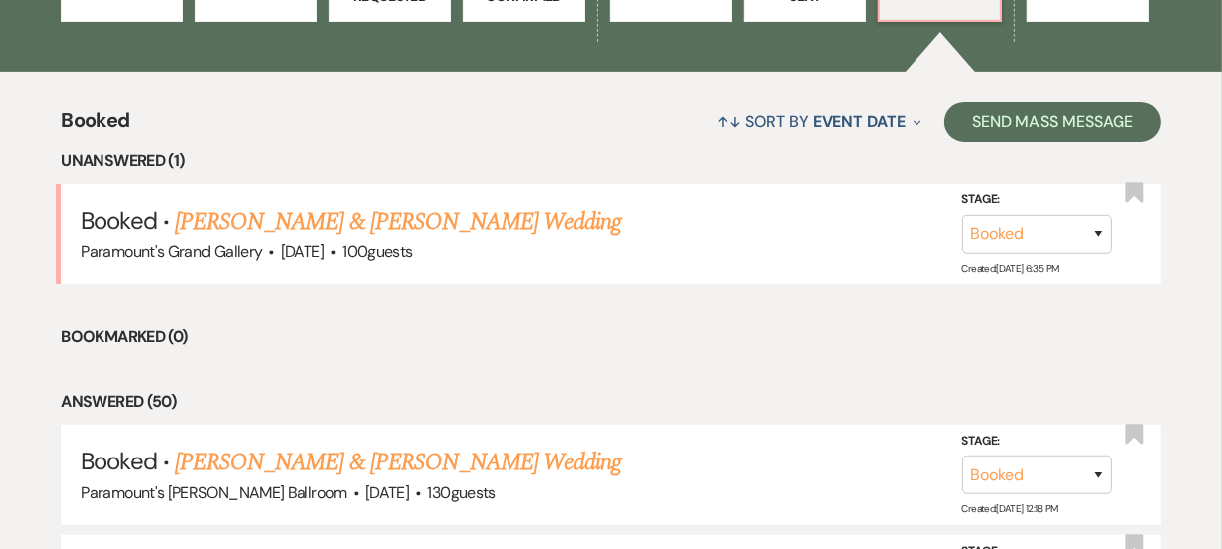
scroll to position [686, 0]
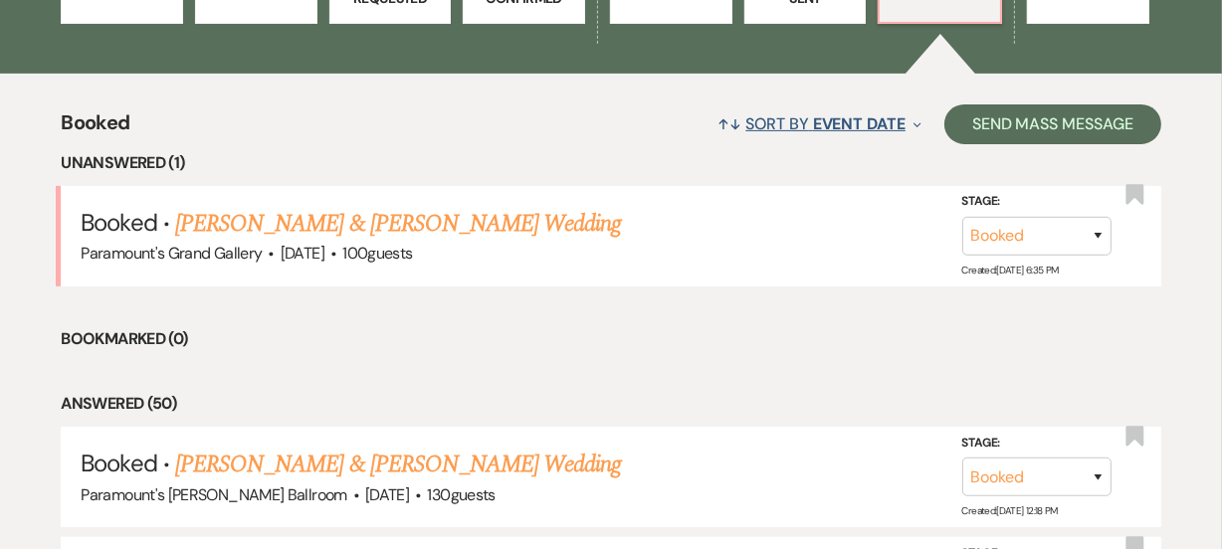
click at [849, 125] on span "Event Date" at bounding box center [859, 123] width 93 height 21
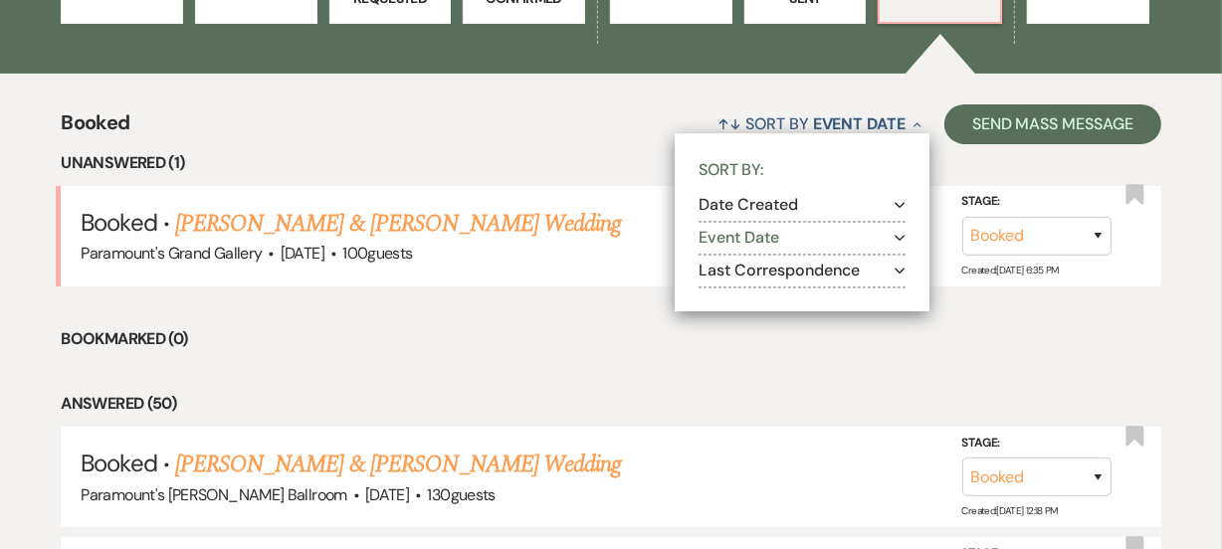
click at [617, 124] on div "↑↓ Sort By Event Date Collapse Sort By: Date Created Expand Event Date Expand L…" at bounding box center [645, 123] width 1031 height 53
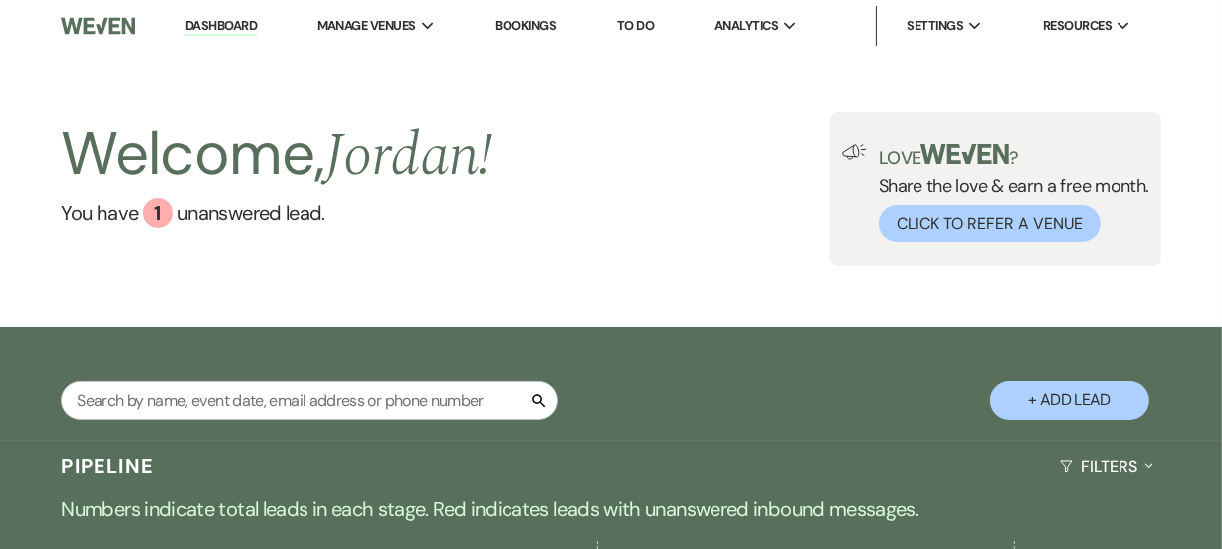
scroll to position [0, 0]
click at [696, 307] on div "Welcome, Jordan ! You have 1 unanswered lead . Love ? Share the love & earn a f…" at bounding box center [611, 190] width 1222 height 276
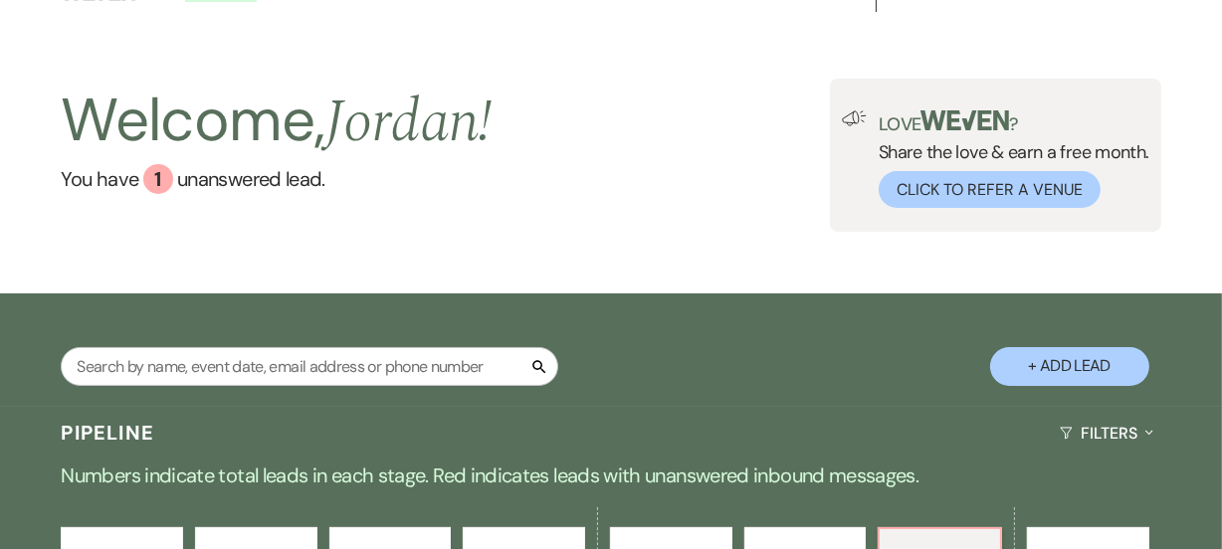
scroll to position [36, 0]
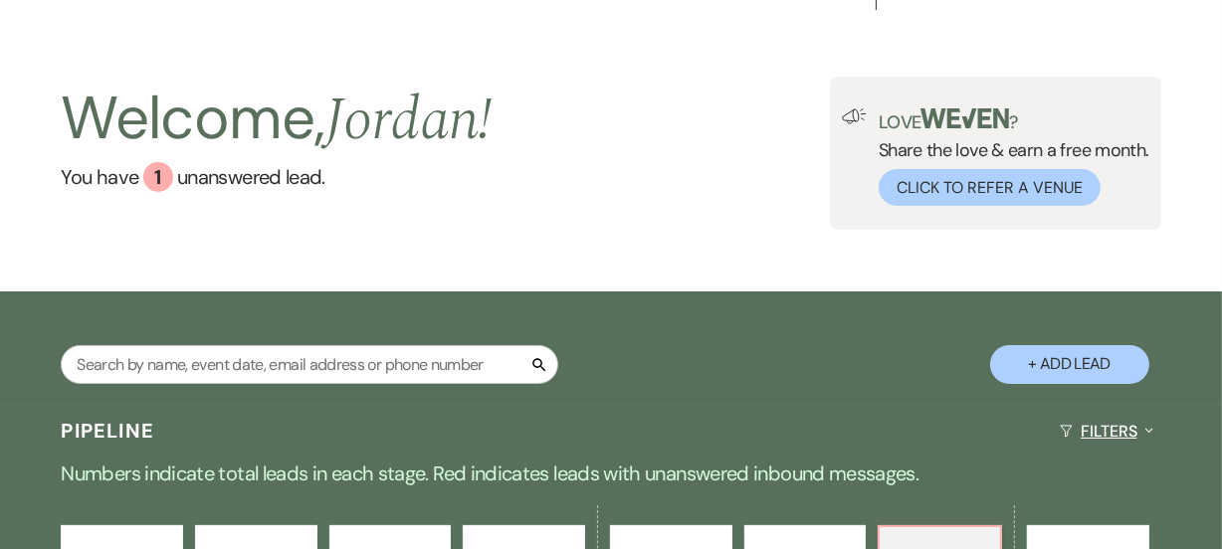
click at [1108, 414] on button "Filters Expand" at bounding box center [1105, 431] width 108 height 53
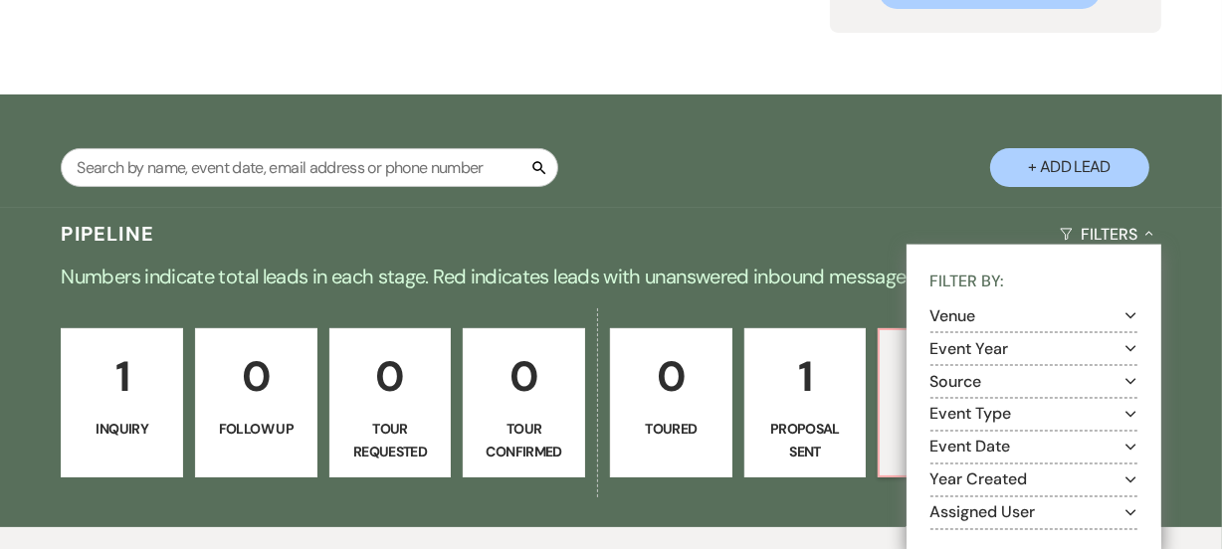
scroll to position [253, 0]
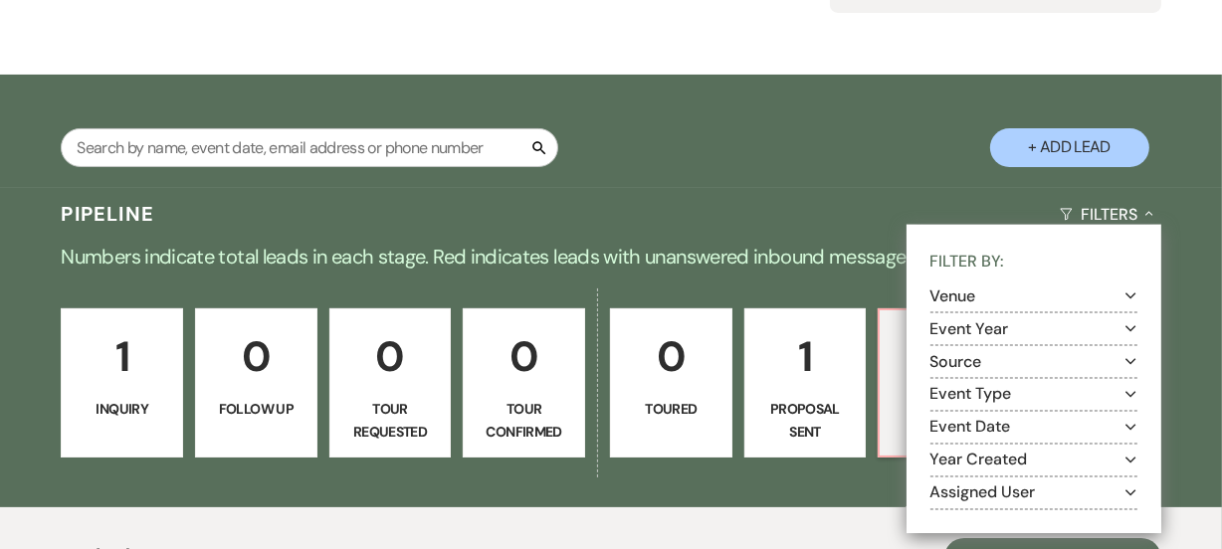
click at [1030, 286] on section "Venue Expand" at bounding box center [1033, 297] width 207 height 33
click at [1023, 294] on button "Venue Expand" at bounding box center [1033, 296] width 207 height 16
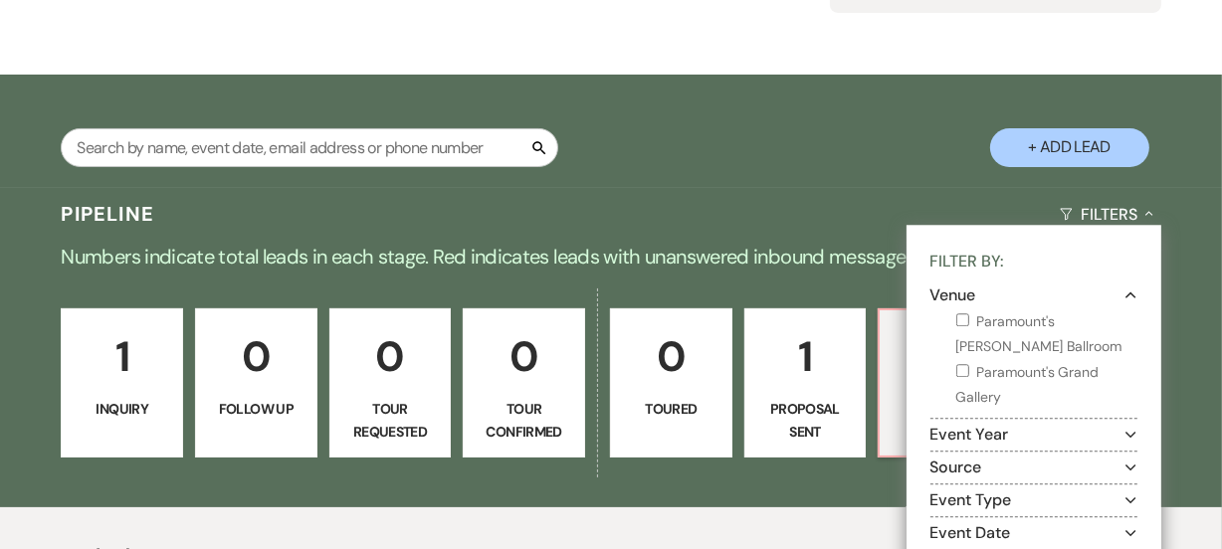
click at [994, 371] on label "Paramount's Grand Gallery" at bounding box center [1046, 385] width 181 height 50
click at [969, 371] on input "Paramount's Grand Gallery" at bounding box center [962, 370] width 13 height 13
checkbox input "true"
click at [821, 241] on p "Numbers indicate total leads in each stage. Red indicates leads with unanswered…" at bounding box center [611, 257] width 1222 height 32
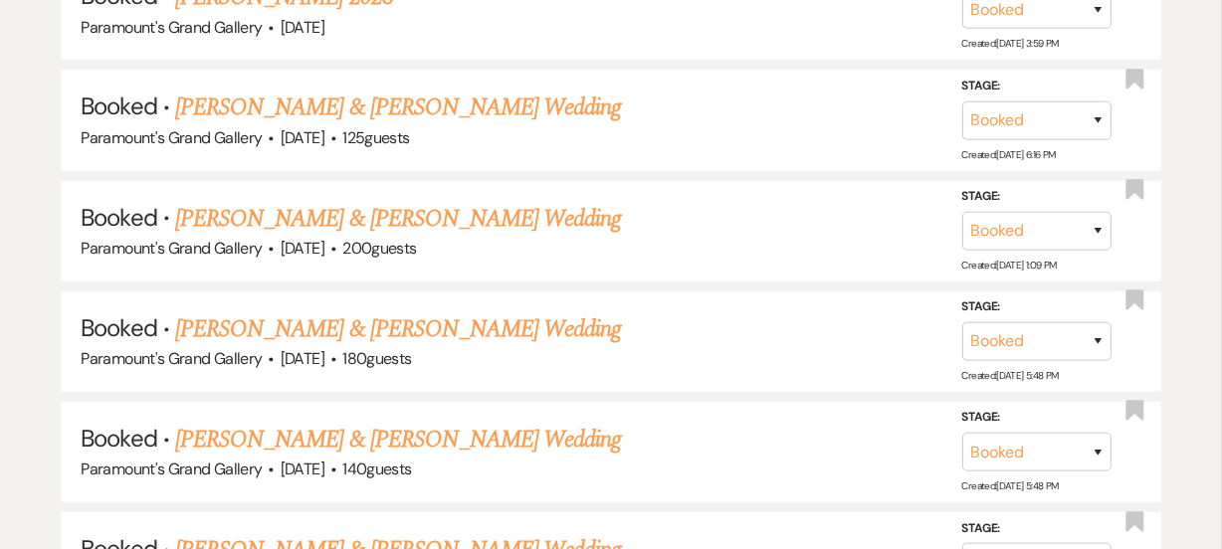
scroll to position [1265, 0]
click at [503, 100] on link "Emilee Peterson & Chad LaHam's Wedding" at bounding box center [398, 107] width 446 height 36
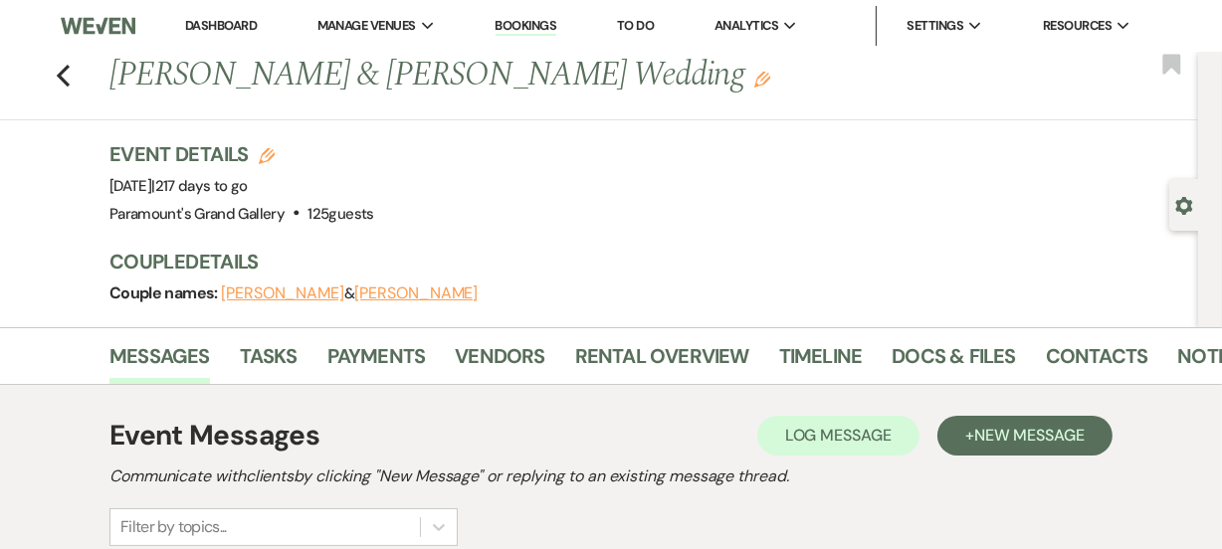
click at [1008, 458] on div "Event Messages Log Log Message + New Message Communicate with clients by clicki…" at bounding box center [610, 480] width 1003 height 131
click at [1017, 445] on button "+ New Message" at bounding box center [1024, 436] width 175 height 40
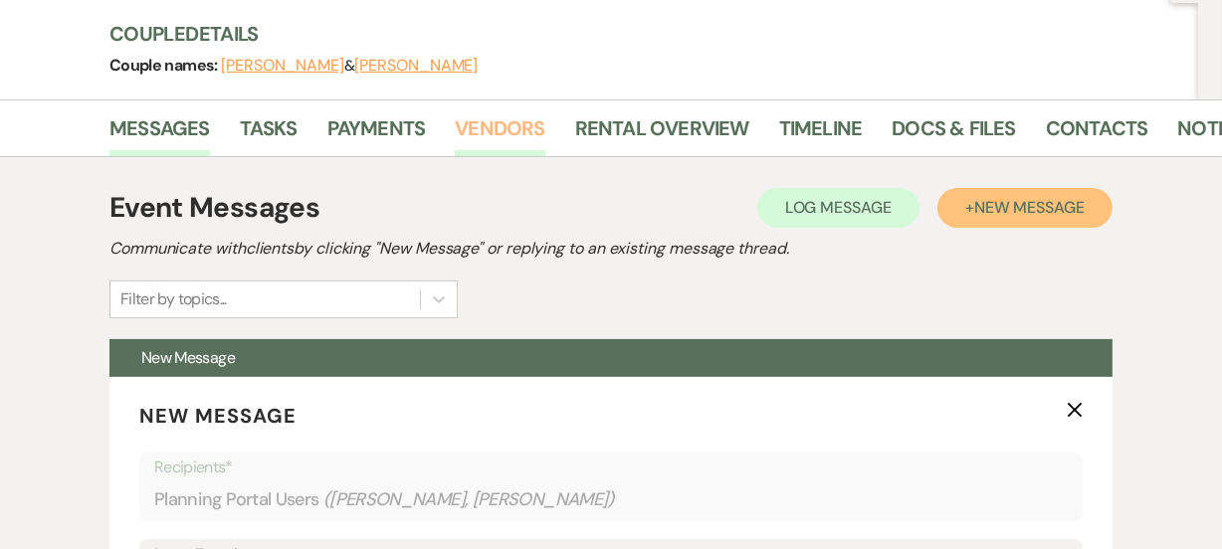
scroll to position [325, 0]
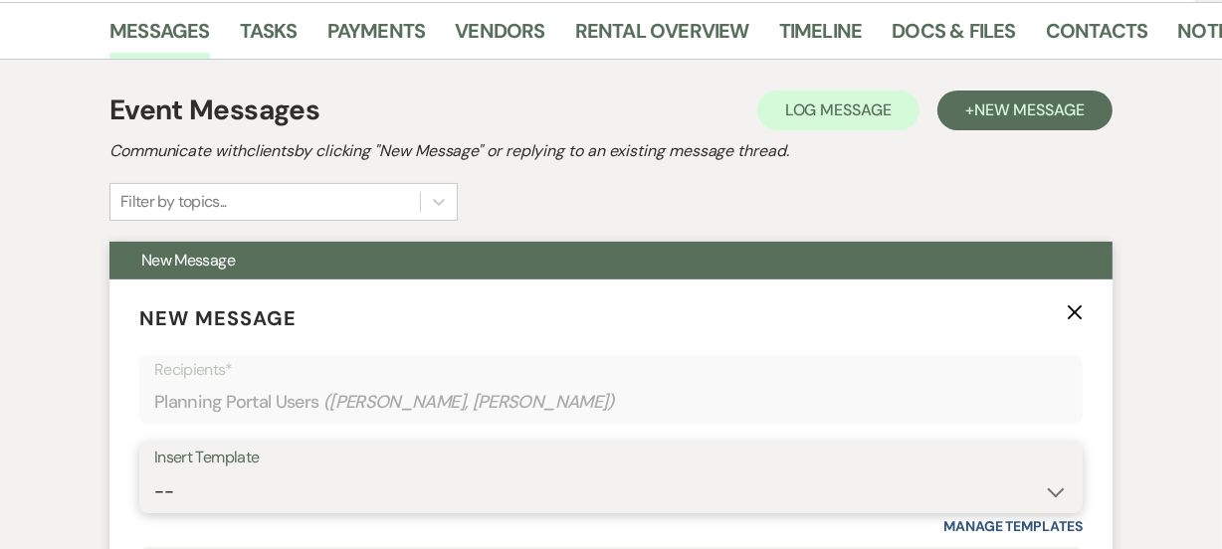
click at [371, 490] on select "-- Weven Planning Portal Introduction (Booked Events) 6 Month Consultation 9 Mo…" at bounding box center [610, 492] width 913 height 39
select select "6173"
click at [154, 473] on select "-- Weven Planning Portal Introduction (Booked Events) 6 Month Consultation 9 Mo…" at bounding box center [610, 492] width 913 height 39
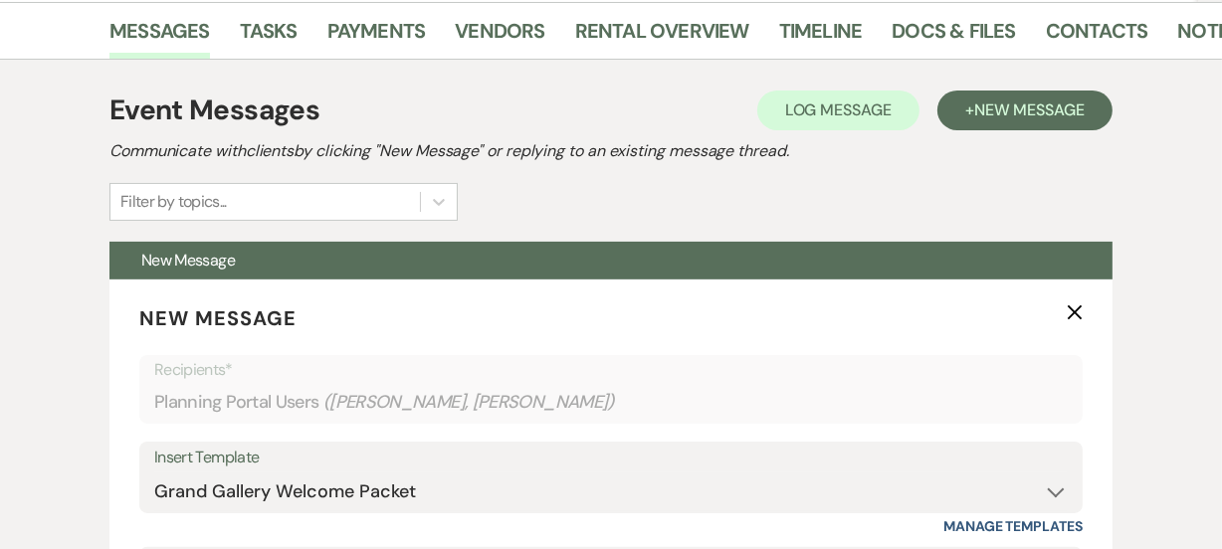
type input "Grand Gallery Welcome Packet"
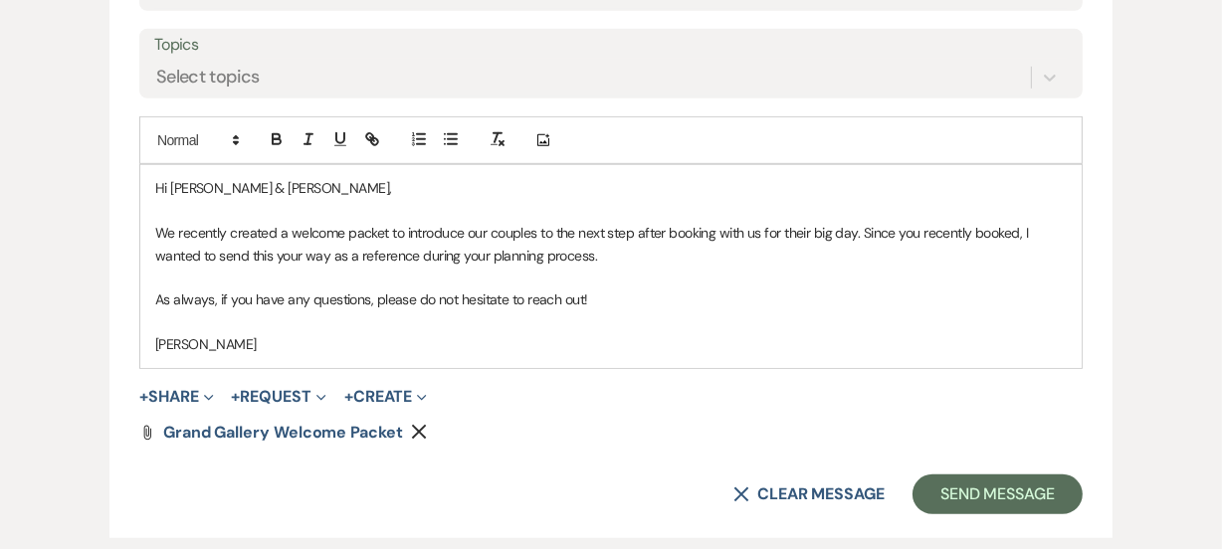
scroll to position [940, 0]
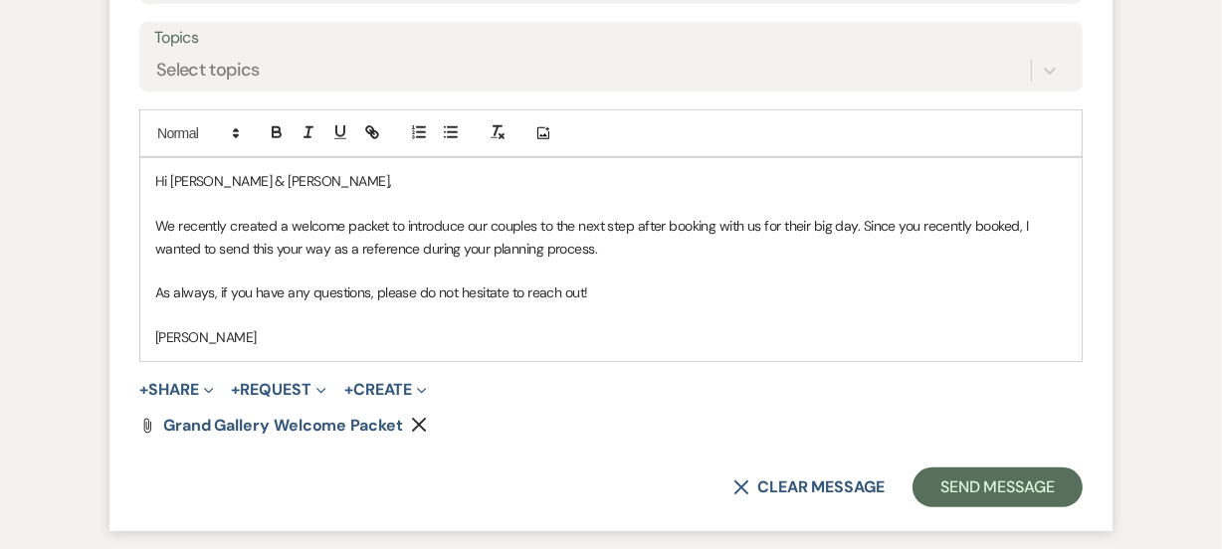
click at [514, 218] on span "We recently created a welcome packet to introduce our couples to the next step …" at bounding box center [593, 237] width 876 height 40
click at [677, 295] on p "As always, if you have any questions, please do not hesitate to reach out!" at bounding box center [610, 293] width 911 height 22
click at [1006, 483] on button "Send Message" at bounding box center [997, 488] width 170 height 40
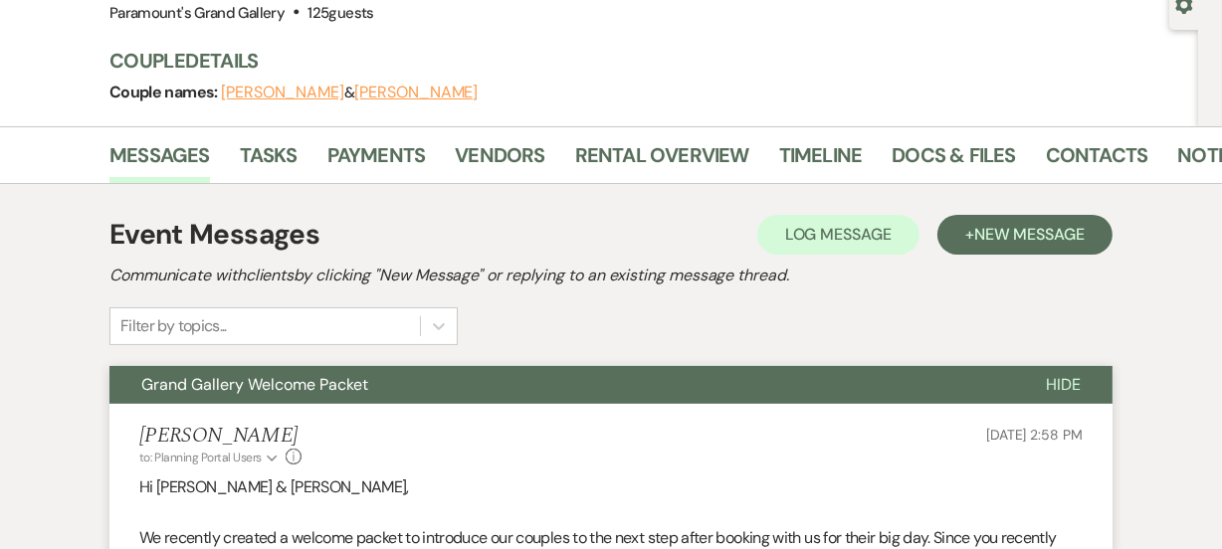
click at [79, 151] on ul "Messages Tasks Payments Vendors Rental Overview Timeline Docs & Files Contacts …" at bounding box center [611, 159] width 1134 height 48
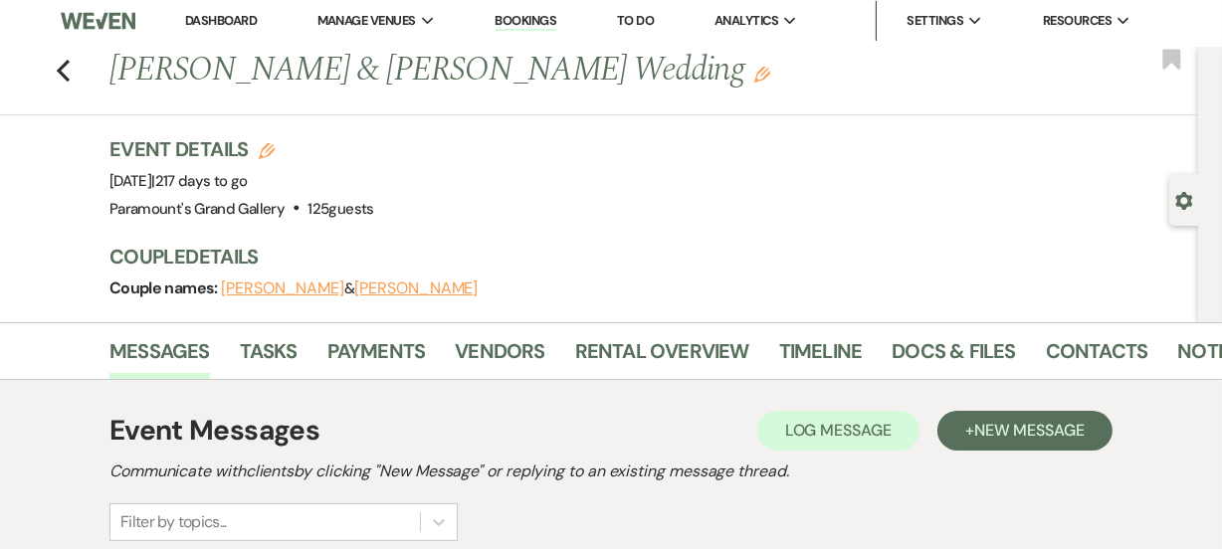
scroll to position [0, 0]
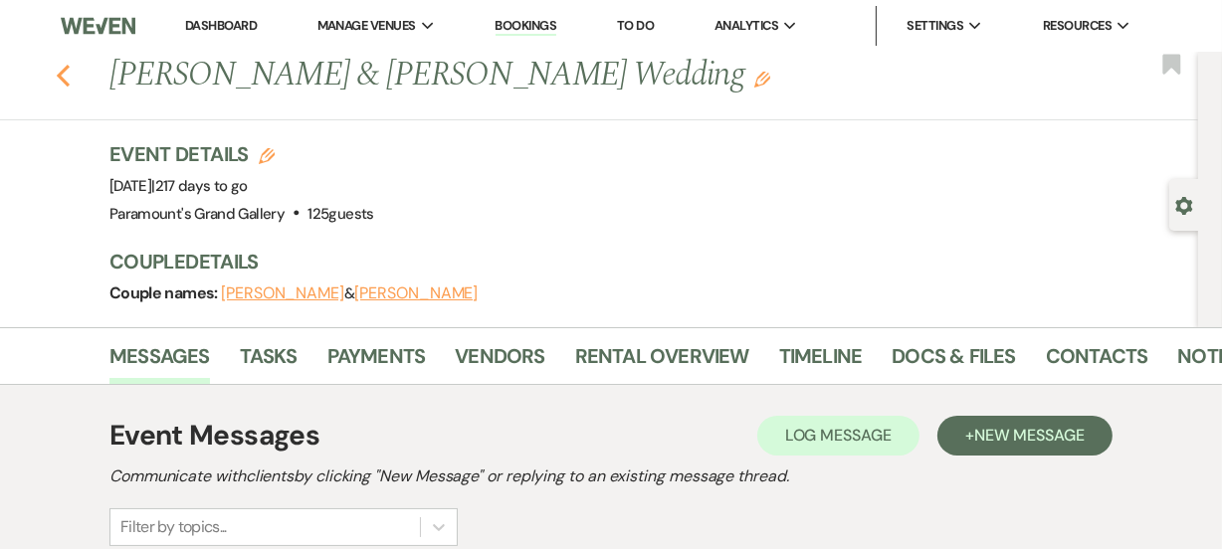
click at [68, 71] on use "button" at bounding box center [63, 76] width 13 height 22
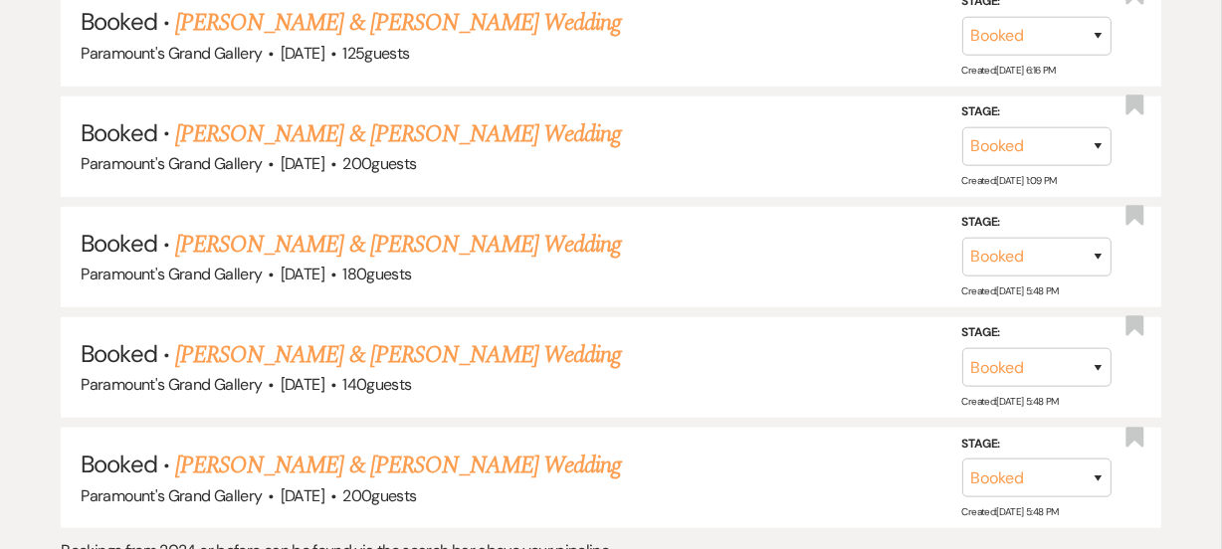
scroll to position [1374, 0]
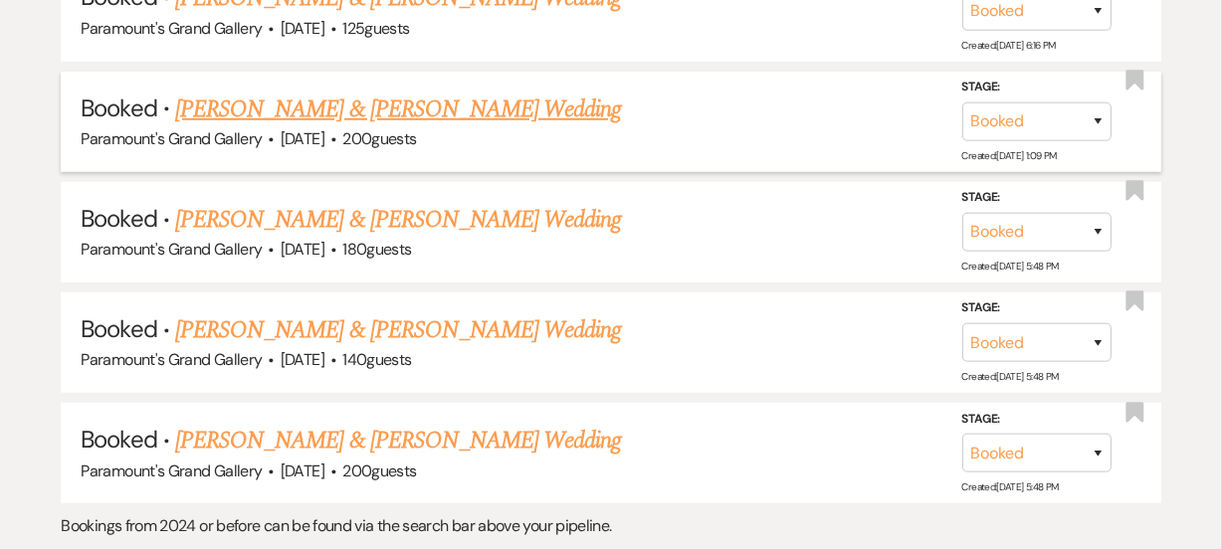
click at [277, 98] on link "Erzebet Schneider & Mason Lange's Wedding" at bounding box center [398, 110] width 446 height 36
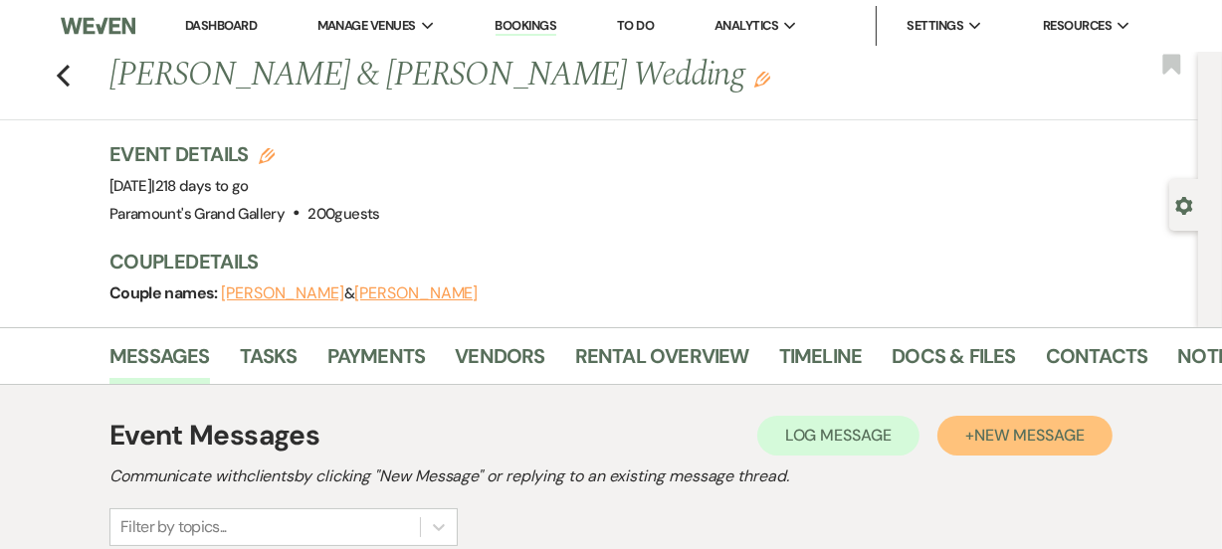
click at [1013, 433] on span "New Message" at bounding box center [1029, 435] width 110 height 21
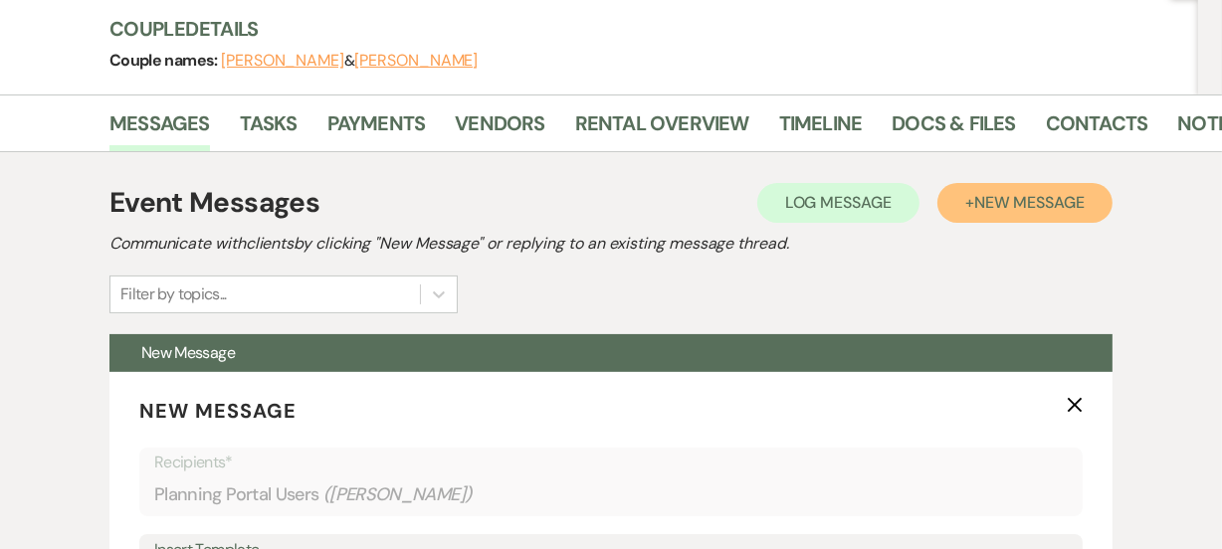
scroll to position [361, 0]
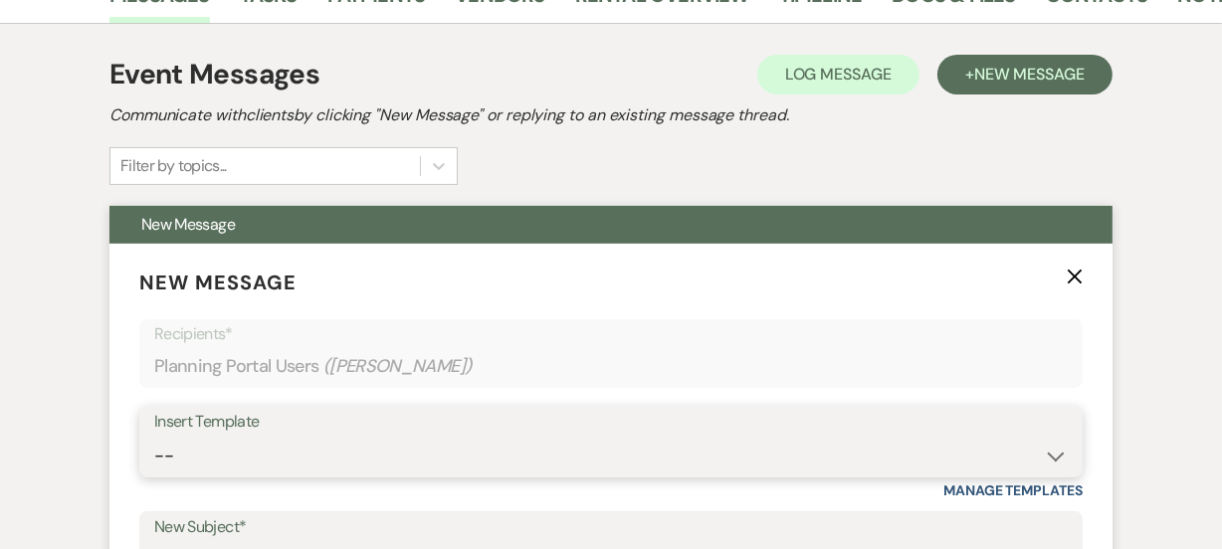
click at [339, 457] on select "-- Weven Planning Portal Introduction (Booked Events) 6 Month Consultation 9 Mo…" at bounding box center [610, 456] width 913 height 39
select select "6173"
click at [154, 437] on select "-- Weven Planning Portal Introduction (Booked Events) 6 Month Consultation 9 Mo…" at bounding box center [610, 456] width 913 height 39
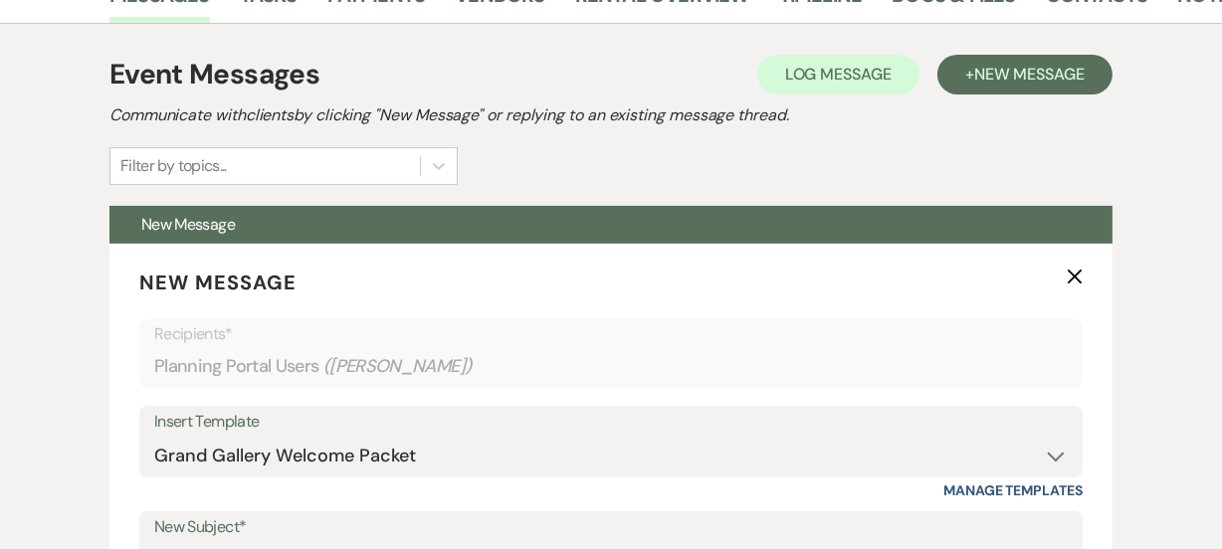
type input "Grand Gallery Welcome Packet"
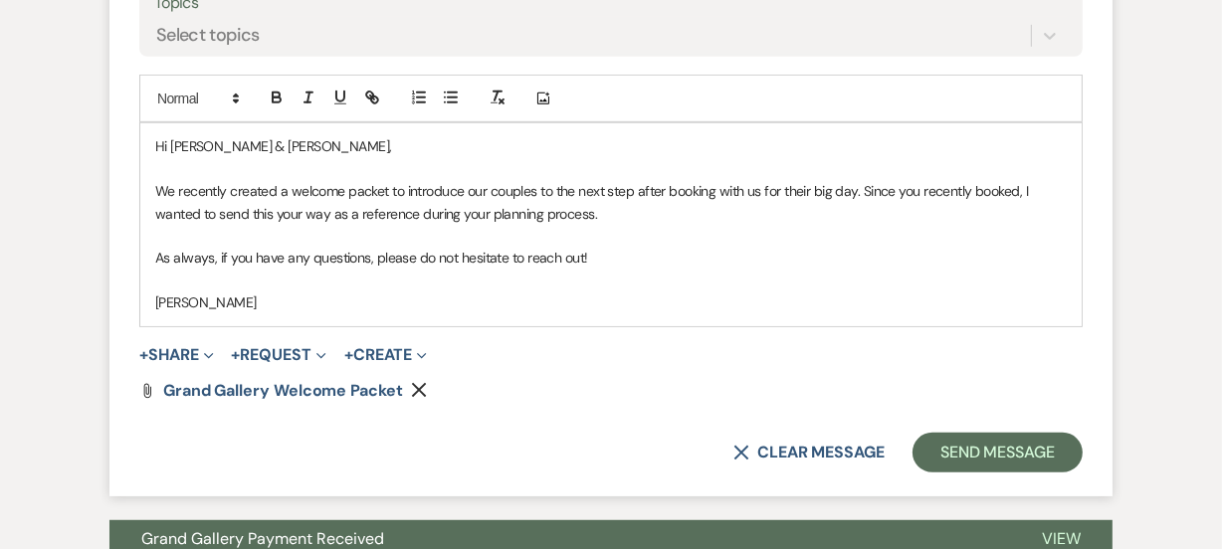
scroll to position [976, 0]
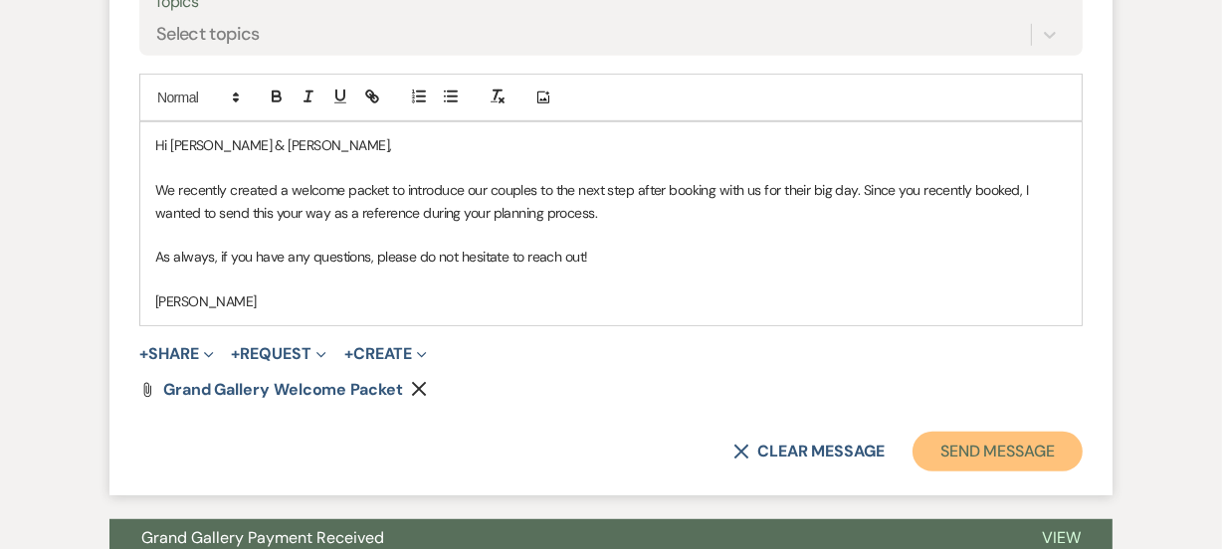
click at [984, 451] on button "Send Message" at bounding box center [997, 452] width 170 height 40
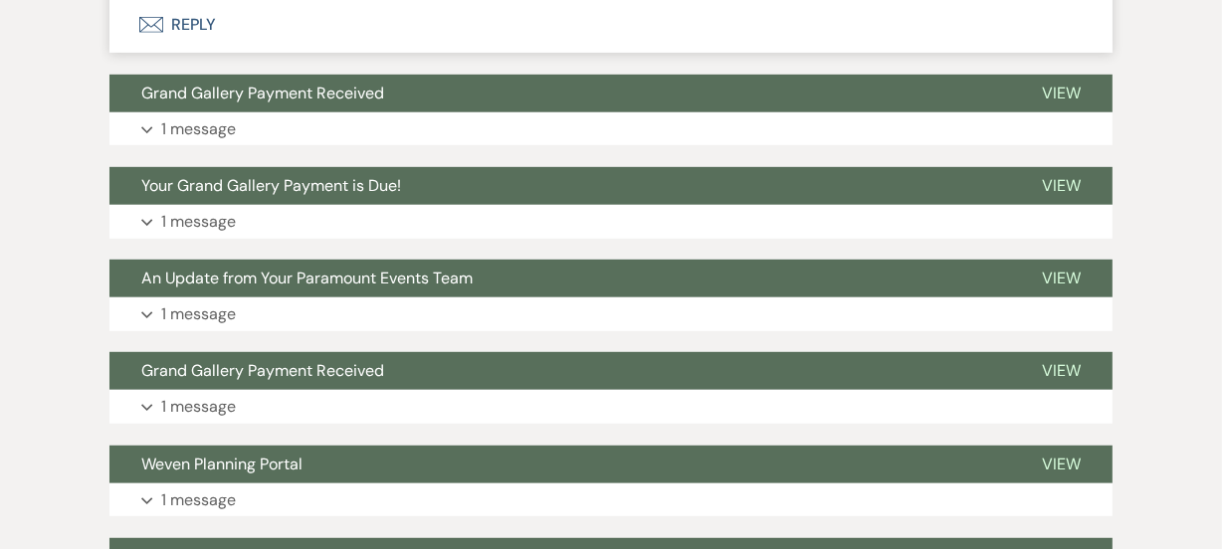
scroll to position [238, 0]
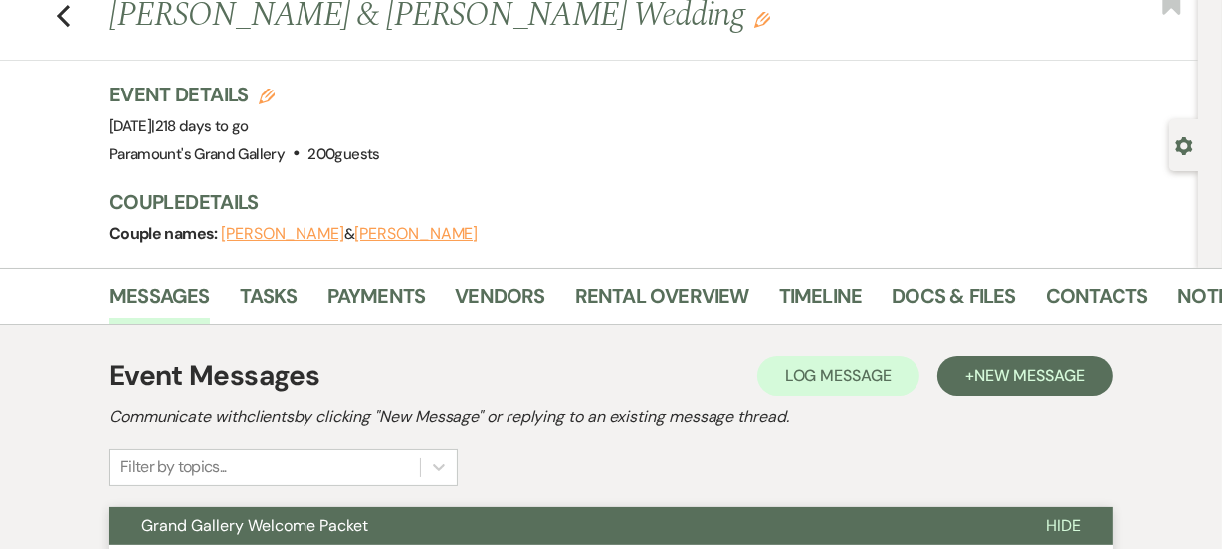
scroll to position [57, 0]
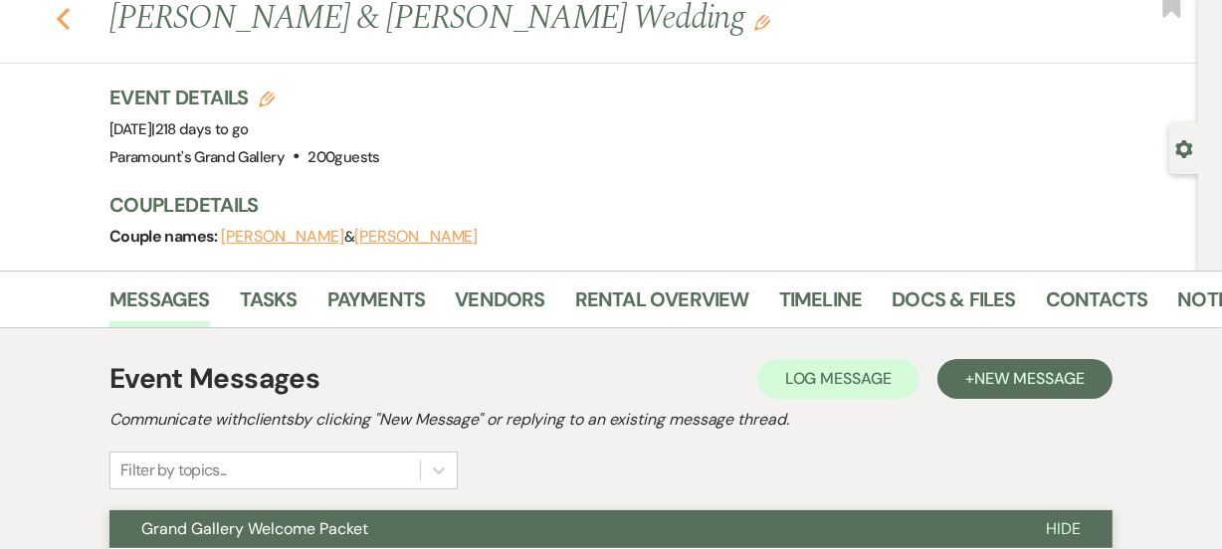
click at [69, 20] on use "button" at bounding box center [63, 19] width 13 height 22
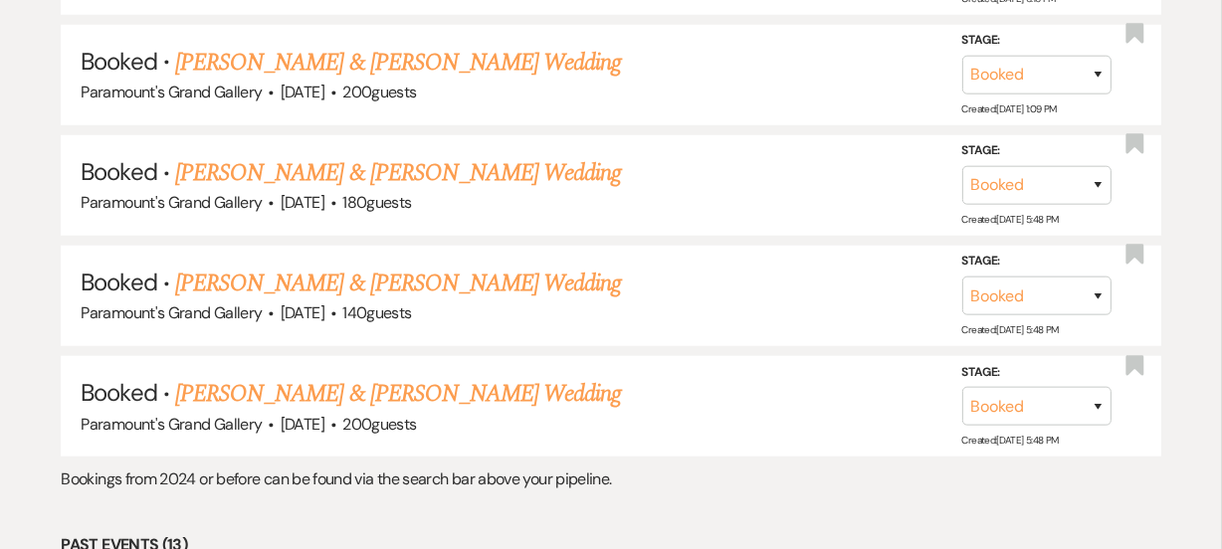
scroll to position [1446, 0]
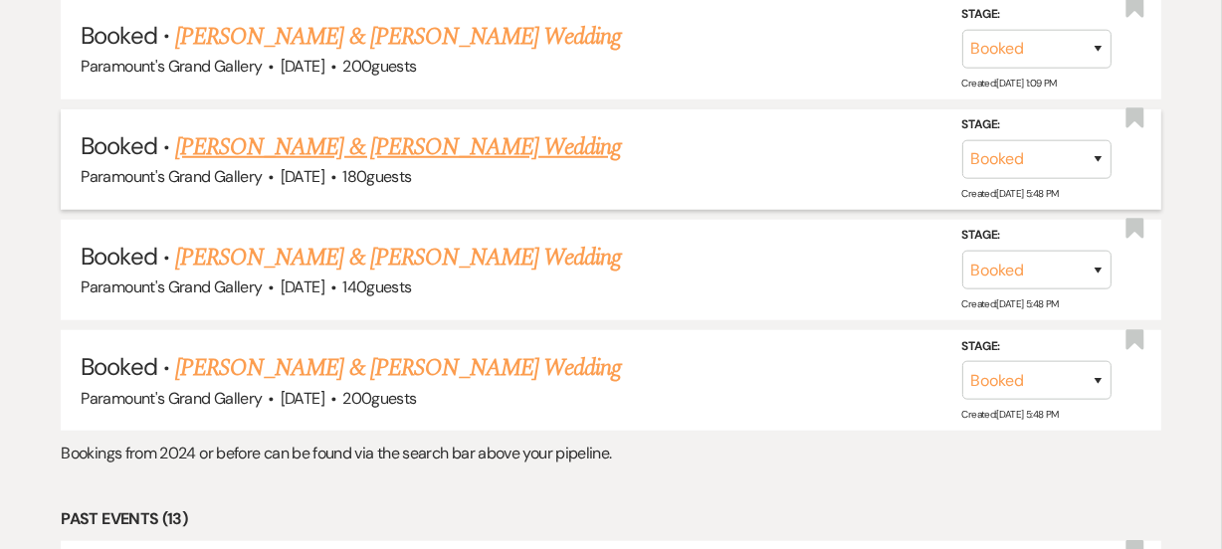
click at [322, 132] on link "Myah Sauer & James Mitchell's Wedding" at bounding box center [398, 147] width 446 height 36
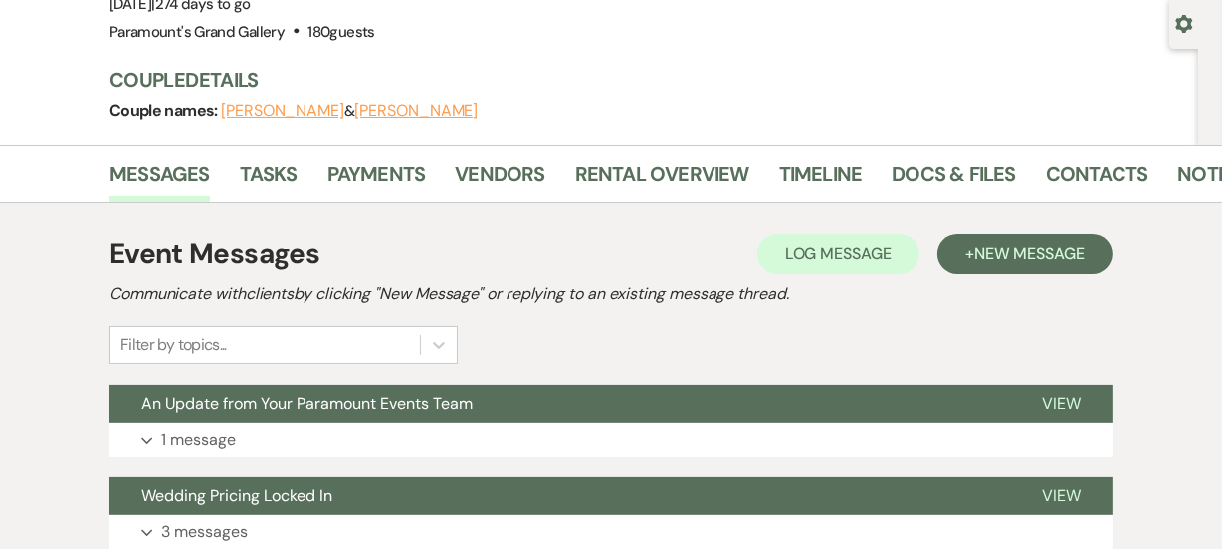
scroll to position [217, 0]
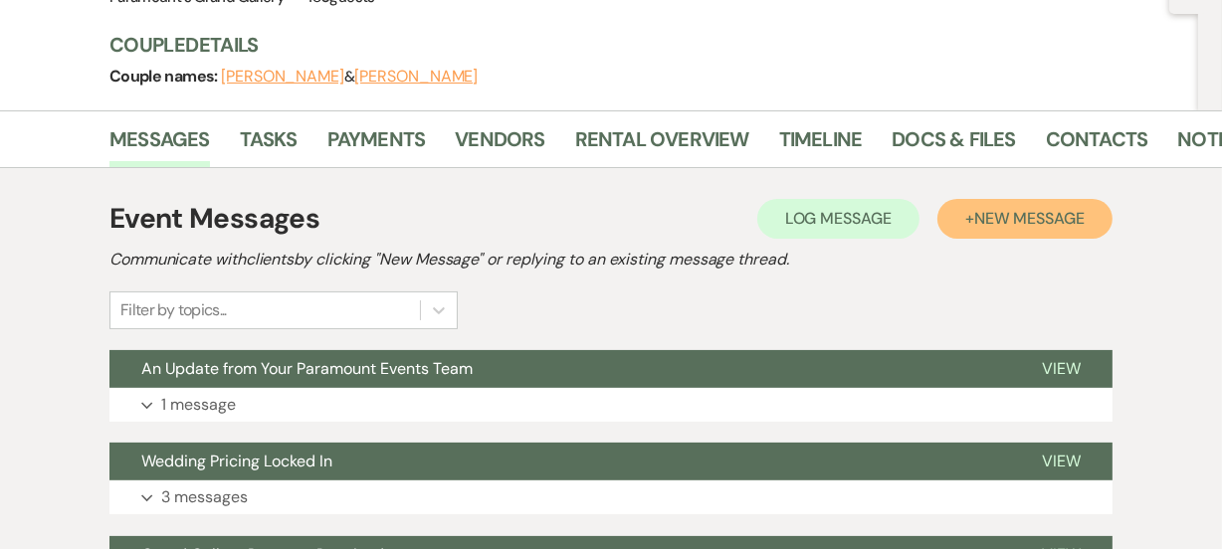
click at [1052, 217] on span "New Message" at bounding box center [1029, 218] width 110 height 21
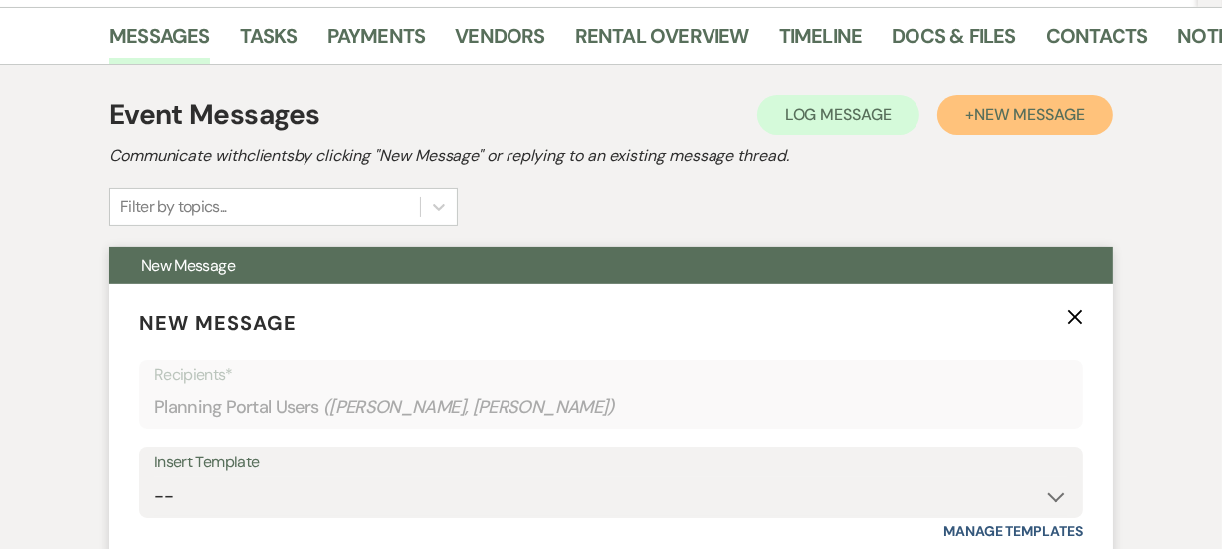
scroll to position [434, 0]
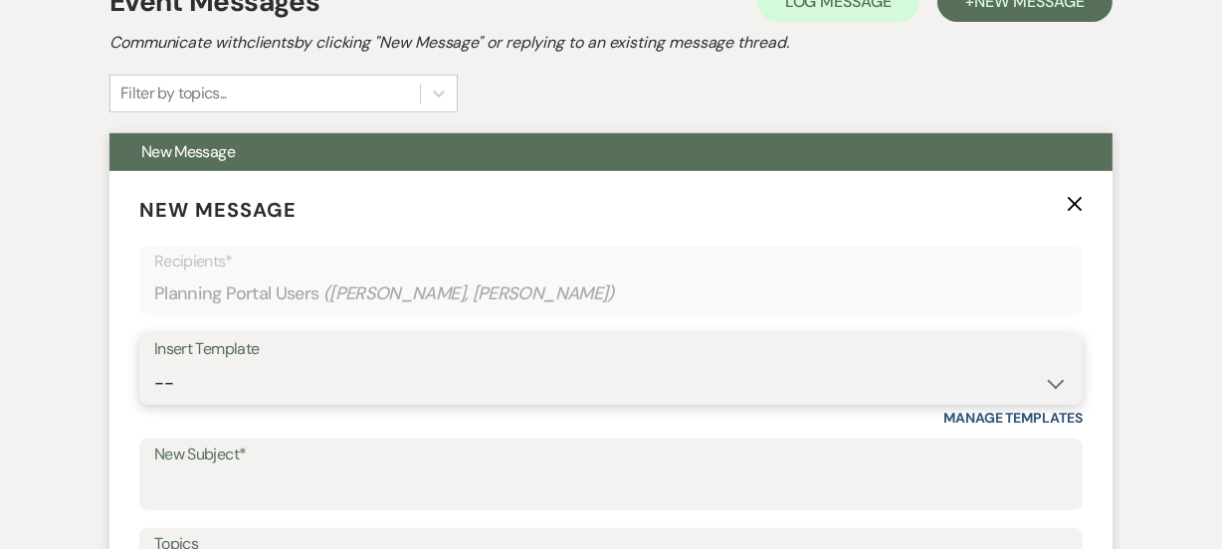
click at [354, 396] on select "-- Weven Planning Portal Introduction (Booked Events) 6 Month Consultation 9 Mo…" at bounding box center [610, 383] width 913 height 39
select select "6173"
click at [154, 364] on select "-- Weven Planning Portal Introduction (Booked Events) 6 Month Consultation 9 Mo…" at bounding box center [610, 383] width 913 height 39
type input "Grand Gallery Welcome Packet"
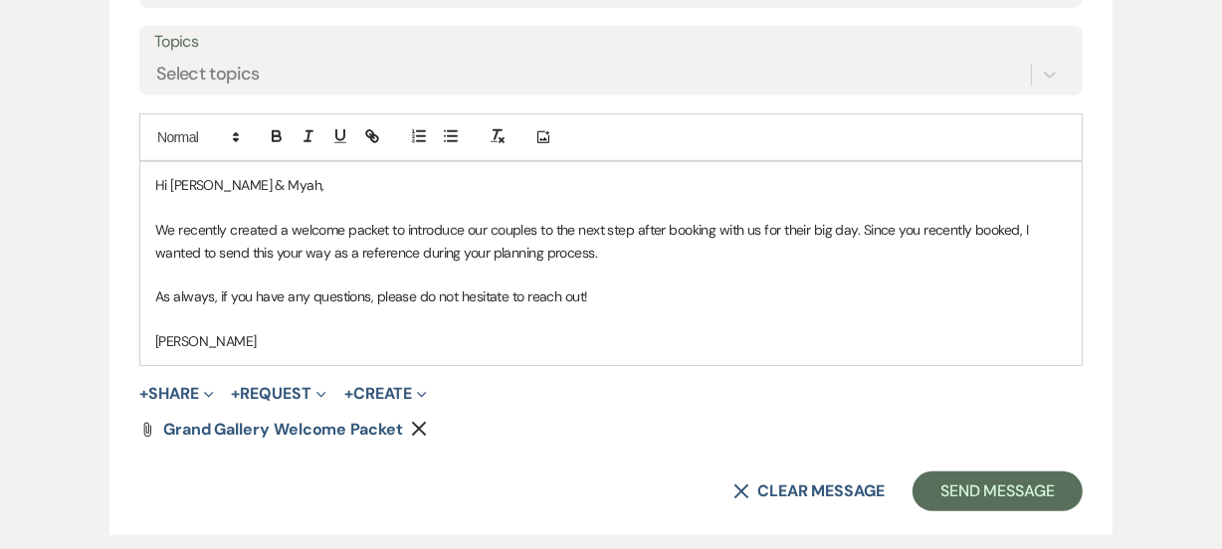
scroll to position [940, 0]
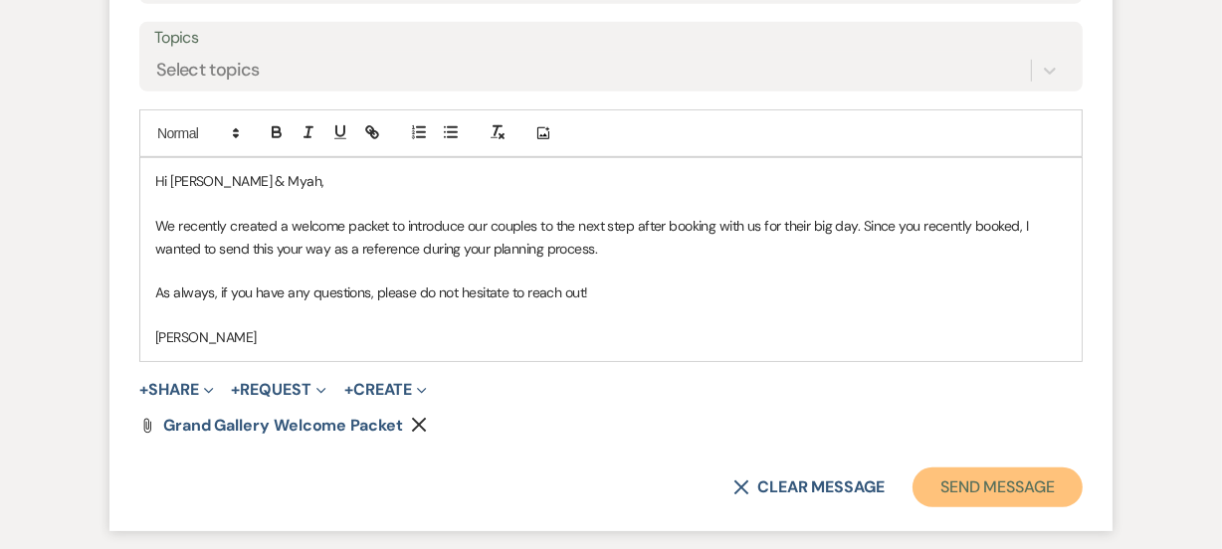
click at [1037, 502] on button "Send Message" at bounding box center [997, 488] width 170 height 40
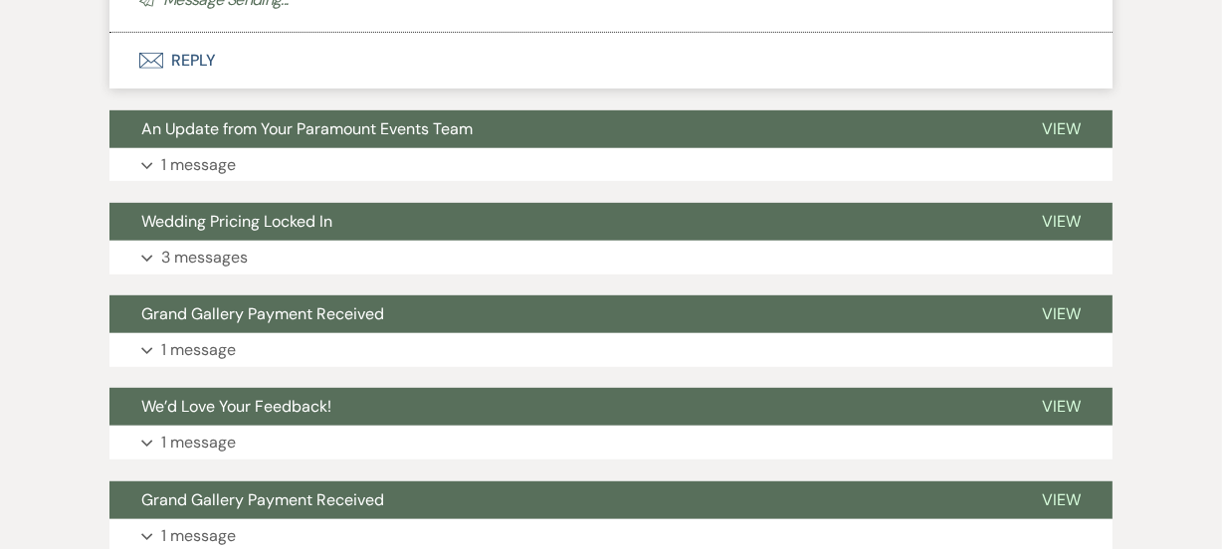
scroll to position [201, 0]
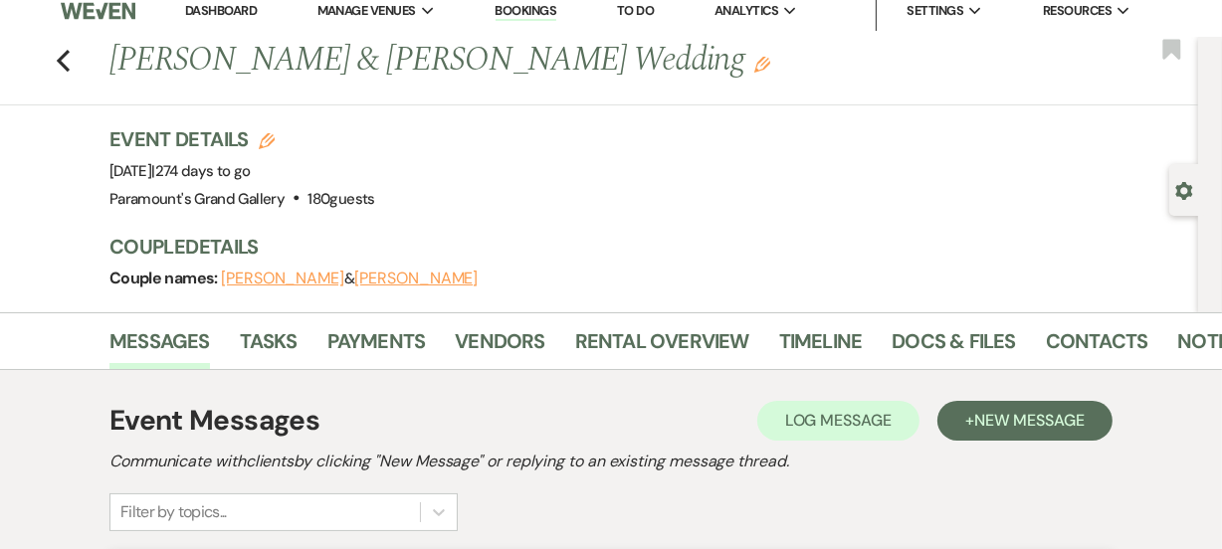
scroll to position [0, 0]
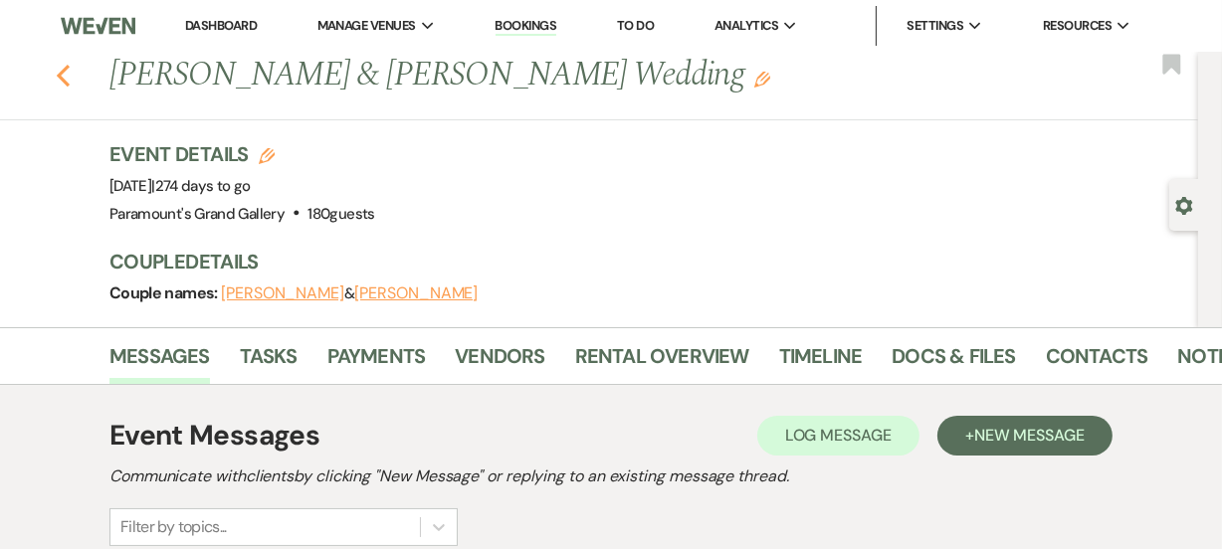
click at [71, 66] on icon "Previous" at bounding box center [63, 76] width 15 height 24
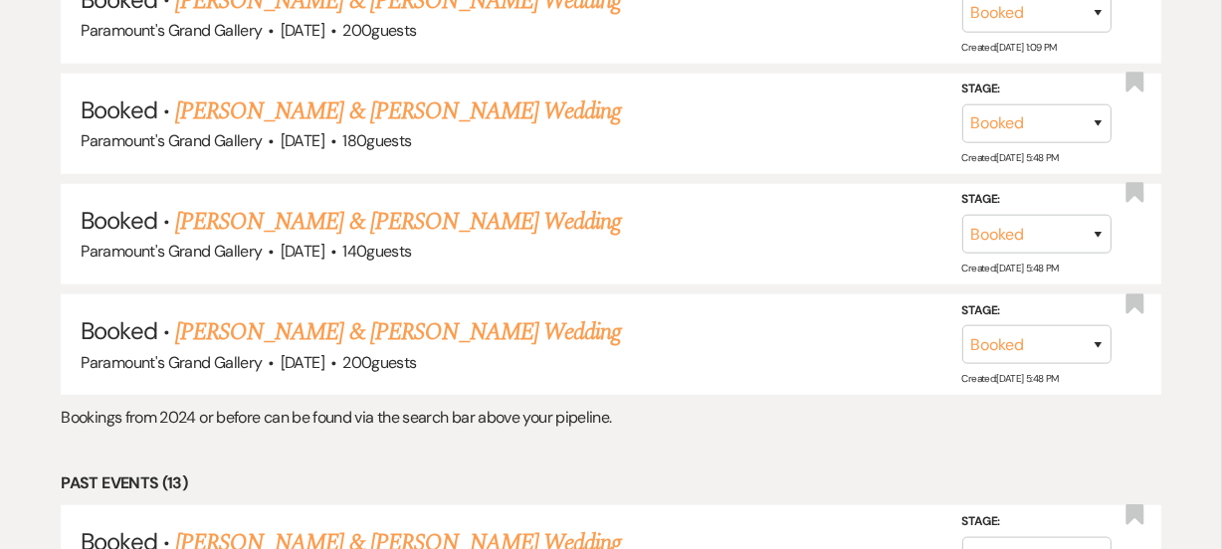
scroll to position [1519, 0]
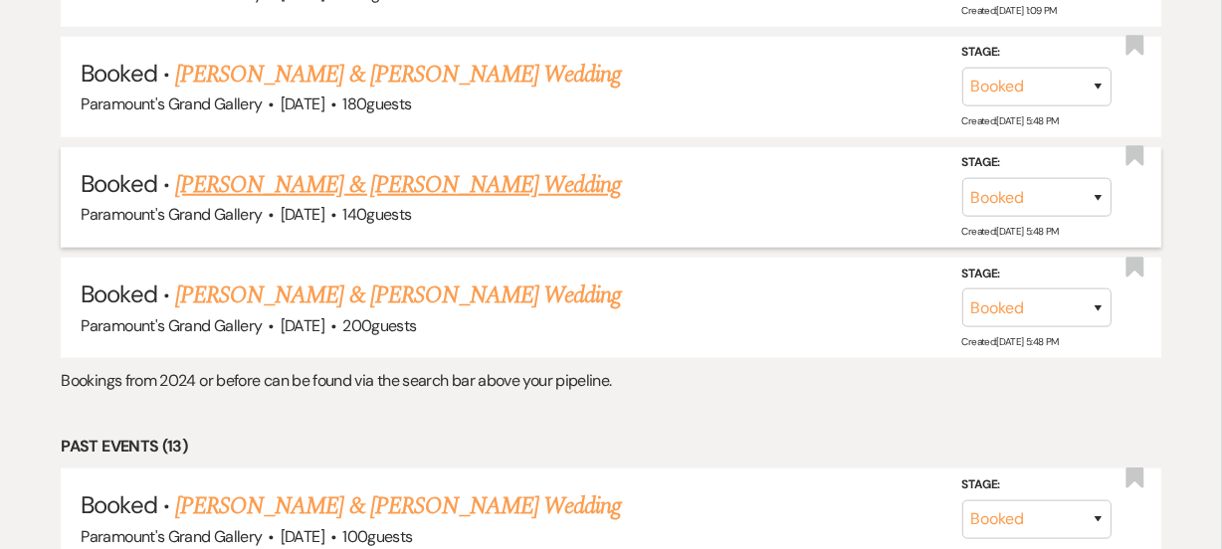
click at [251, 172] on link "Alexis Alzona & Osvaldo Alcala's Wedding" at bounding box center [398, 185] width 446 height 36
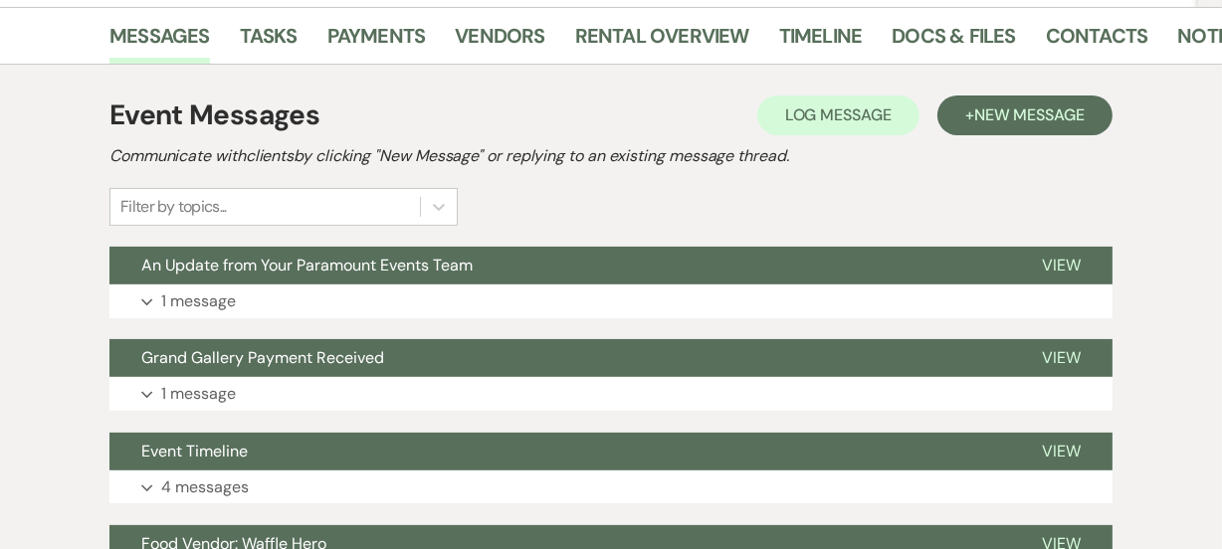
scroll to position [382, 0]
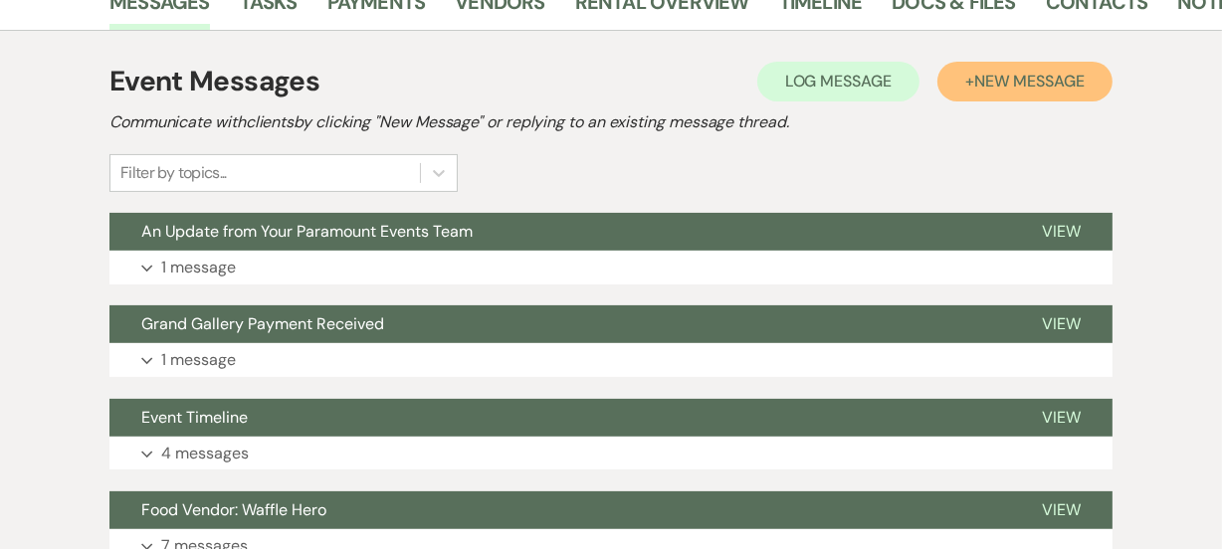
click at [1042, 87] on span "New Message" at bounding box center [1029, 81] width 110 height 21
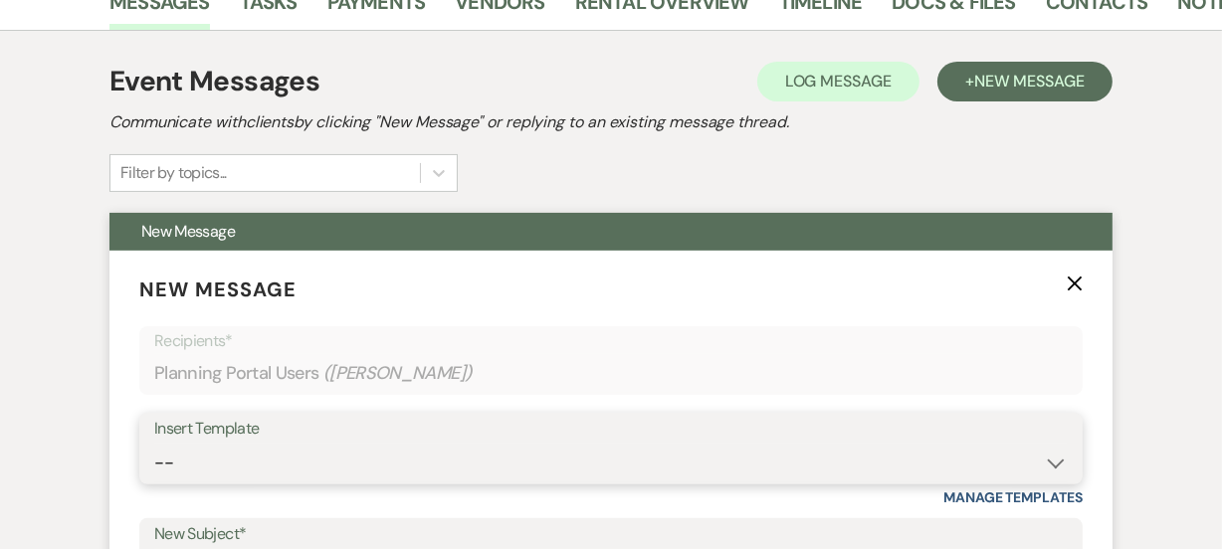
click at [272, 466] on select "-- Weven Planning Portal Introduction (Booked Events) 6 Month Consultation 9 Mo…" at bounding box center [610, 463] width 913 height 39
select select "6173"
click at [154, 444] on select "-- Weven Planning Portal Introduction (Booked Events) 6 Month Consultation 9 Mo…" at bounding box center [610, 463] width 913 height 39
type input "Grand Gallery Welcome Packet"
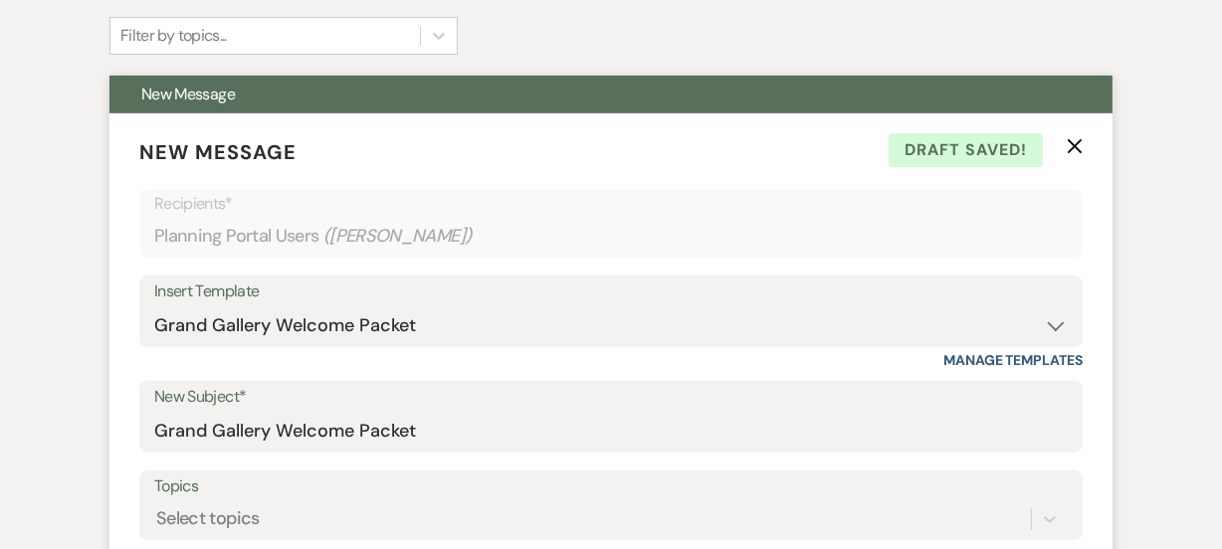
scroll to position [723, 0]
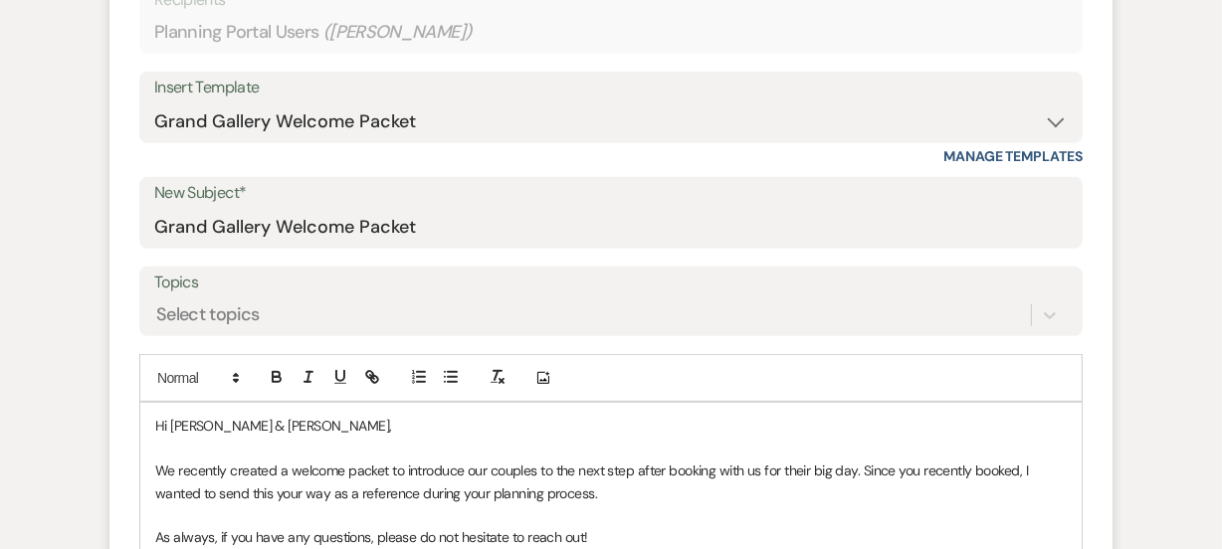
click at [254, 427] on span "Hi Alexis & Alexis," at bounding box center [273, 426] width 237 height 18
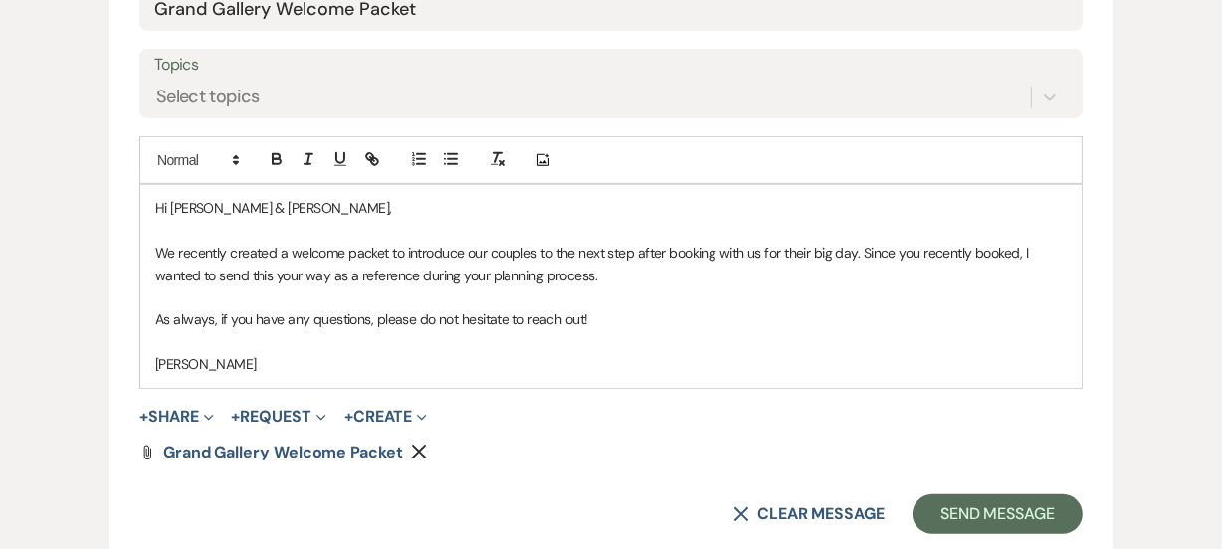
scroll to position [1121, 0]
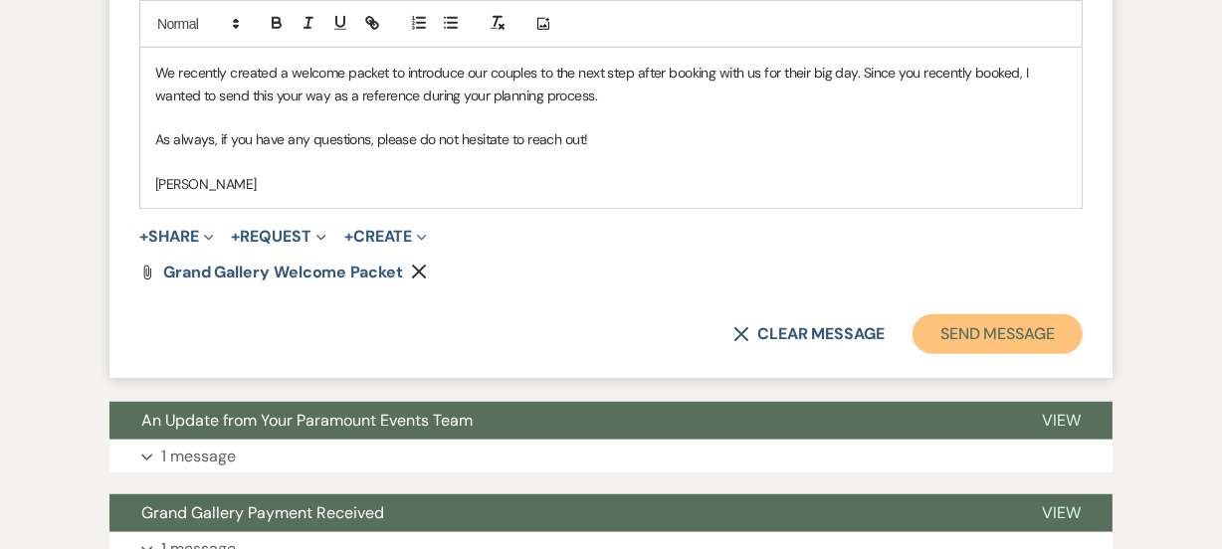
click at [966, 321] on button "Send Message" at bounding box center [997, 334] width 170 height 40
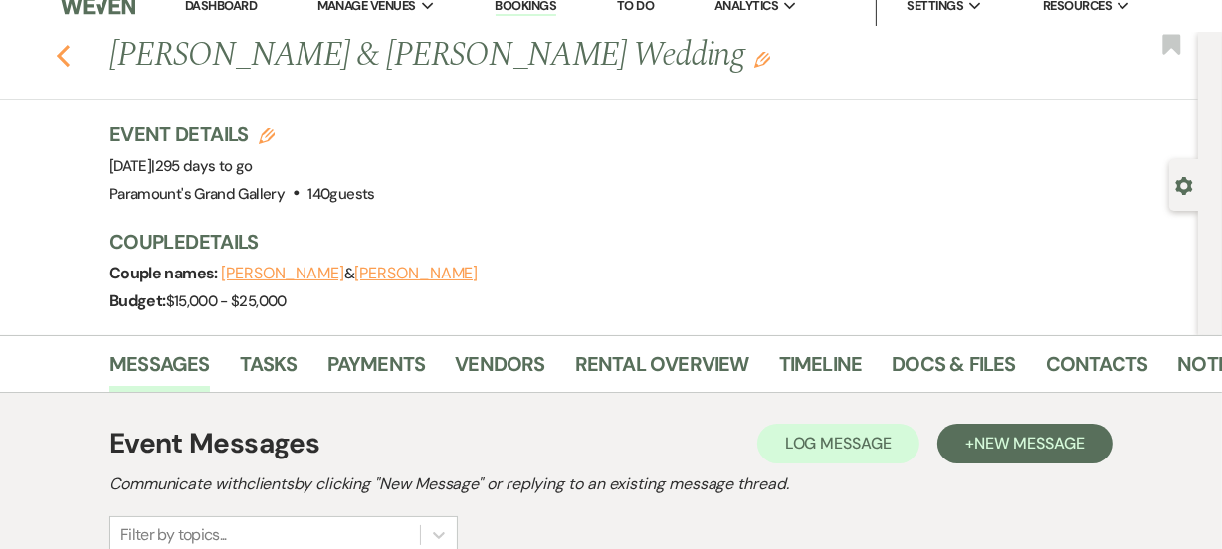
click at [70, 51] on use "button" at bounding box center [63, 56] width 13 height 22
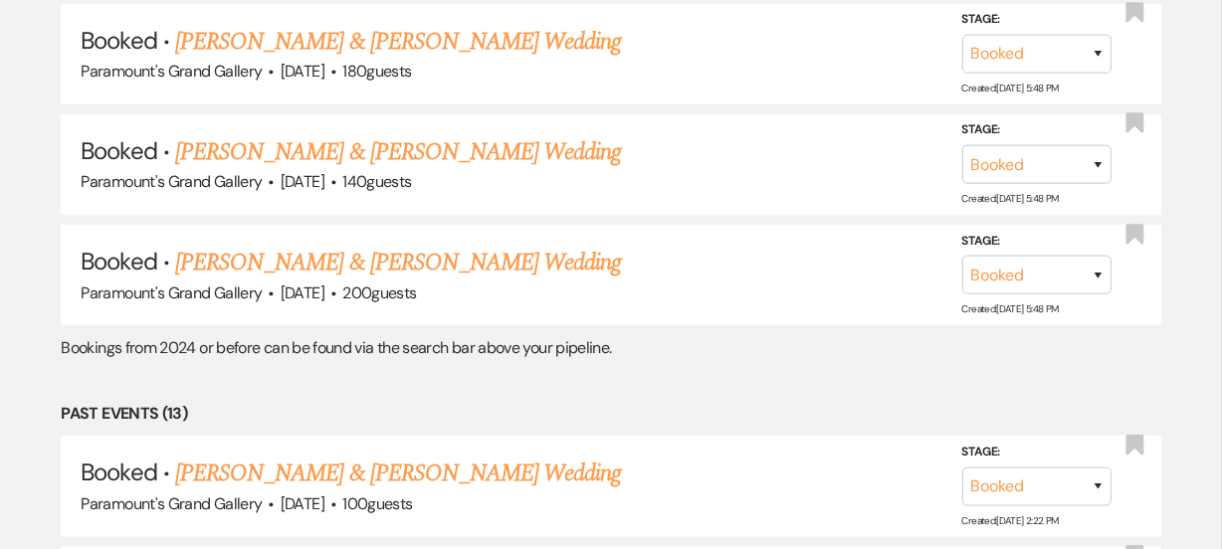
scroll to position [1555, 0]
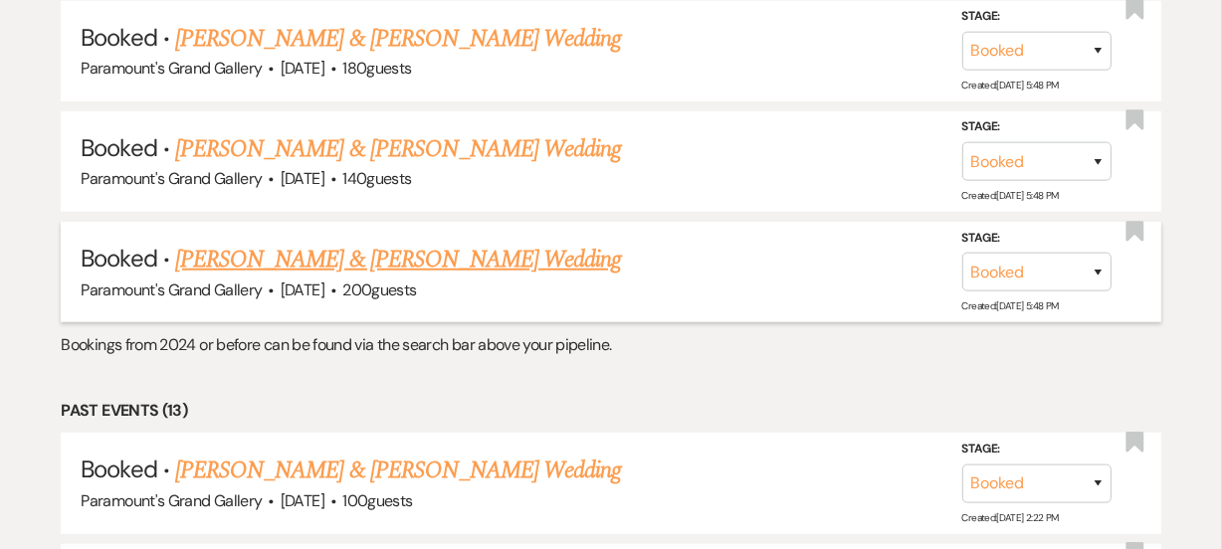
click at [388, 244] on link "Alexandria Toay & Brittin Payton's Wedding" at bounding box center [398, 260] width 446 height 36
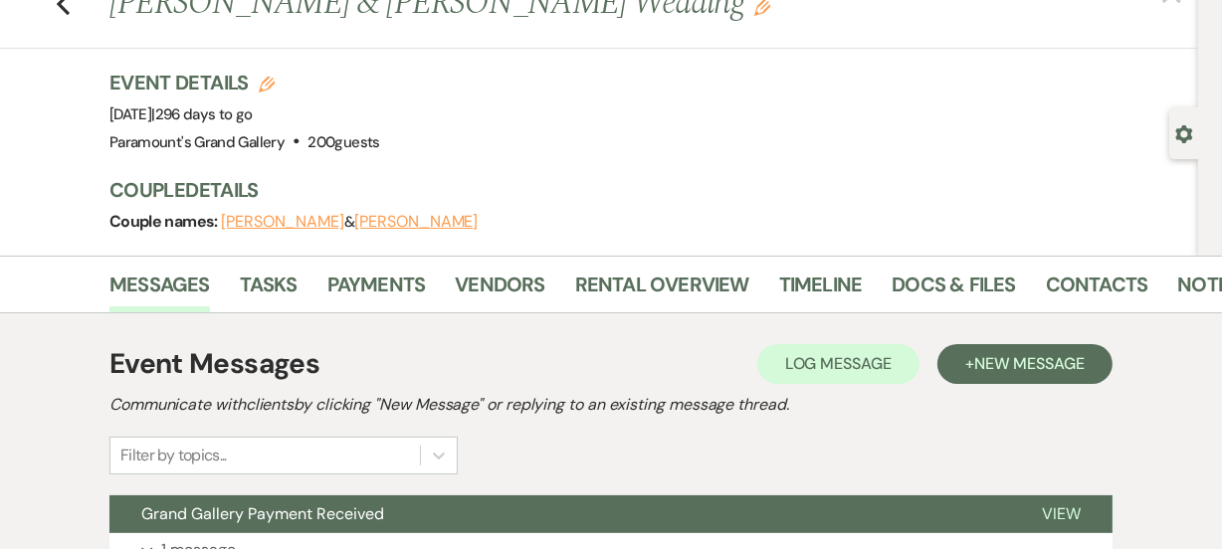
scroll to position [180, 0]
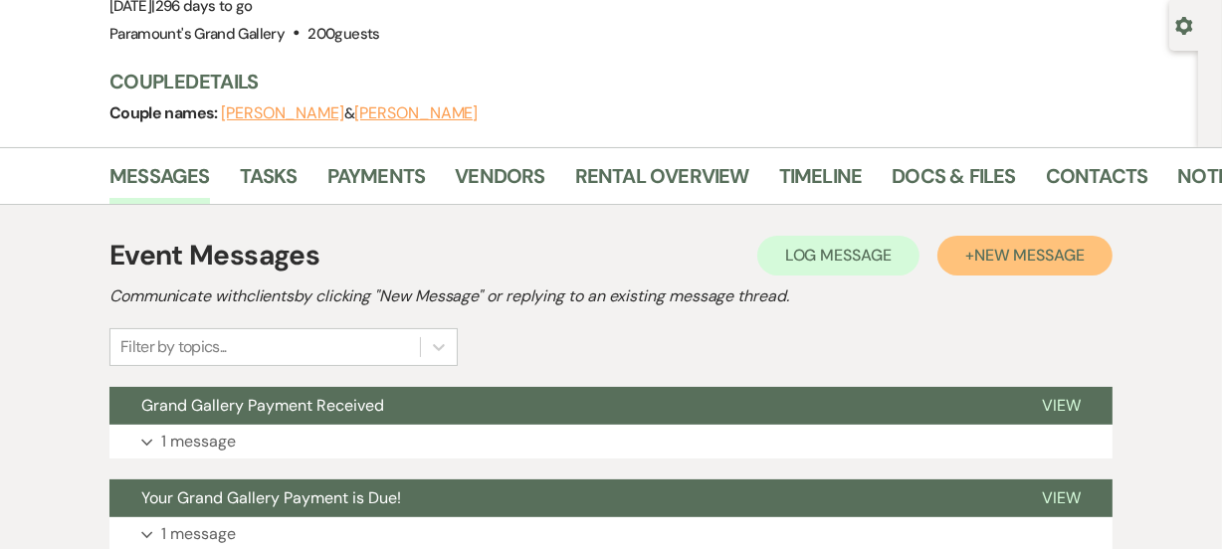
click at [1067, 256] on span "New Message" at bounding box center [1029, 255] width 110 height 21
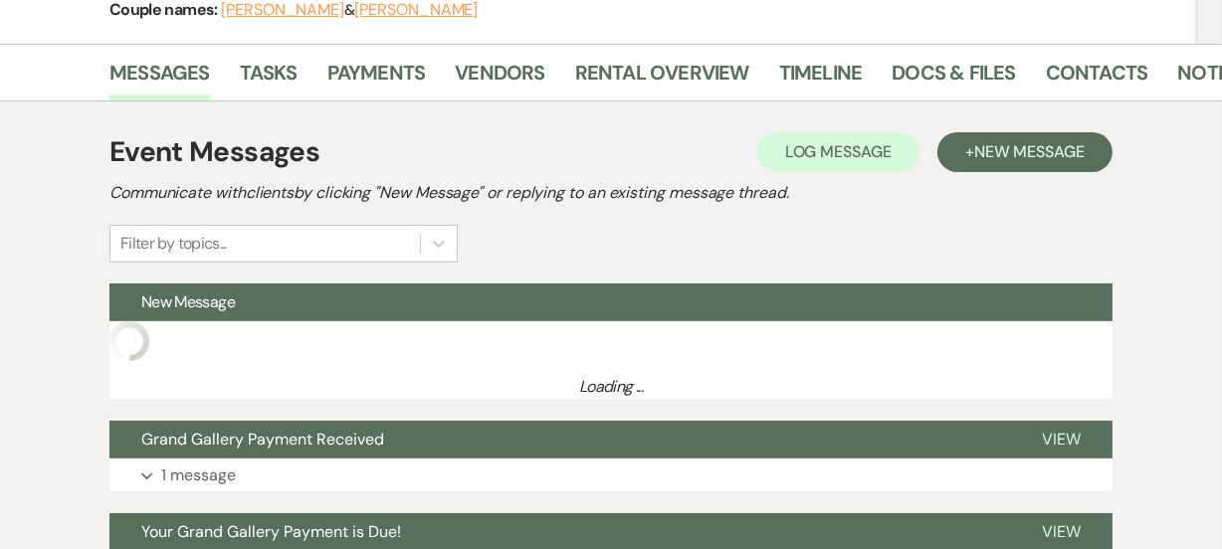
scroll to position [361, 0]
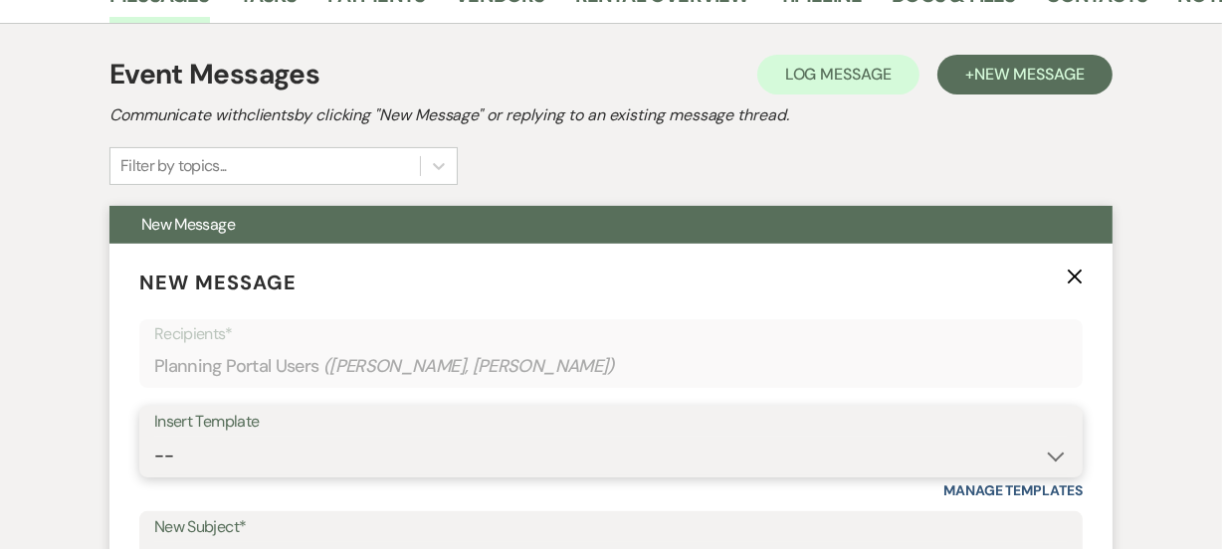
click at [352, 458] on select "-- Weven Planning Portal Introduction (Booked Events) 6 Month Consultation 9 Mo…" at bounding box center [610, 456] width 913 height 39
select select "6173"
click at [154, 437] on select "-- Weven Planning Portal Introduction (Booked Events) 6 Month Consultation 9 Mo…" at bounding box center [610, 456] width 913 height 39
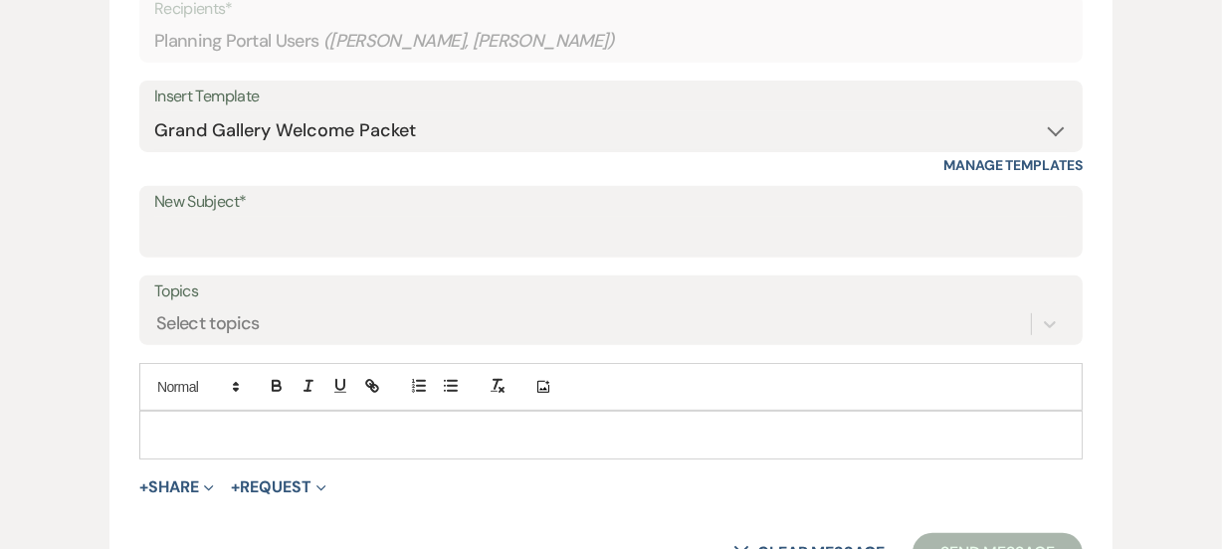
type input "Grand Gallery Welcome Packet"
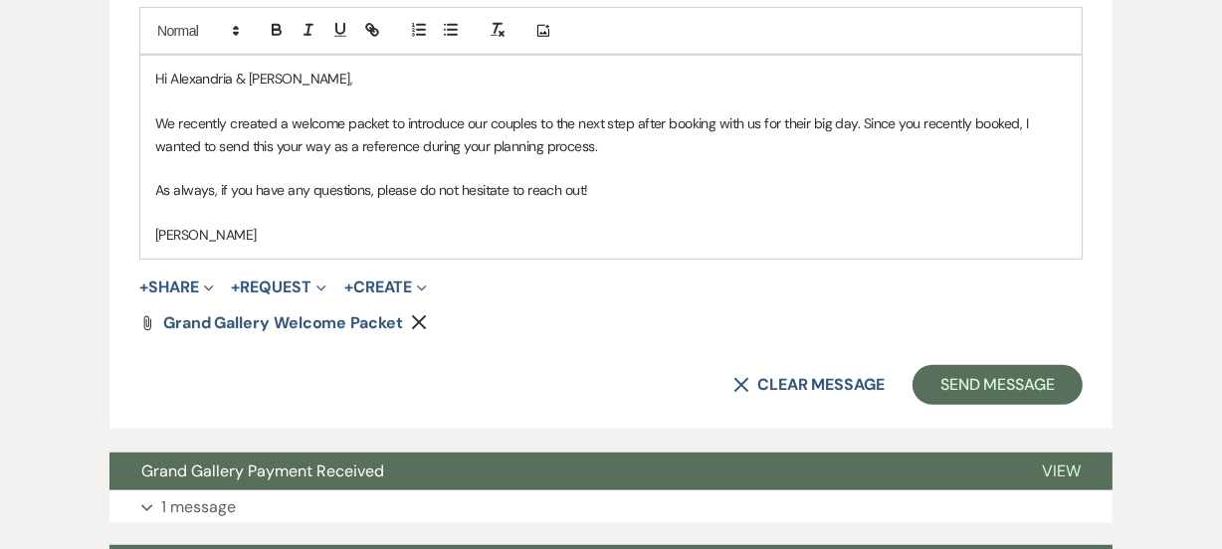
scroll to position [1048, 0]
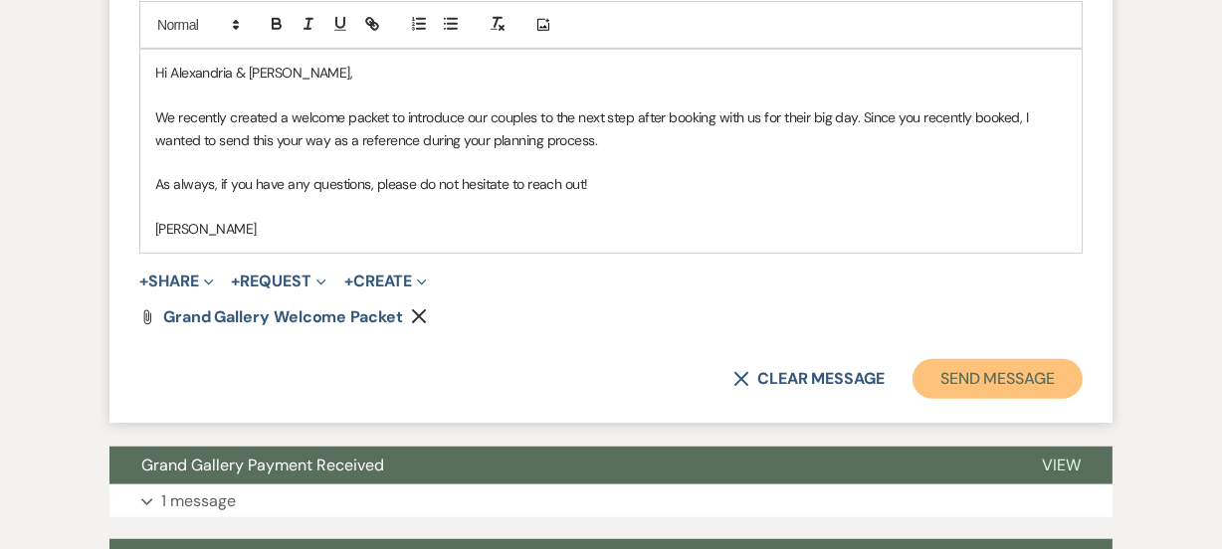
click at [936, 368] on button "Send Message" at bounding box center [997, 379] width 170 height 40
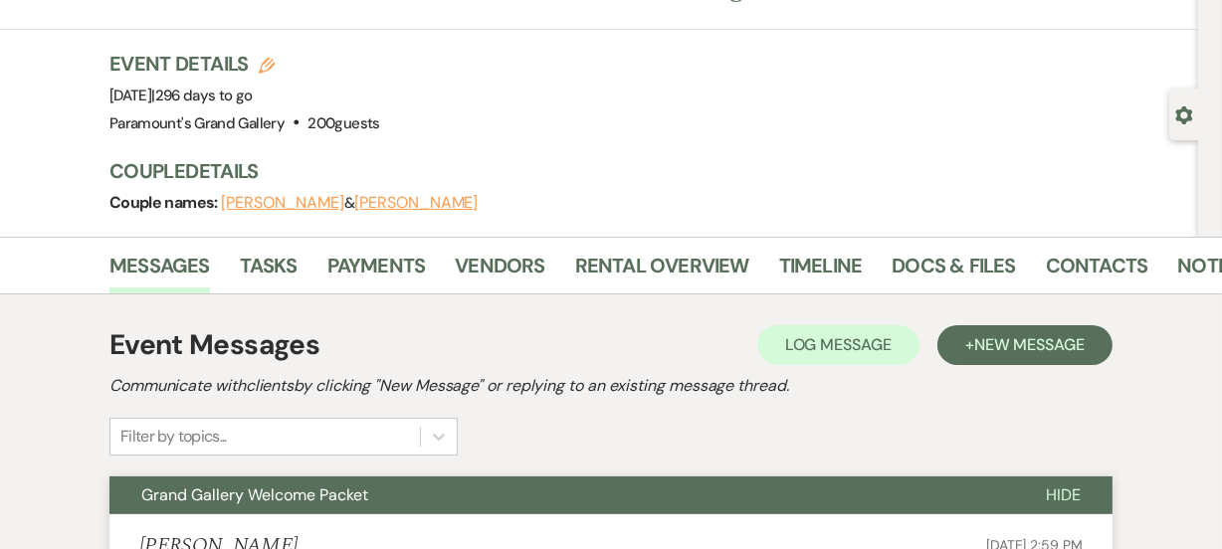
scroll to position [0, 0]
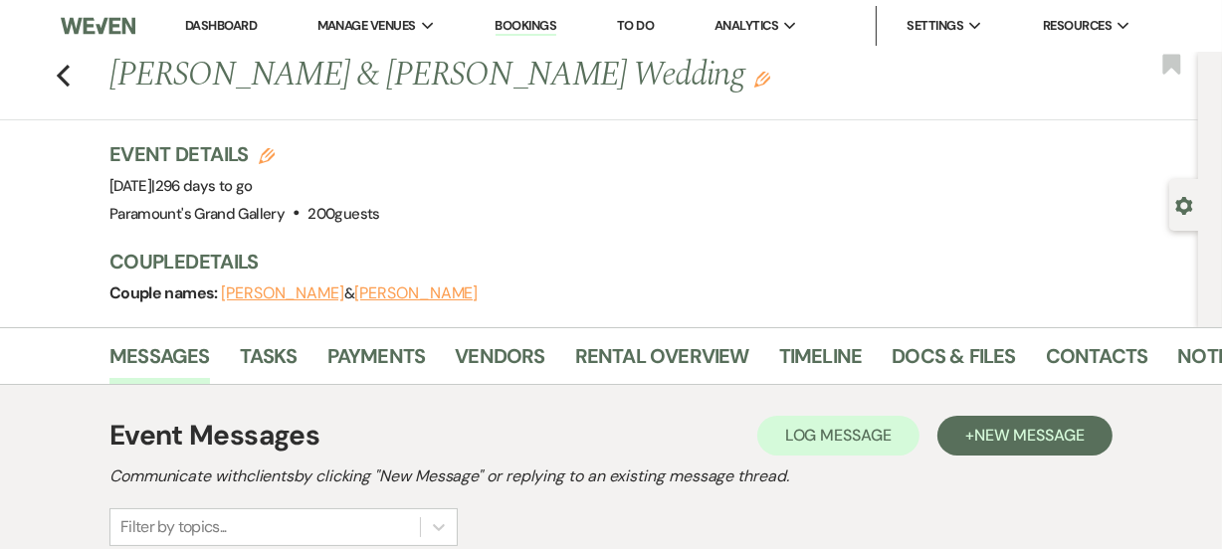
click at [232, 25] on link "Dashboard" at bounding box center [221, 25] width 72 height 17
